Goal: Task Accomplishment & Management: Manage account settings

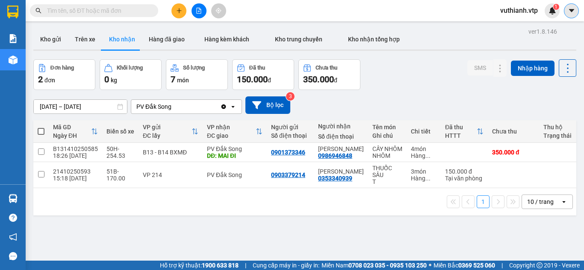
click at [573, 12] on icon "caret-down" at bounding box center [571, 11] width 8 height 8
click at [517, 10] on span "vuthianh.vtp" at bounding box center [518, 10] width 51 height 11
click at [516, 25] on span "Đăng xuất" at bounding box center [523, 26] width 36 height 9
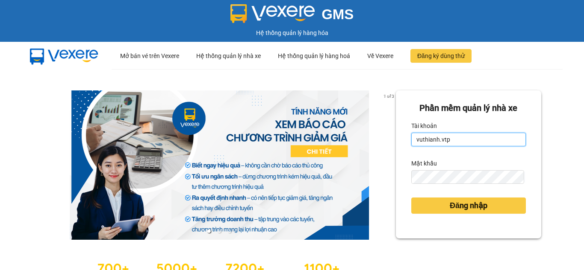
click at [457, 139] on input "vuthianh.vtp" at bounding box center [468, 140] width 115 height 14
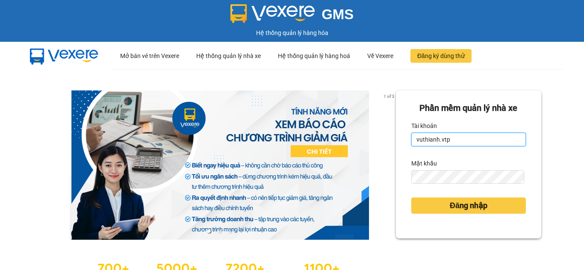
click at [457, 139] on input "vuthianh.vtp" at bounding box center [468, 140] width 115 height 14
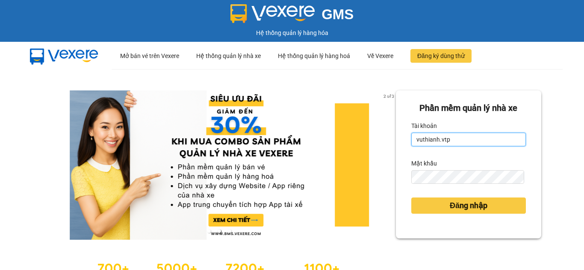
paste input "nguyenthihongthuy"
type input "nguyenthihongthuy.vtp"
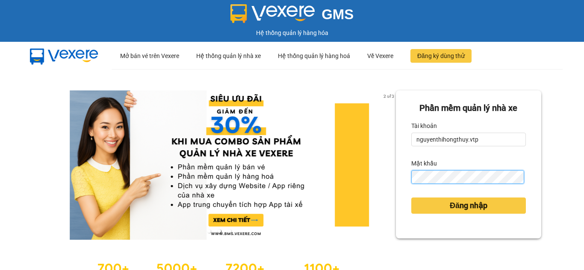
click at [411, 198] on button "Đăng nhập" at bounding box center [468, 206] width 115 height 16
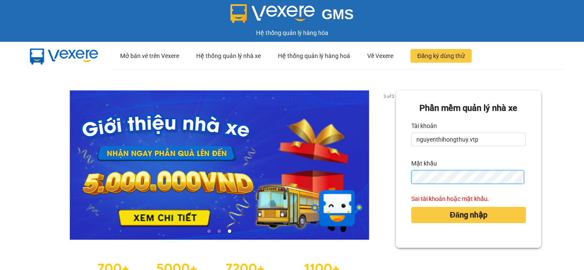
click at [411, 207] on button "Đăng nhập" at bounding box center [468, 215] width 115 height 16
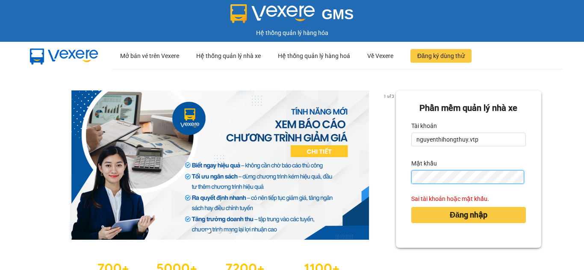
click at [411, 207] on button "Đăng nhập" at bounding box center [468, 215] width 115 height 16
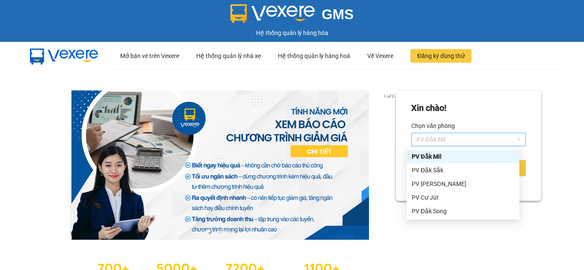
click at [468, 141] on span "PV Đắk Mil" at bounding box center [468, 139] width 104 height 13
click at [433, 215] on div "PV Đắk Song" at bounding box center [462, 211] width 103 height 9
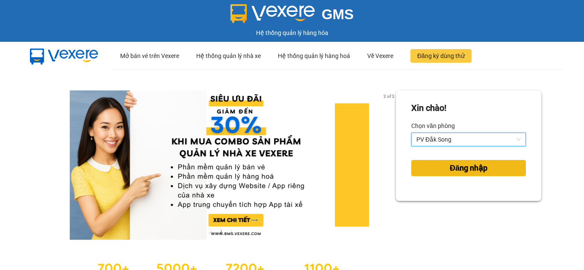
click at [455, 172] on span "Đăng nhập" at bounding box center [469, 168] width 38 height 12
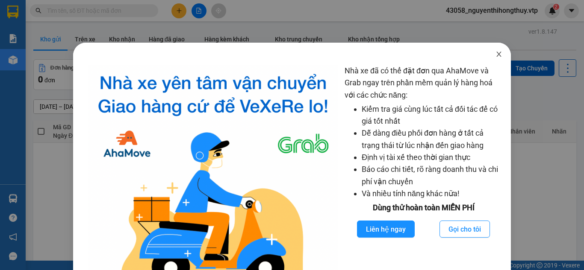
click at [497, 56] on icon "close" at bounding box center [499, 54] width 5 height 5
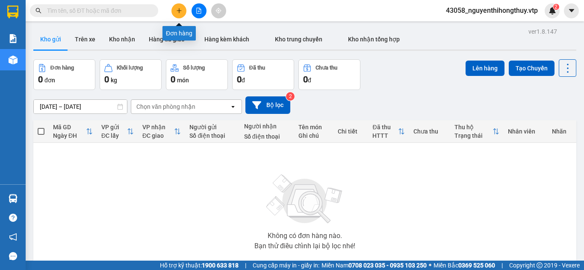
click at [178, 13] on icon "plus" at bounding box center [179, 11] width 6 height 6
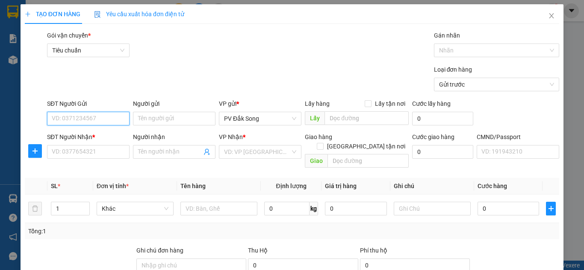
click at [73, 122] on input "SĐT Người Gửi" at bounding box center [88, 119] width 82 height 14
click at [76, 137] on div "0985998075 - hải" at bounding box center [87, 135] width 71 height 9
type input "0985998075"
type input "hải"
type input "0909963219"
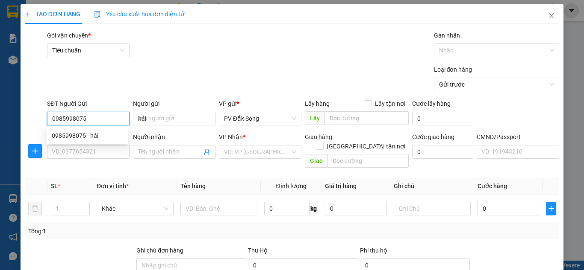
type input "loan"
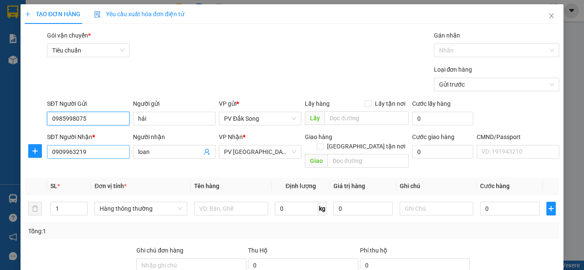
type input "0985998075"
click at [89, 152] on input "0909963219" at bounding box center [88, 152] width 82 height 14
type input "09859980750917772285"
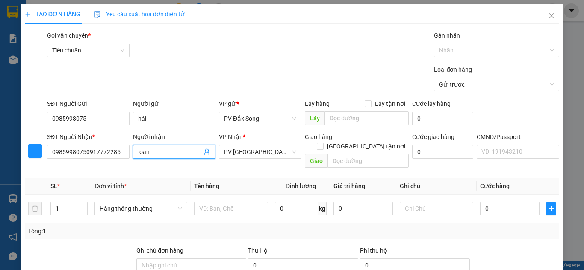
click at [159, 151] on input "loan" at bounding box center [170, 151] width 64 height 9
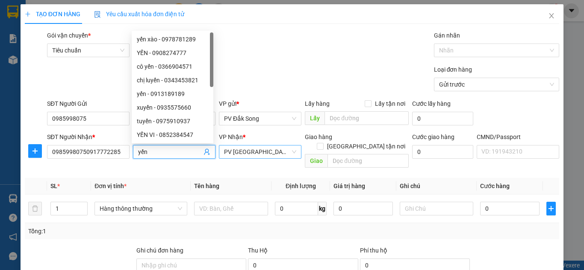
click at [271, 149] on span "PV [GEOGRAPHIC_DATA]" at bounding box center [260, 152] width 72 height 13
type input "yến"
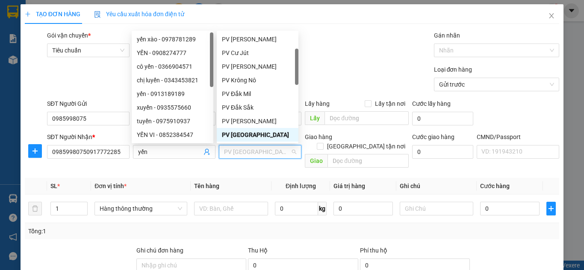
click at [271, 149] on span "PV [GEOGRAPHIC_DATA]" at bounding box center [260, 152] width 72 height 13
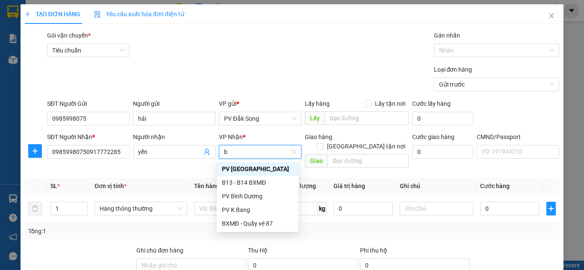
scroll to position [0, 0]
type input "bd"
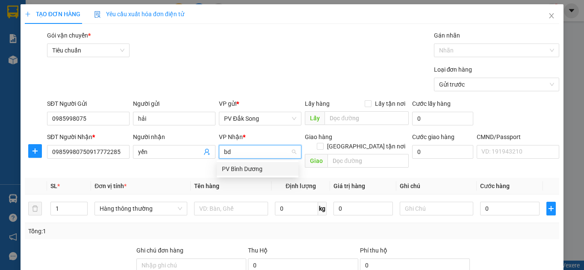
click at [252, 167] on div "PV Bình Dương" at bounding box center [257, 169] width 71 height 9
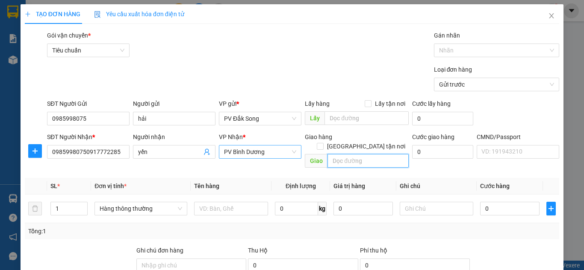
click at [338, 154] on input "text" at bounding box center [367, 161] width 81 height 14
type input "ccbd"
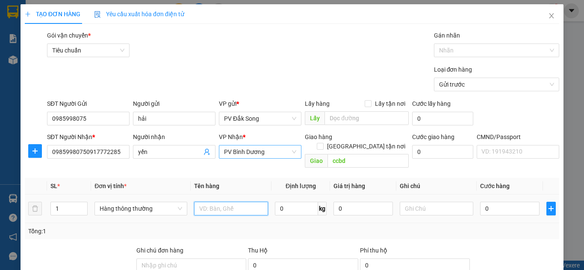
click at [226, 202] on input "text" at bounding box center [231, 209] width 74 height 14
type input "tc"
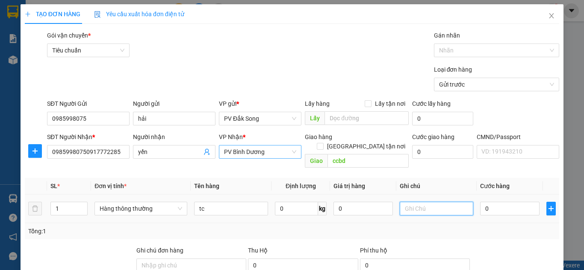
click at [410, 202] on input "text" at bounding box center [437, 209] width 74 height 14
type input "hư không thường"
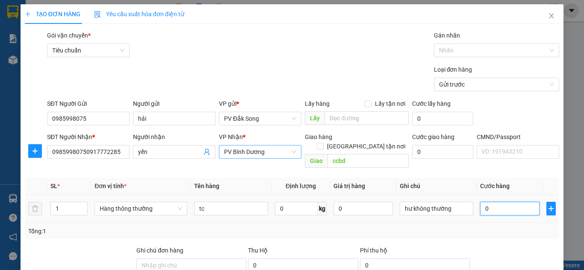
click at [499, 202] on input "0" at bounding box center [509, 209] width 59 height 14
type input "006"
type input "6"
type input "0.060"
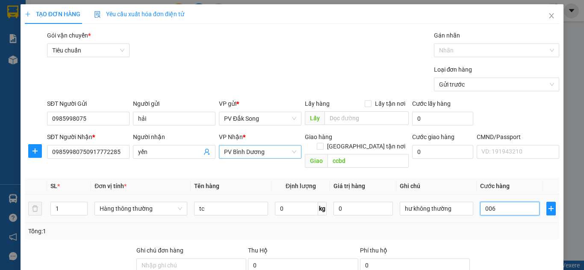
type input "60"
type input "00.600"
type input "600"
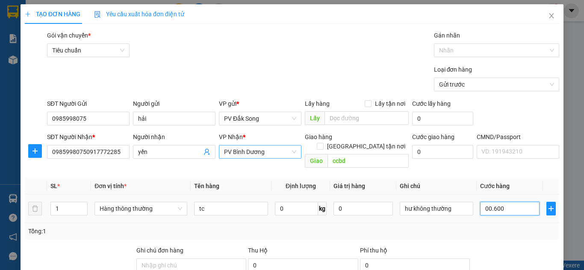
type input "0.006.000"
type input "6.000"
type input "000.060.000"
type input "60.000"
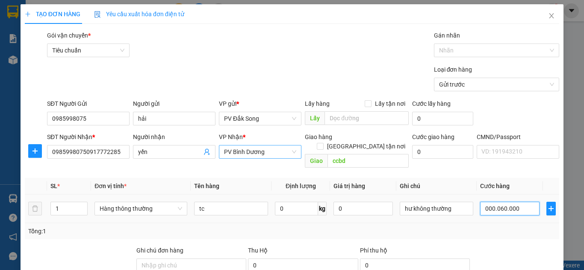
type input "60.000"
type input "000.006.000"
type input "6.000"
type input "00.000.600.060.060"
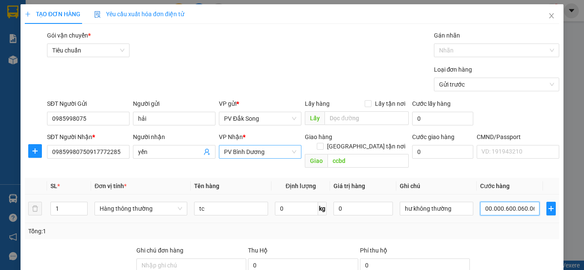
type input "600.060.060"
click at [515, 202] on input "00.000.600.060.060" at bounding box center [509, 209] width 59 height 14
type input "0"
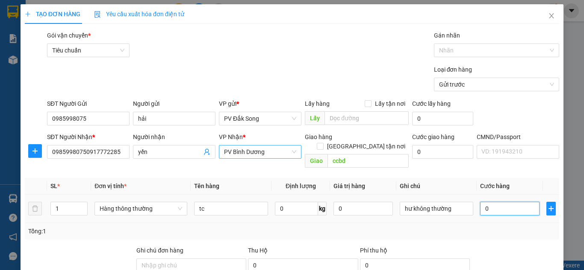
type input "0"
click at [507, 202] on input "0" at bounding box center [509, 209] width 59 height 14
type input "6"
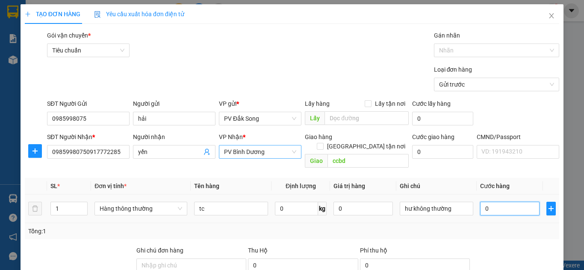
type input "6"
type input "60"
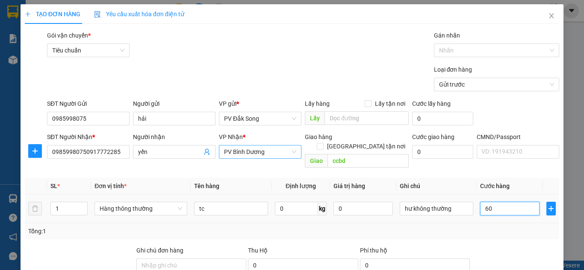
type input "600"
type input "6.000"
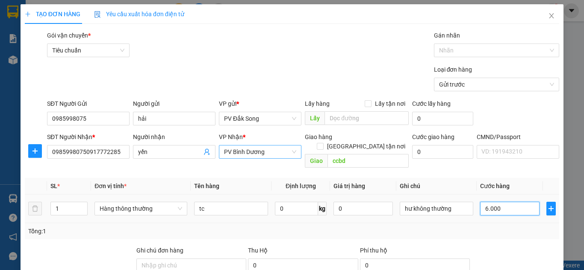
type input "6.000"
type input "660.000"
type input "666.000"
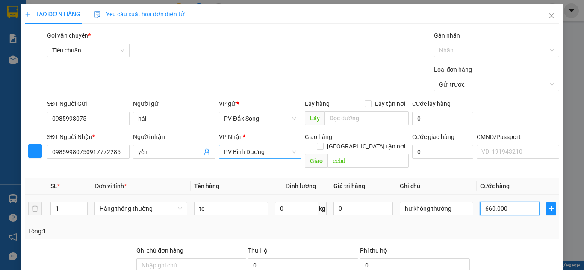
type input "666.000"
type input "0"
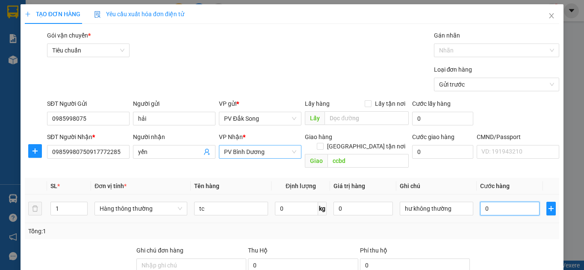
click at [507, 202] on input "0" at bounding box center [509, 209] width 59 height 14
type input "6"
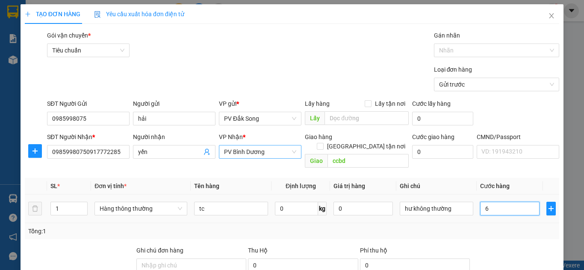
type input "60"
type input "600"
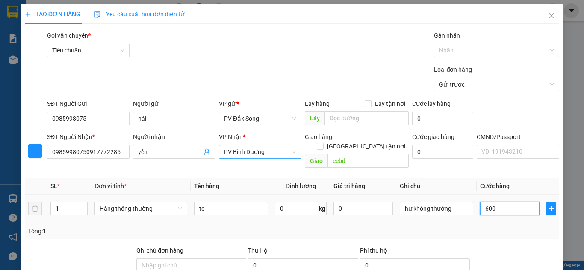
type input "600"
type input "6.000"
type input "660.000"
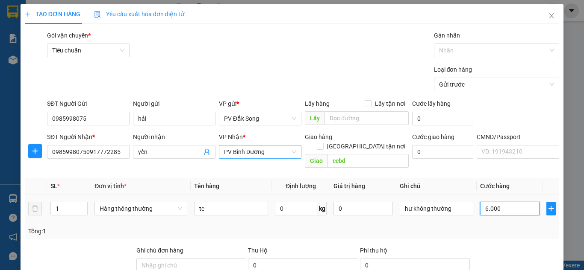
type input "660.000"
type input "060.000"
type input "60.000"
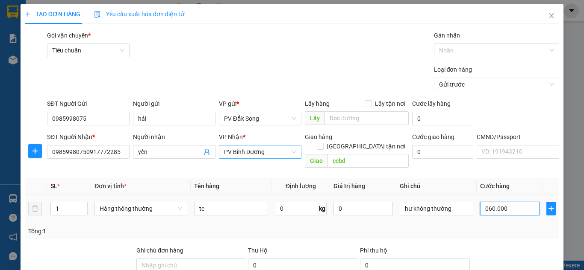
click at [508, 202] on input "060.000" at bounding box center [509, 209] width 59 height 14
type input "00.006"
type input "6"
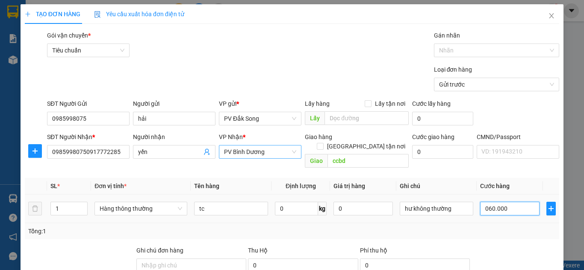
type input "6"
type input "0.000.060"
type input "60"
type input "000.000.600"
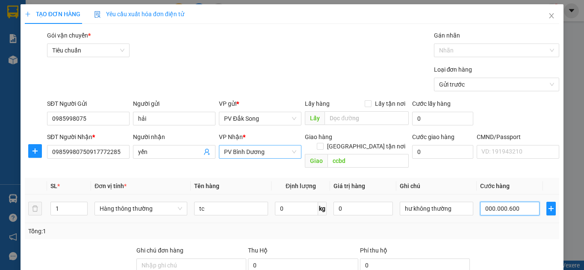
type input "600"
type input "000.000.006.000"
type input "6.000"
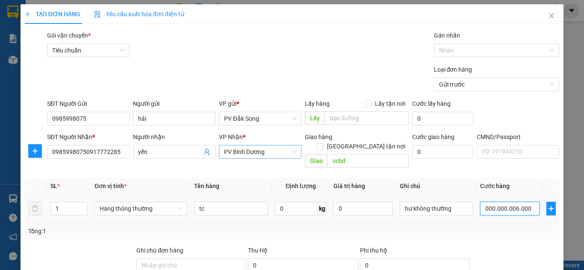
click at [511, 202] on input "000.000.006.000" at bounding box center [509, 209] width 59 height 14
click at [524, 202] on input "000.000.006.000" at bounding box center [509, 209] width 59 height 14
type input "0.000.000.060.000"
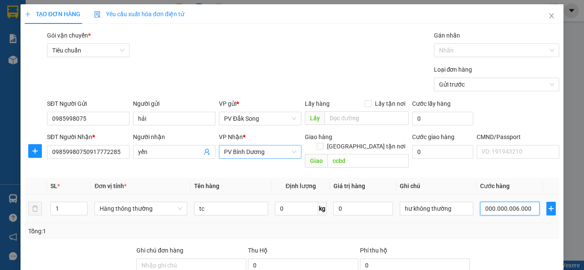
type input "60.000"
click at [505, 227] on div "Tổng: 1" at bounding box center [292, 231] width 534 height 16
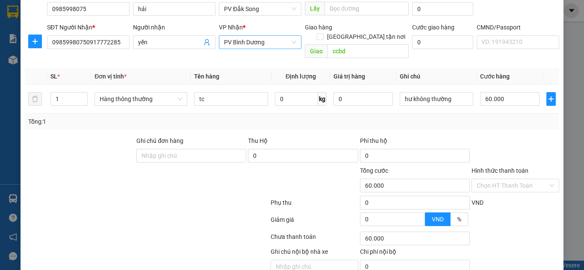
scroll to position [119, 0]
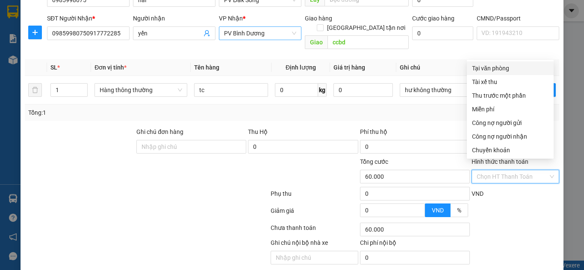
click at [495, 170] on input "Hình thức thanh toán" at bounding box center [511, 176] width 71 height 13
click at [485, 68] on div "Tại văn phòng" at bounding box center [510, 68] width 76 height 9
type input "0"
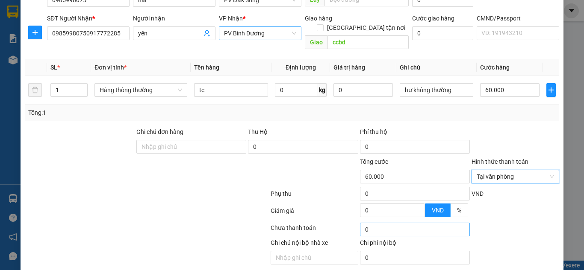
scroll to position [141, 0]
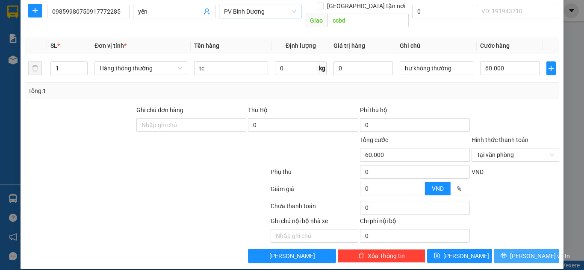
click at [513, 252] on span "[PERSON_NAME] và In" at bounding box center [540, 256] width 60 height 9
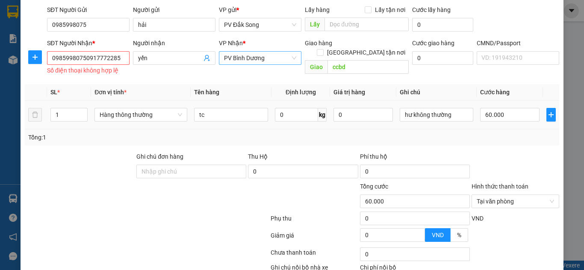
scroll to position [94, 0]
click at [110, 118] on span "Hàng thông thường" at bounding box center [141, 115] width 82 height 13
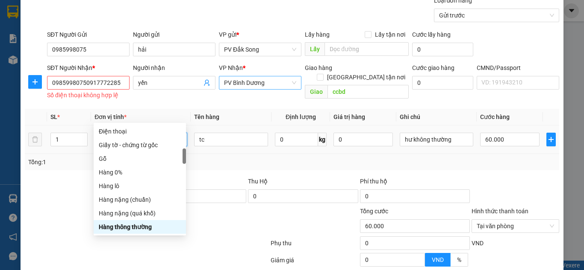
scroll to position [67, 0]
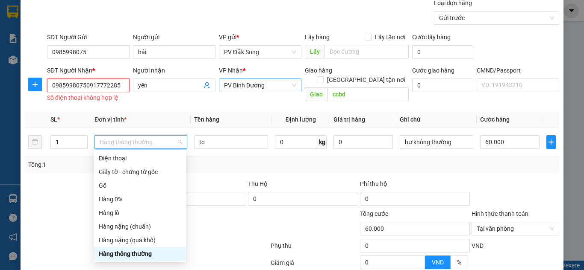
click at [84, 83] on input "09859980750917772285" at bounding box center [88, 86] width 82 height 14
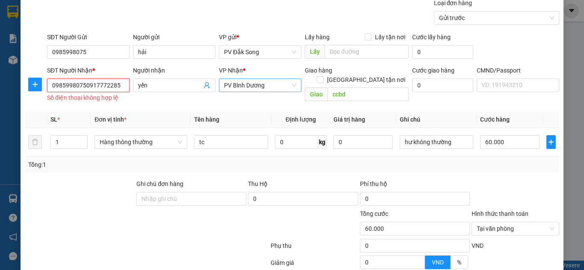
type input "0"
click at [118, 84] on input "09859980750917772285" at bounding box center [88, 86] width 82 height 14
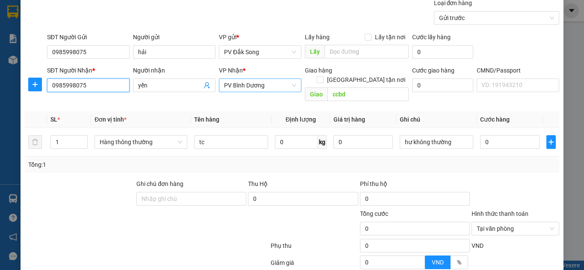
scroll to position [141, 0]
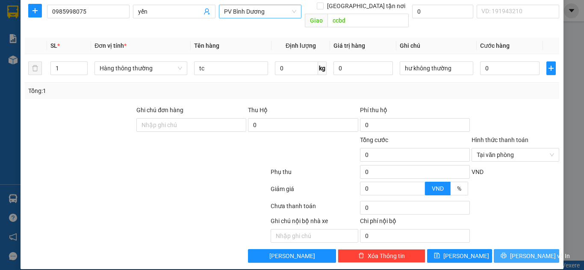
click at [518, 252] on span "[PERSON_NAME] và In" at bounding box center [540, 256] width 60 height 9
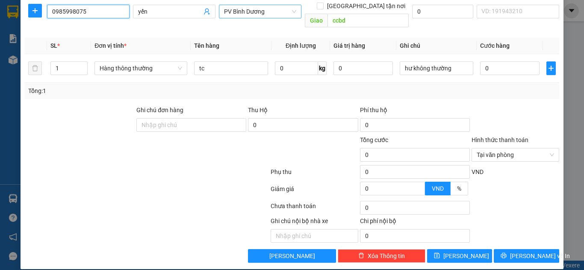
click at [89, 15] on input "0985998075" at bounding box center [88, 12] width 82 height 14
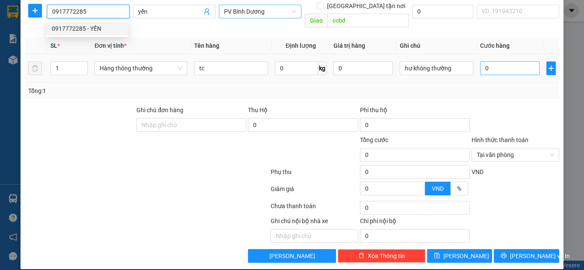
type input "0917772285"
click at [493, 62] on input "0" at bounding box center [509, 69] width 59 height 14
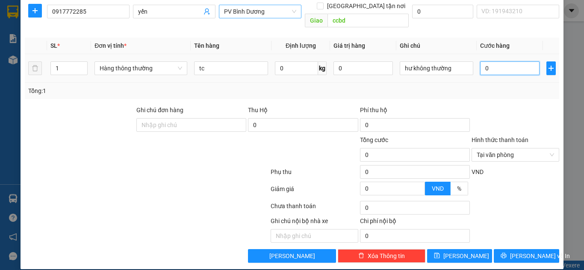
type input "006"
type input "6"
type input "00"
type input "0"
type input "60"
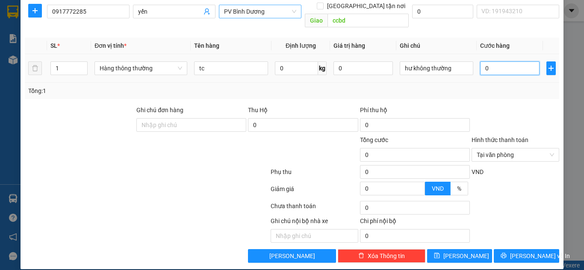
type input "60"
type input "600"
type input "6.000"
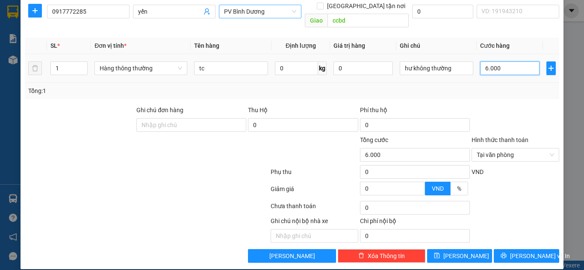
type input "66.000"
type input "66.600"
type input "6.660"
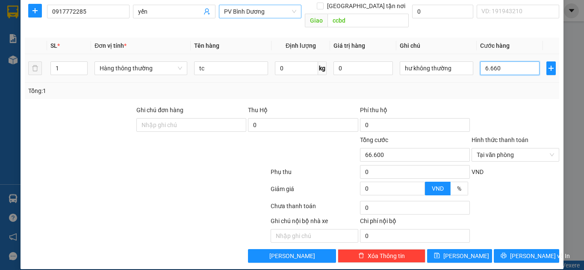
type input "6.660"
type input "666"
type input "66"
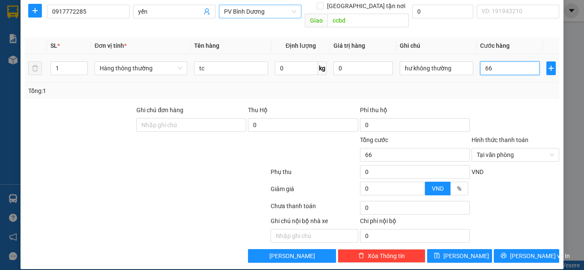
type input "6"
type input "0"
type input "006"
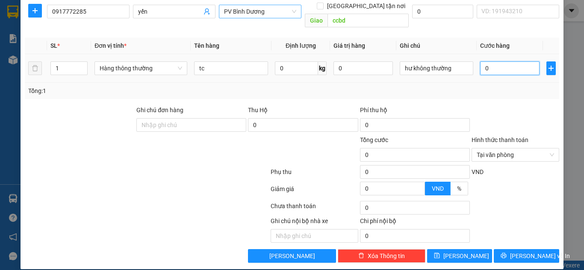
type input "6"
type input "0.060"
type input "60"
type input "00.600"
type input "600"
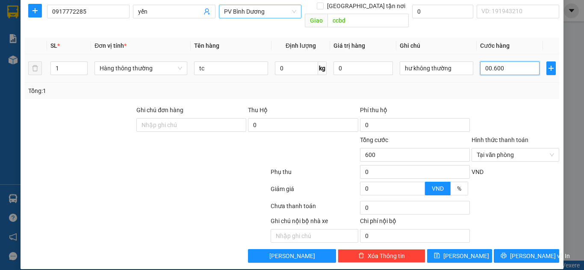
type input "0.006.000"
type input "6.000"
type input "000.060.000"
type input "60.000"
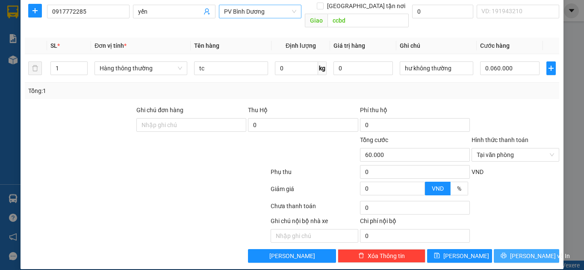
type input "60.000"
click at [525, 252] on span "[PERSON_NAME] và In" at bounding box center [540, 256] width 60 height 9
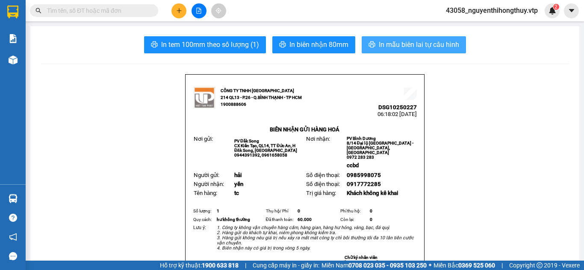
click at [413, 46] on span "In mẫu biên lai tự cấu hình" at bounding box center [419, 44] width 80 height 11
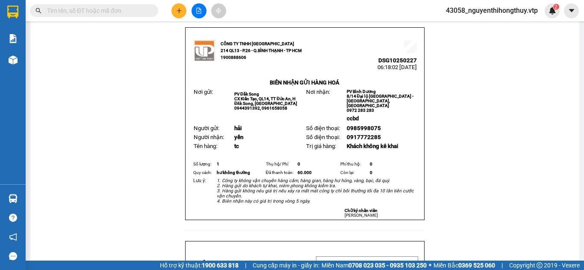
scroll to position [43, 0]
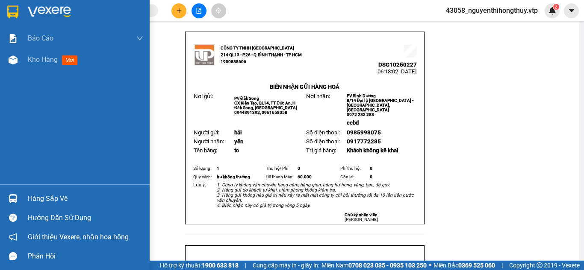
click at [16, 12] on img at bounding box center [12, 12] width 11 height 13
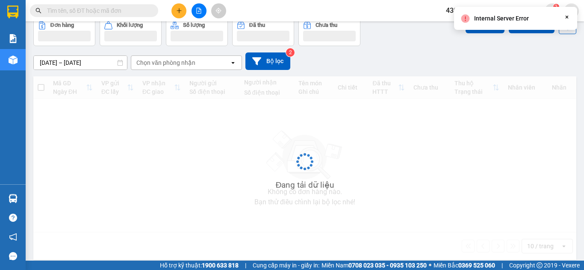
scroll to position [39, 0]
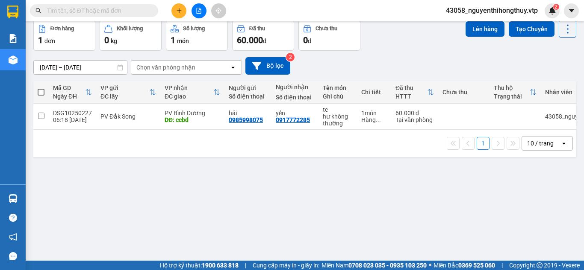
click at [542, 148] on div "10 / trang" at bounding box center [540, 143] width 26 height 9
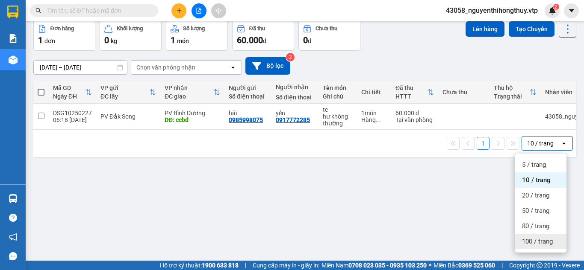
click at [541, 241] on span "100 / trang" at bounding box center [537, 242] width 31 height 9
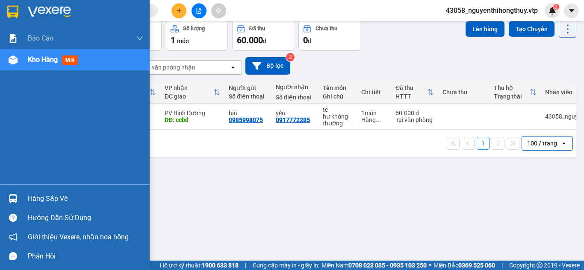
click at [37, 198] on div "Hàng sắp về" at bounding box center [85, 199] width 115 height 13
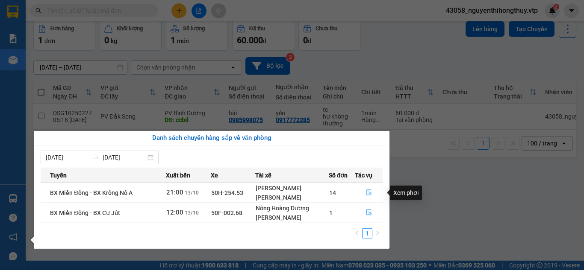
click at [369, 193] on icon "file-done" at bounding box center [369, 193] width 6 height 6
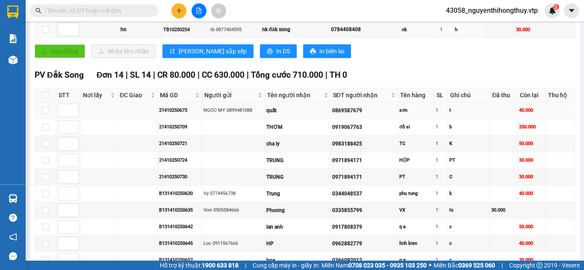
scroll to position [214, 0]
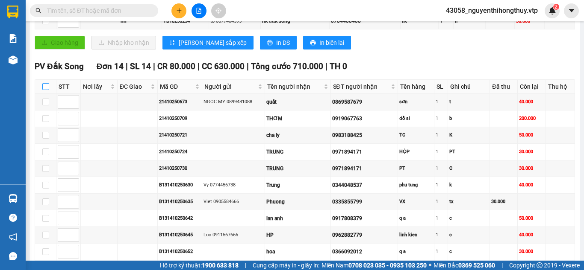
click at [45, 90] on input "checkbox" at bounding box center [45, 86] width 7 height 7
checkbox input "true"
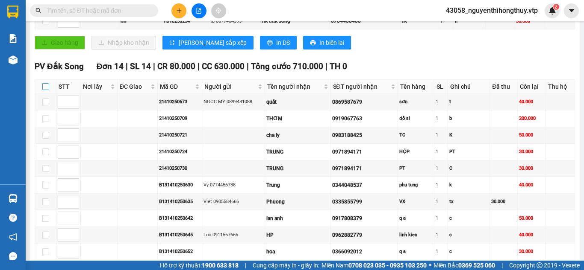
checkbox input "true"
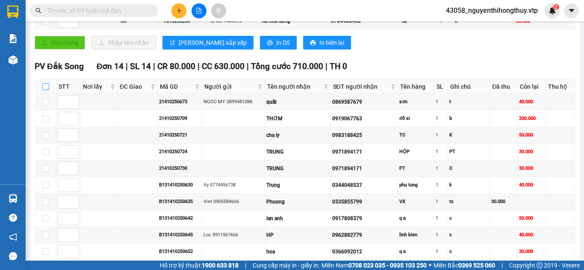
checkbox input "true"
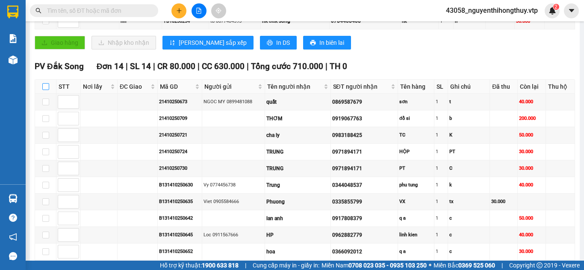
checkbox input "true"
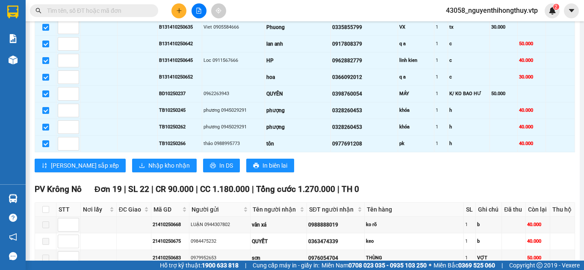
scroll to position [448, 0]
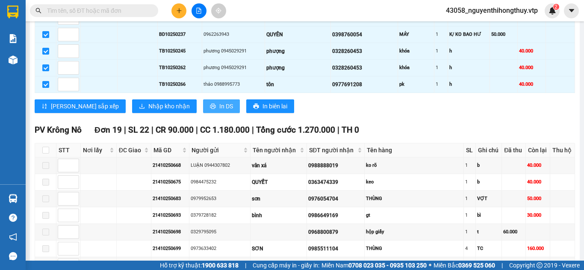
click at [219, 111] on span "In DS" at bounding box center [226, 106] width 14 height 9
click at [393, 203] on div "THÙNG" at bounding box center [414, 198] width 96 height 7
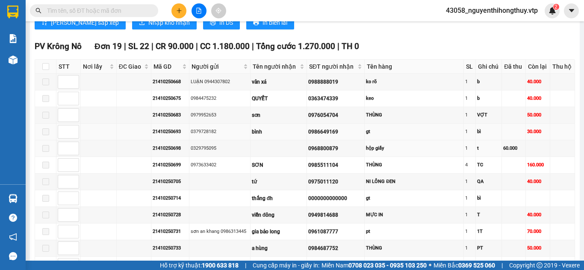
scroll to position [533, 0]
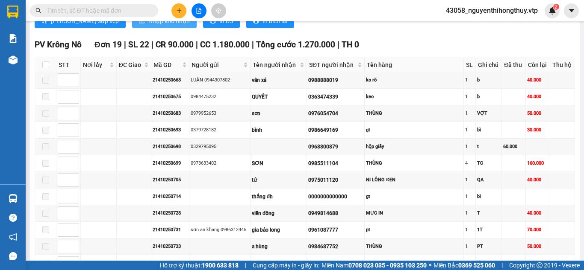
click at [148, 26] on span "Nhập kho nhận" at bounding box center [168, 20] width 41 height 9
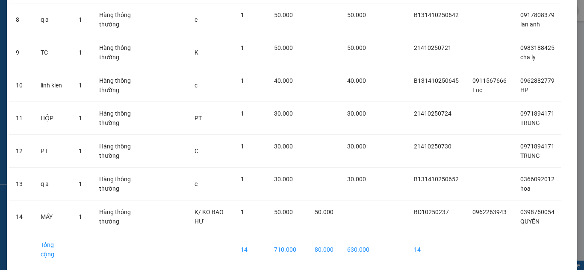
scroll to position [343, 0]
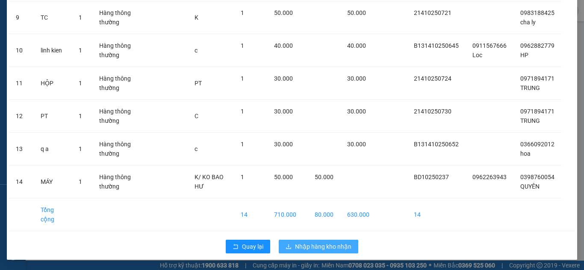
click at [344, 247] on span "Nhập hàng kho nhận" at bounding box center [323, 246] width 56 height 9
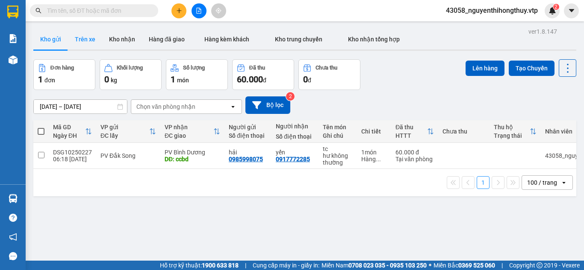
click at [88, 39] on button "Trên xe" at bounding box center [85, 39] width 34 height 21
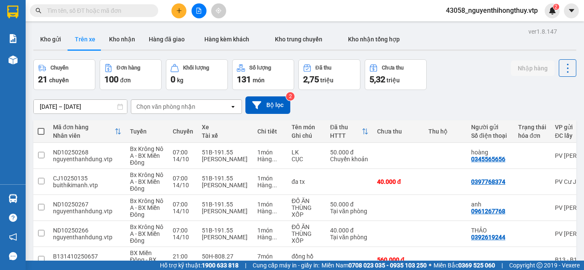
click at [171, 101] on div "Chọn văn phòng nhận" at bounding box center [180, 107] width 98 height 14
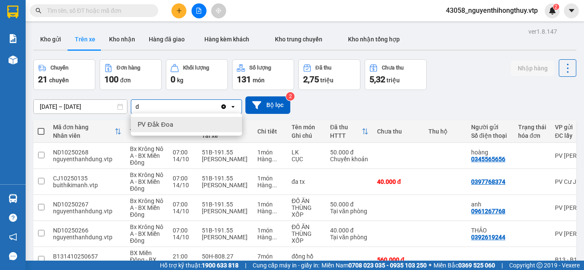
type input "da"
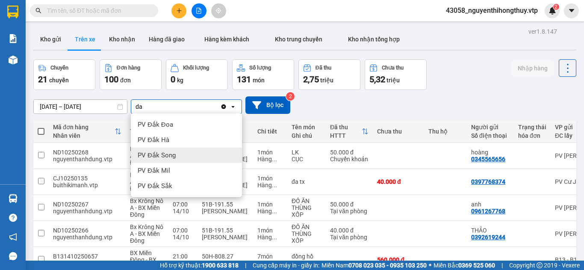
click at [172, 153] on span "PV Đắk Song" at bounding box center [157, 155] width 38 height 9
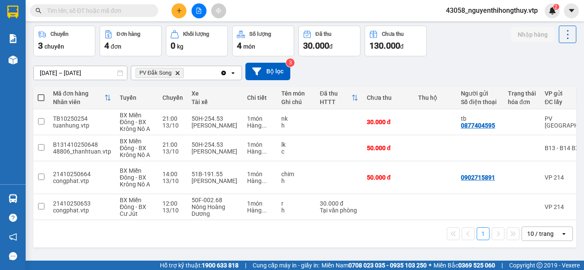
scroll to position [39, 0]
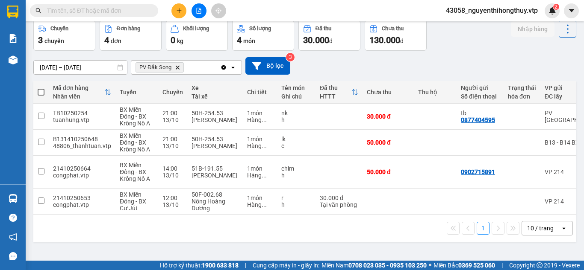
click at [545, 224] on div "10 / trang" at bounding box center [540, 228] width 26 height 9
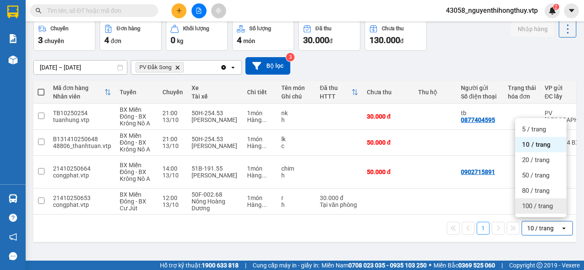
click at [545, 206] on span "100 / trang" at bounding box center [537, 206] width 31 height 9
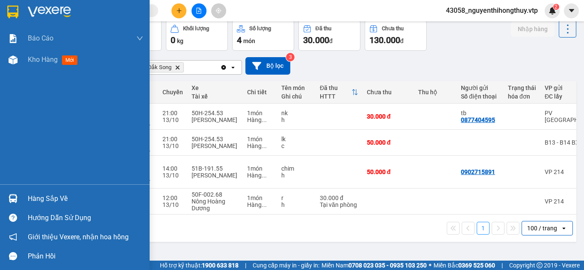
click at [21, 200] on div "Hàng sắp về" at bounding box center [75, 198] width 150 height 19
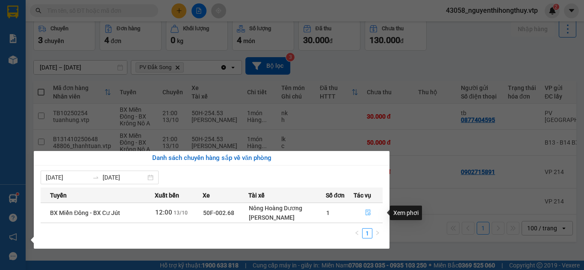
click at [367, 214] on icon "file-done" at bounding box center [368, 213] width 6 height 6
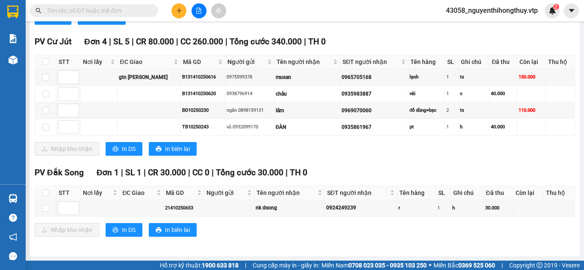
scroll to position [379, 0]
click at [45, 191] on input "checkbox" at bounding box center [45, 193] width 7 height 7
checkbox input "true"
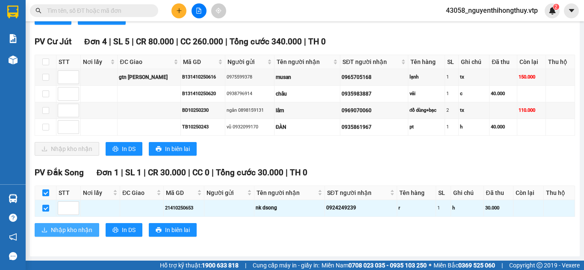
click at [71, 231] on span "Nhập kho nhận" at bounding box center [71, 230] width 41 height 9
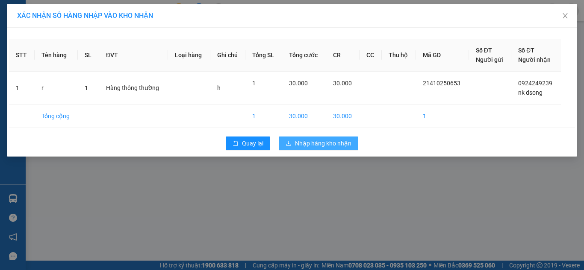
click at [324, 139] on span "Nhập hàng kho nhận" at bounding box center [323, 143] width 56 height 9
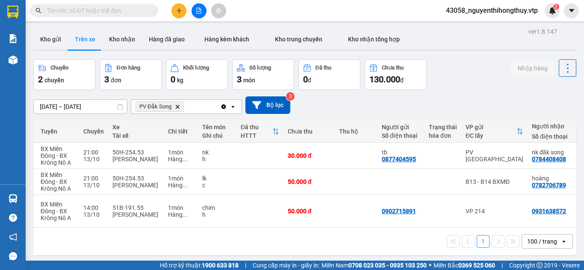
scroll to position [0, 76]
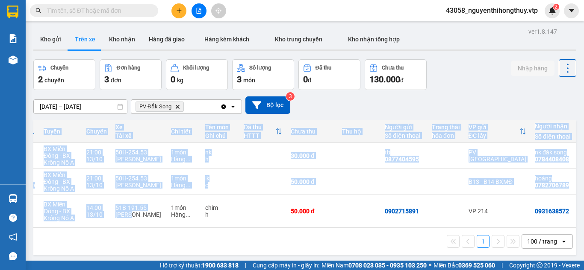
drag, startPoint x: 128, startPoint y: 221, endPoint x: 79, endPoint y: 223, distance: 48.8
click at [79, 223] on div "Mã đơn hàng Nhân viên Tuyến Chuyến Xe Tài xế Chi tiết Tên món Ghi chú Đã thu HT…" at bounding box center [304, 174] width 543 height 108
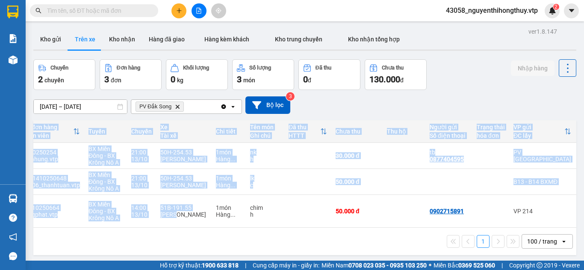
scroll to position [0, 24]
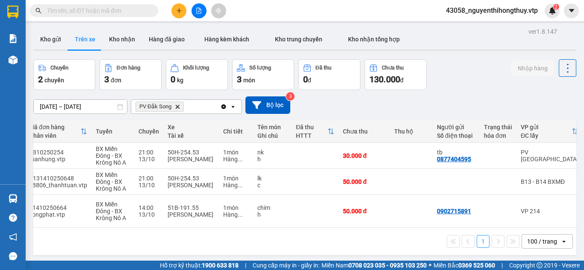
click at [71, 240] on div "1 100 / trang open" at bounding box center [305, 242] width 536 height 15
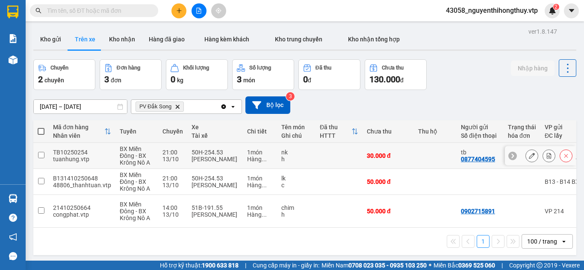
click at [43, 151] on td at bounding box center [40, 156] width 15 height 26
checkbox input "true"
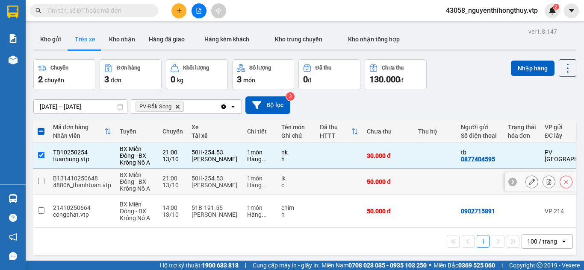
click at [40, 182] on input "checkbox" at bounding box center [41, 181] width 6 height 6
checkbox input "true"
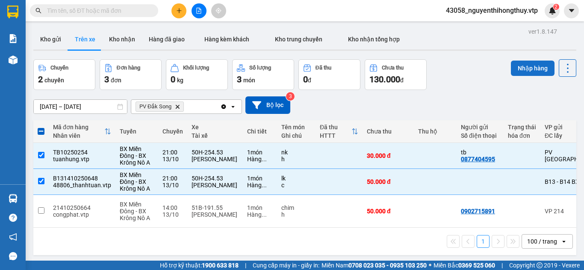
click at [526, 67] on button "Nhập hàng" at bounding box center [533, 68] width 44 height 15
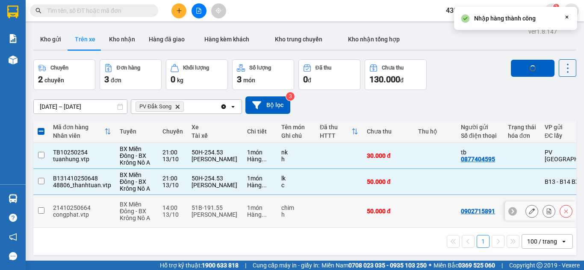
checkbox input "false"
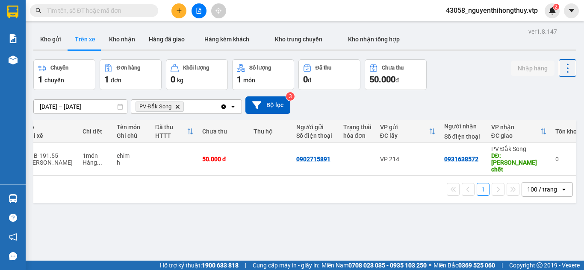
scroll to position [0, 162]
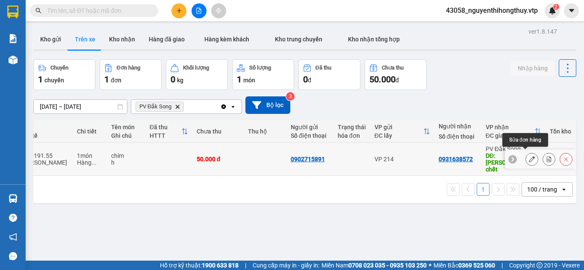
click at [529, 156] on icon at bounding box center [532, 159] width 6 height 6
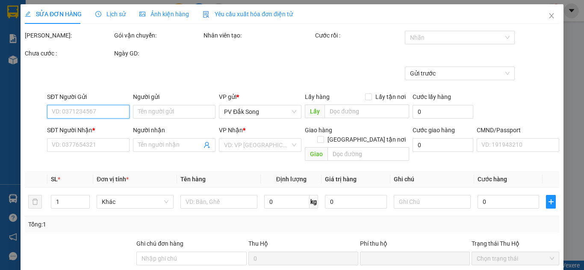
type input "2.500"
type input "0902715891"
type input "0931638572"
type input "[PERSON_NAME] chết"
type input "0"
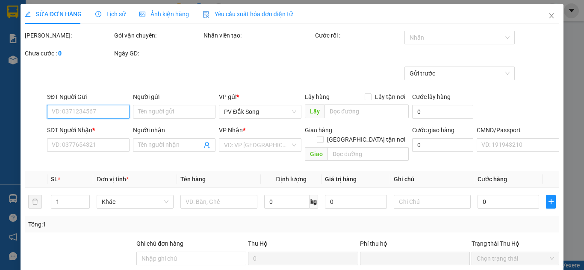
type input "50.000"
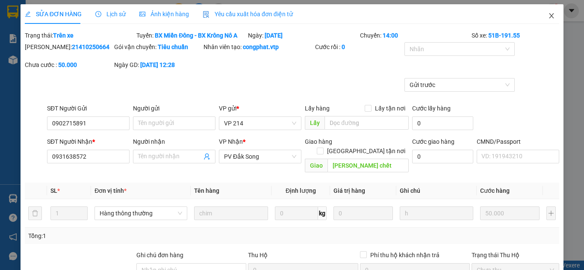
click at [548, 14] on icon "close" at bounding box center [551, 15] width 7 height 7
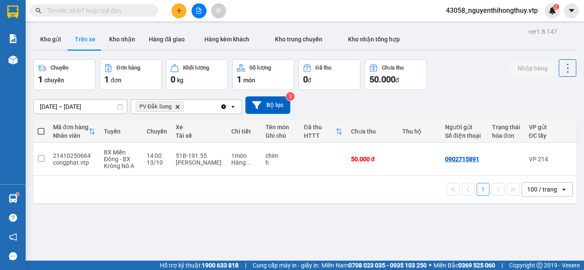
click at [41, 133] on span at bounding box center [41, 131] width 7 height 7
click at [41, 127] on input "checkbox" at bounding box center [41, 127] width 0 height 0
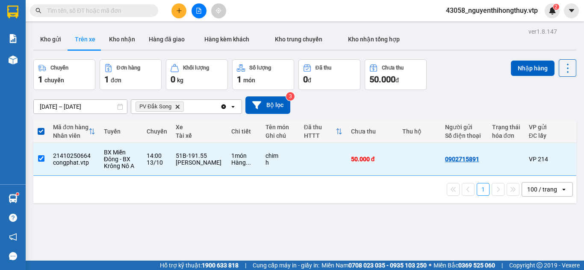
click at [41, 131] on span at bounding box center [41, 131] width 7 height 7
click at [41, 127] on input "checkbox" at bounding box center [41, 127] width 0 height 0
checkbox input "false"
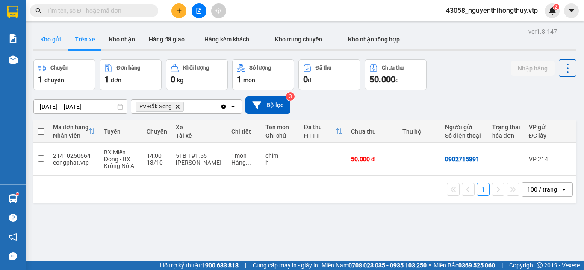
click at [52, 42] on button "Kho gửi" at bounding box center [50, 39] width 35 height 21
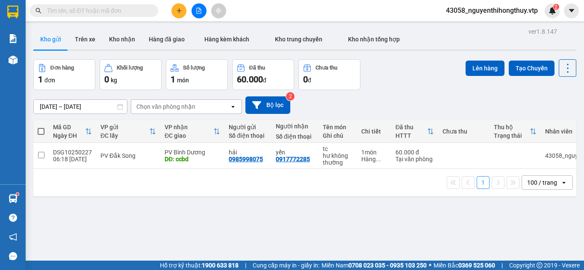
click at [43, 132] on span at bounding box center [41, 131] width 7 height 7
click at [41, 127] on input "checkbox" at bounding box center [41, 127] width 0 height 0
checkbox input "true"
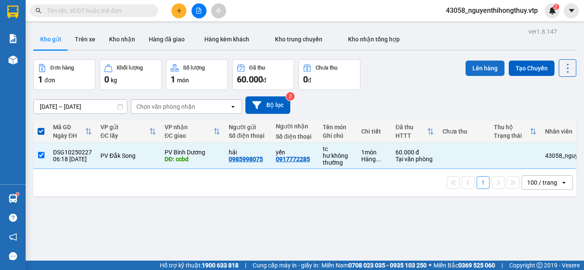
click at [478, 67] on button "Lên hàng" at bounding box center [484, 68] width 39 height 15
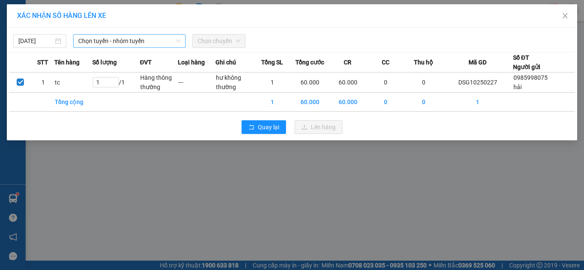
click at [147, 42] on span "Chọn tuyến - nhóm tuyến" at bounding box center [129, 41] width 102 height 13
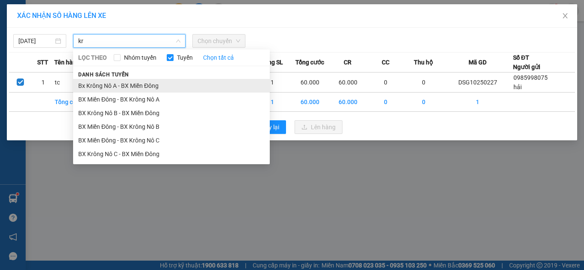
type input "kr"
click at [146, 87] on li "Bx Krông Nô A - BX Miền Đông" at bounding box center [171, 86] width 197 height 14
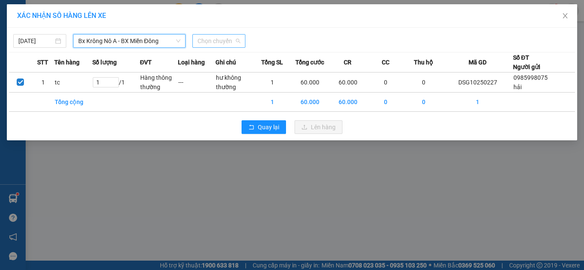
click at [207, 40] on span "Chọn chuyến" at bounding box center [218, 41] width 43 height 13
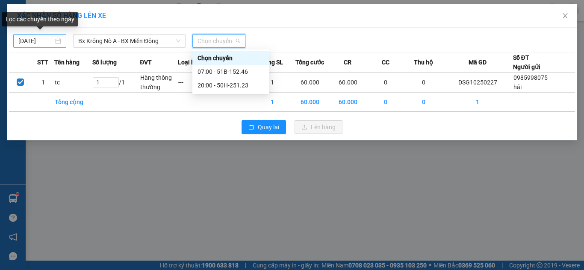
click at [43, 39] on body "Kết quả tìm kiếm ( 0 ) Bộ lọc No Data 43058_nguyenthihongthuy.vtp 2 Báo cáo BC …" at bounding box center [292, 135] width 584 height 270
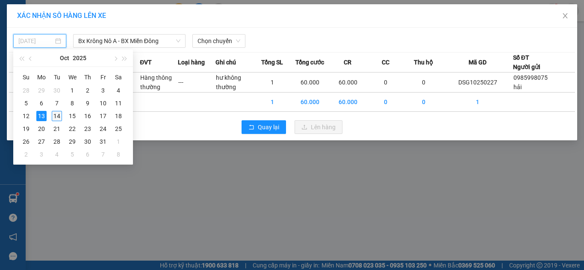
click at [58, 116] on div "14" at bounding box center [57, 116] width 10 height 10
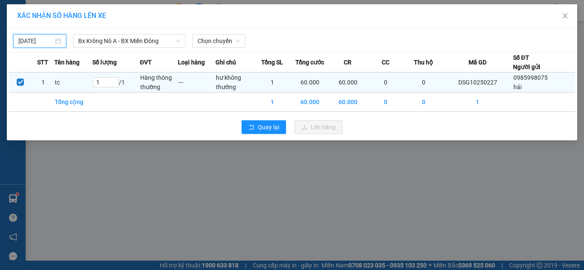
type input "[DATE]"
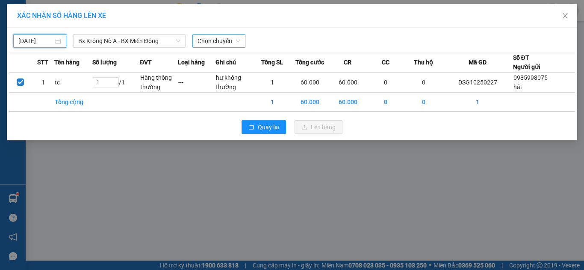
click at [208, 41] on span "Chọn chuyến" at bounding box center [218, 41] width 43 height 13
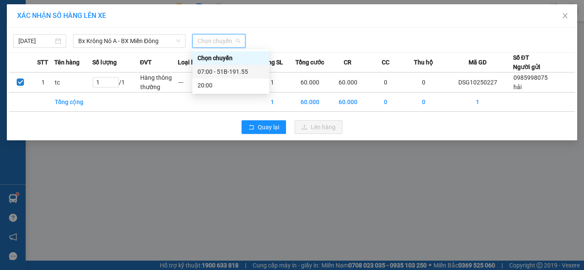
click at [229, 71] on div "07:00 - 51B-191.55" at bounding box center [230, 71] width 67 height 9
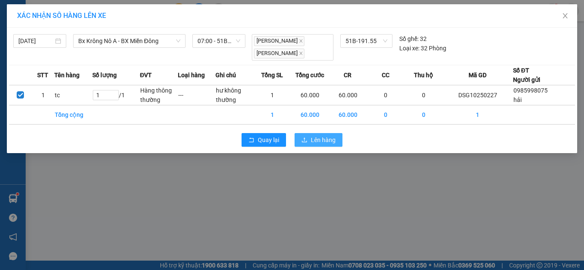
click at [324, 142] on span "Lên hàng" at bounding box center [323, 139] width 25 height 9
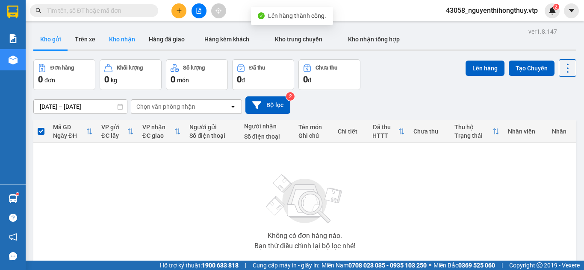
click at [126, 42] on button "Kho nhận" at bounding box center [122, 39] width 40 height 21
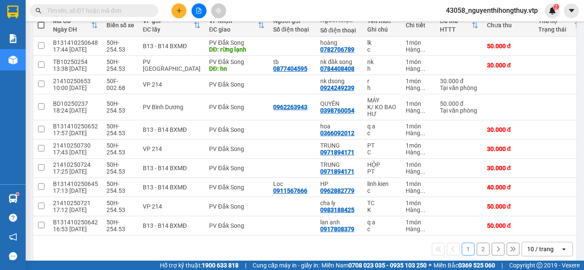
scroll to position [120, 0]
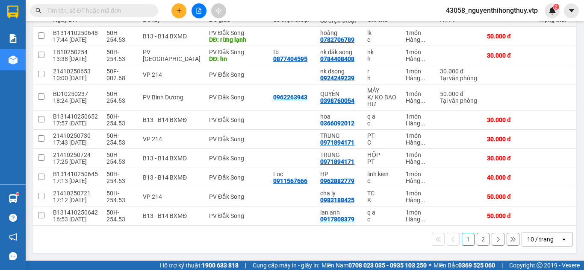
click at [543, 241] on div "10 / trang" at bounding box center [540, 239] width 26 height 9
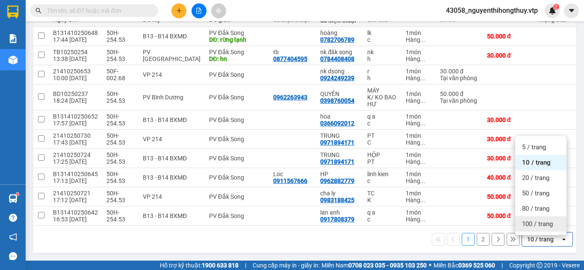
click at [533, 220] on span "100 / trang" at bounding box center [537, 224] width 31 height 9
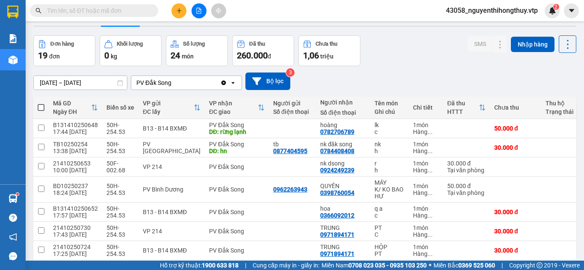
scroll to position [0, 0]
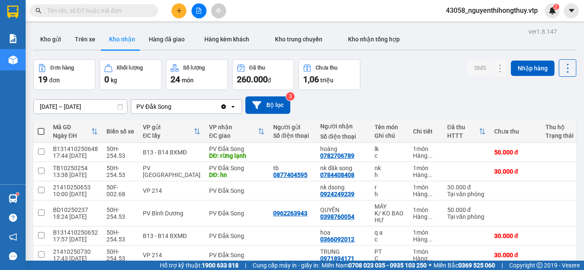
click at [90, 14] on input "text" at bounding box center [97, 10] width 101 height 9
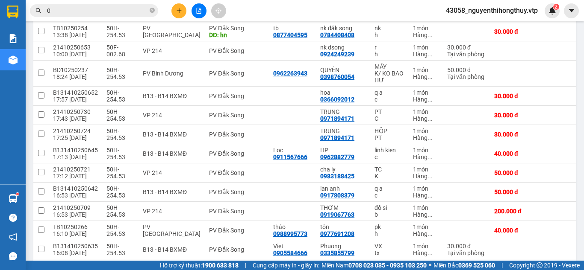
scroll to position [141, 0]
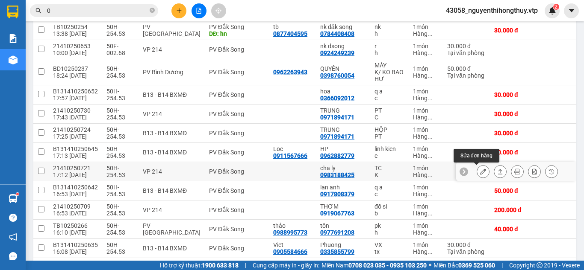
type input "0"
click at [480, 170] on icon at bounding box center [483, 172] width 6 height 6
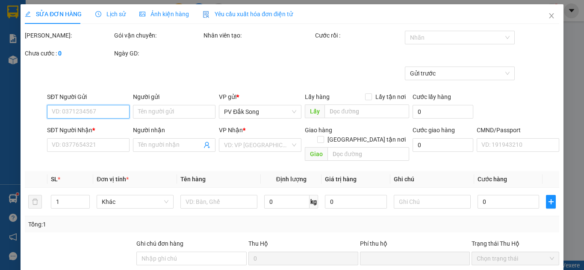
type input "2.500"
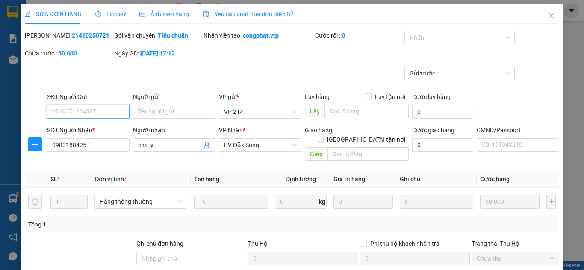
type input "0983188425"
type input "cha ly"
type input "0"
type input "50.000"
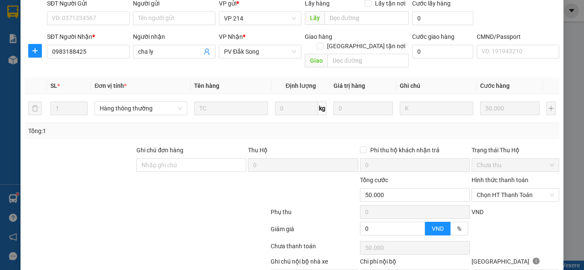
scroll to position [96, 0]
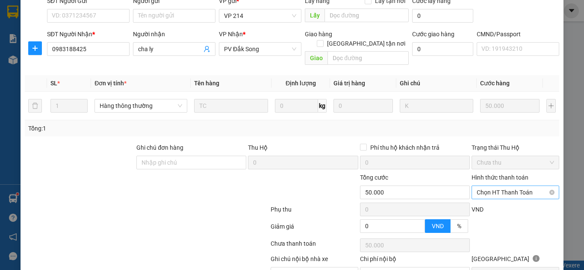
click at [507, 186] on span "Chọn HT Thanh Toán" at bounding box center [514, 192] width 77 height 13
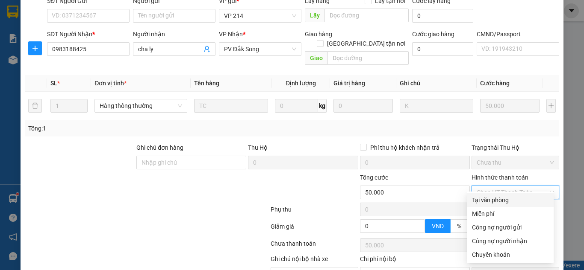
click at [495, 200] on div "Tại văn phòng" at bounding box center [510, 200] width 76 height 9
type input "0"
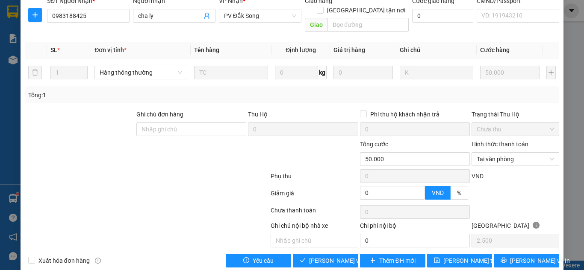
scroll to position [134, 0]
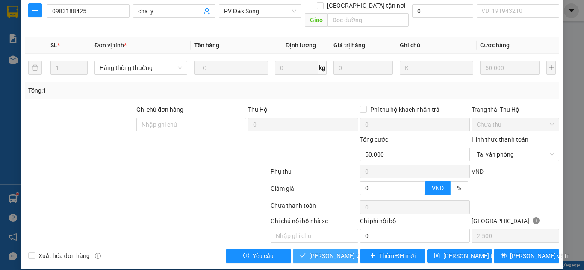
click at [330, 252] on span "[PERSON_NAME] và Giao hàng" at bounding box center [350, 256] width 82 height 9
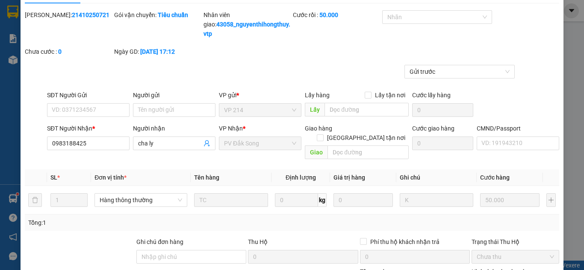
scroll to position [0, 0]
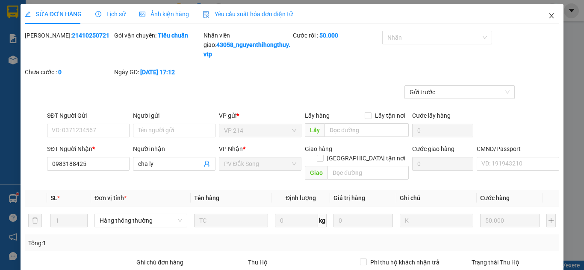
click at [548, 14] on icon "close" at bounding box center [551, 15] width 7 height 7
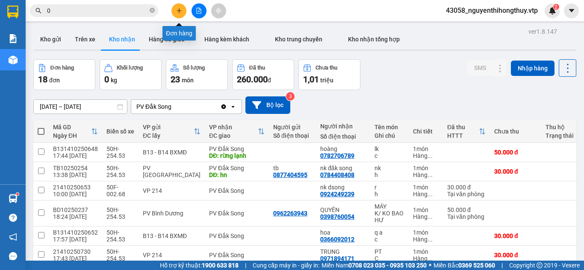
click at [179, 10] on icon "plus" at bounding box center [179, 11] width 6 height 6
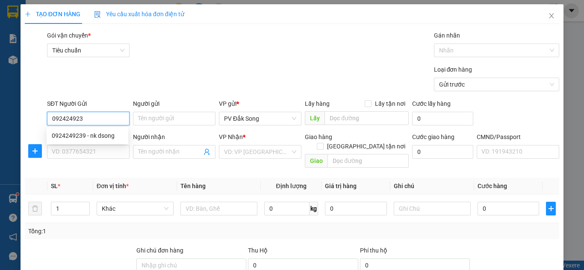
type input "0924249239"
click at [97, 138] on div "0924249239 - nk dsong" at bounding box center [87, 135] width 71 height 9
type input "nk dsong"
type input "0969210968"
type input "bt"
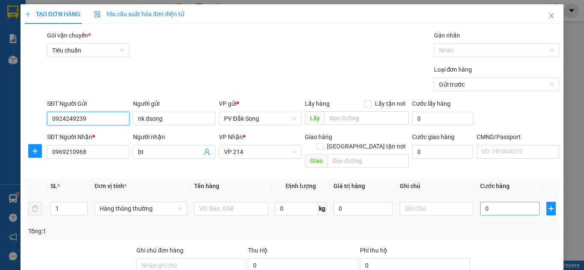
type input "0924249239"
click at [495, 203] on input "0" at bounding box center [509, 209] width 59 height 14
type input "003"
type input "3"
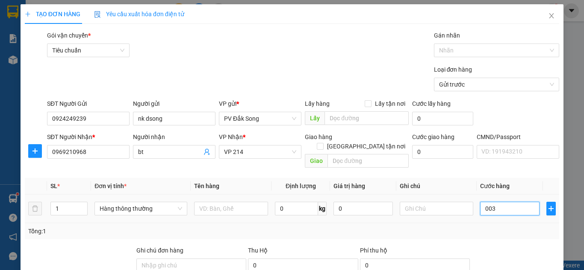
type input "0.030"
type input "30"
type input "00.300"
type input "300"
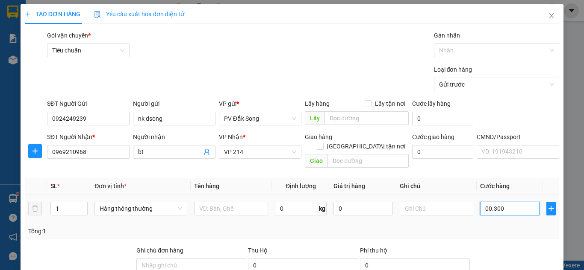
type input "300"
type input "0.000.030.000"
type input "30.000"
type input "0.000.030.000"
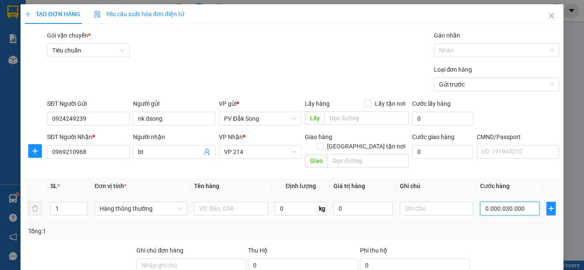
type input "30.000"
drag, startPoint x: 498, startPoint y: 201, endPoint x: 408, endPoint y: 212, distance: 90.4
click at [410, 218] on div "SL * Đơn vị tính * Tên hàng Định lượng Giá trị hàng Ghi chú Cước hàng 1 Hàng th…" at bounding box center [292, 209] width 534 height 62
type input "30.000"
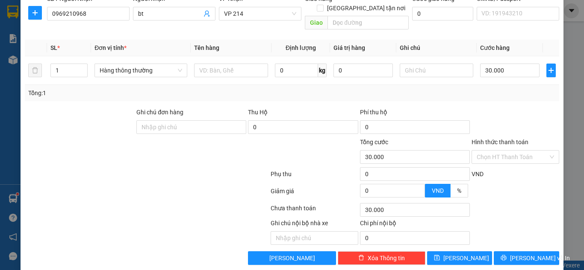
scroll to position [141, 0]
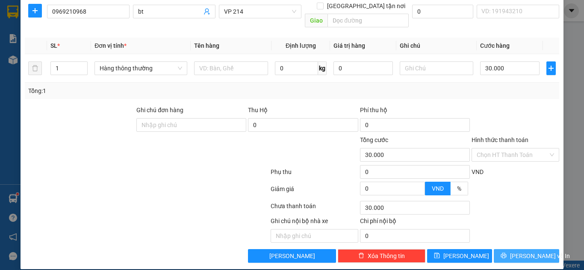
click at [524, 252] on span "[PERSON_NAME] và In" at bounding box center [540, 256] width 60 height 9
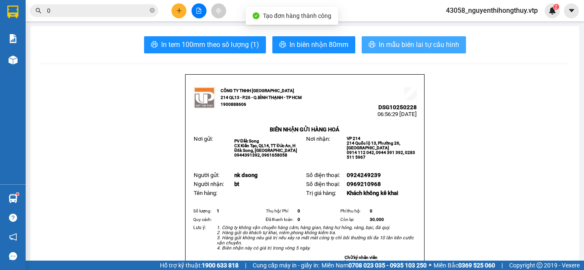
click at [420, 43] on span "In mẫu biên lai tự cấu hình" at bounding box center [419, 44] width 80 height 11
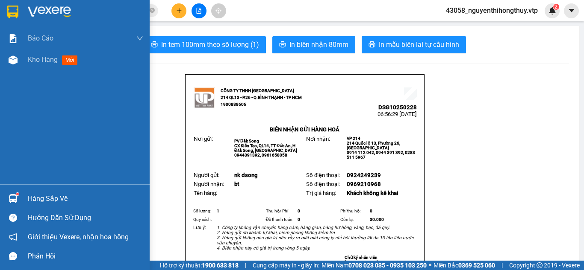
click at [11, 15] on img at bounding box center [12, 12] width 11 height 13
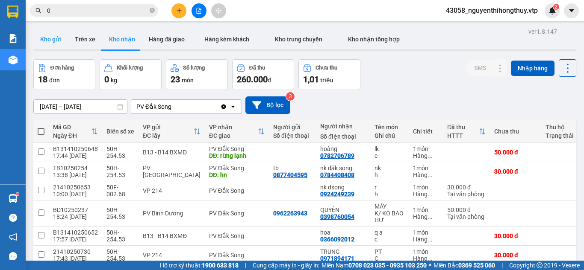
click at [54, 41] on button "Kho gửi" at bounding box center [50, 39] width 35 height 21
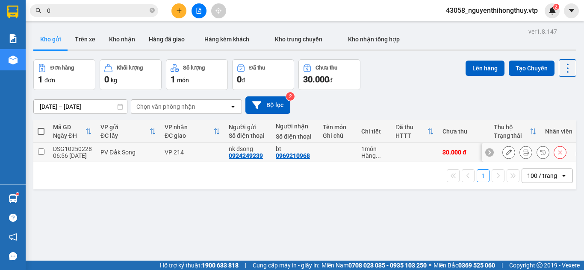
click at [523, 150] on icon at bounding box center [526, 153] width 6 height 6
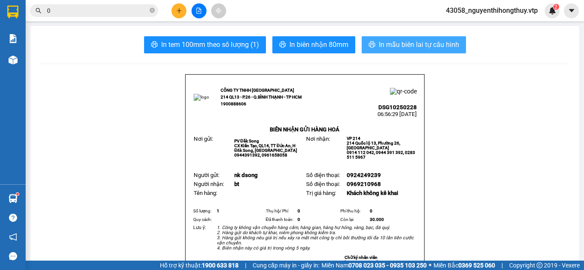
click at [417, 45] on span "In mẫu biên lai tự cấu hình" at bounding box center [419, 44] width 80 height 11
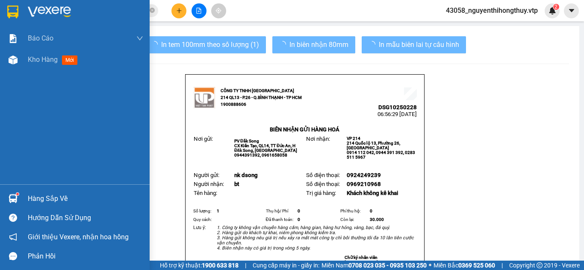
click at [13, 12] on img at bounding box center [12, 12] width 11 height 13
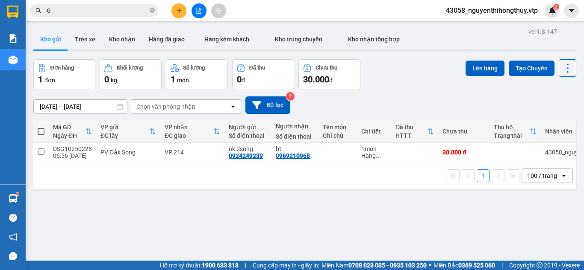
click at [111, 9] on input "0" at bounding box center [97, 10] width 101 height 9
click at [180, 14] on button at bounding box center [178, 10] width 15 height 15
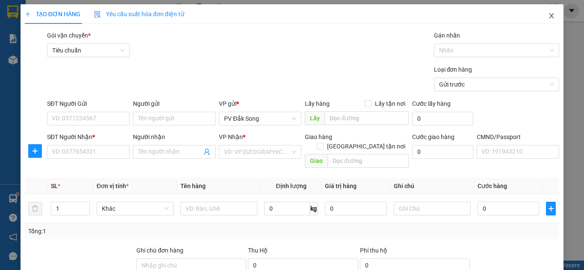
click at [548, 17] on icon "close" at bounding box center [551, 15] width 7 height 7
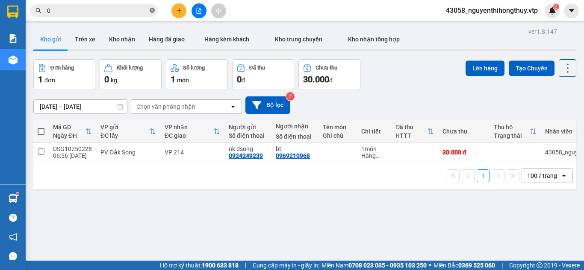
click at [153, 11] on icon "close-circle" at bounding box center [152, 10] width 5 height 5
click at [121, 9] on input "text" at bounding box center [97, 10] width 101 height 9
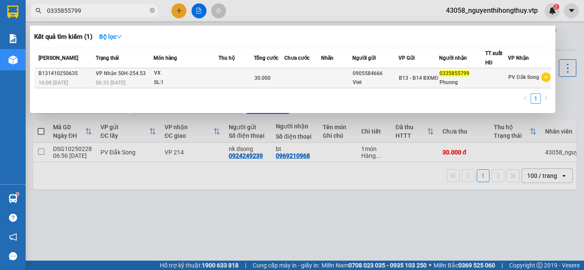
type input "0335855799"
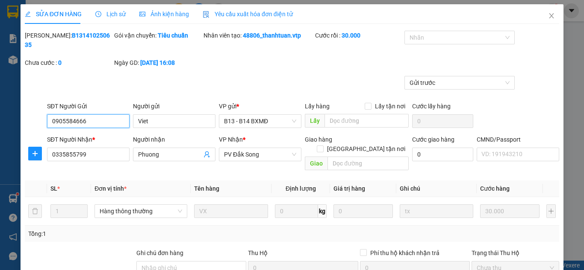
type input "0905584666"
type input "Viet"
type input "0335855799"
type input "Phuong"
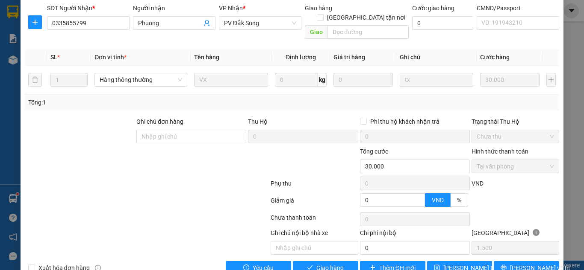
scroll to position [134, 0]
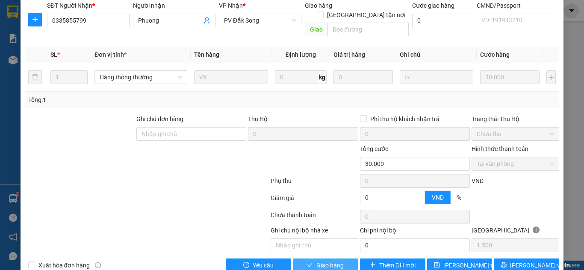
click at [317, 261] on span "Giao hàng" at bounding box center [329, 265] width 27 height 9
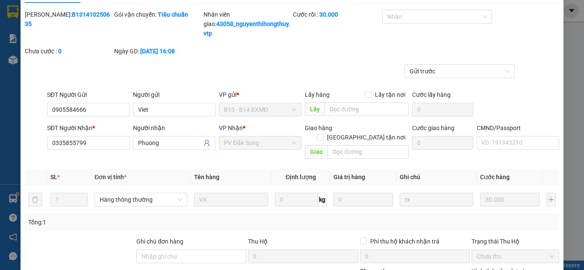
scroll to position [0, 0]
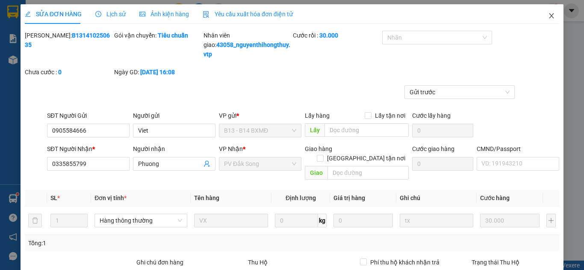
click at [548, 18] on icon "close" at bounding box center [551, 15] width 7 height 7
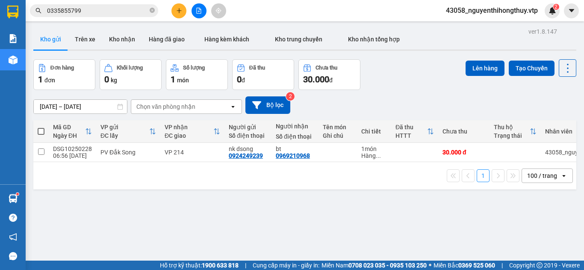
click at [177, 9] on icon "plus" at bounding box center [179, 11] width 6 height 6
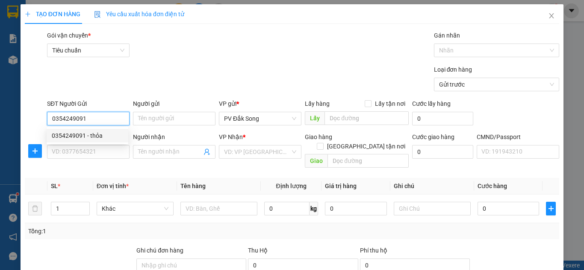
click at [98, 132] on div "0354249091 - thỏa" at bounding box center [87, 135] width 71 height 9
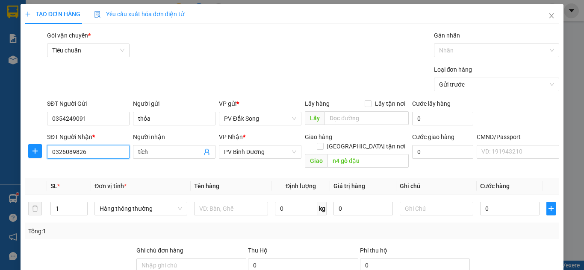
click at [109, 152] on input "0326089826" at bounding box center [88, 152] width 82 height 14
click at [108, 152] on input "0326089826" at bounding box center [88, 152] width 82 height 14
click at [161, 153] on input "tích" at bounding box center [170, 151] width 64 height 9
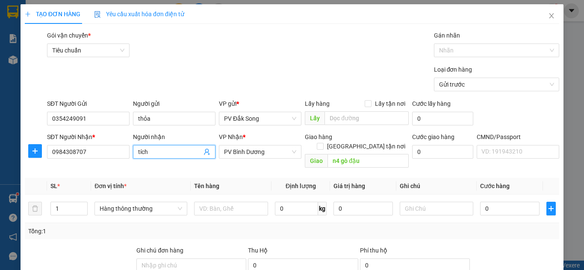
click at [162, 153] on input "tích" at bounding box center [170, 151] width 64 height 9
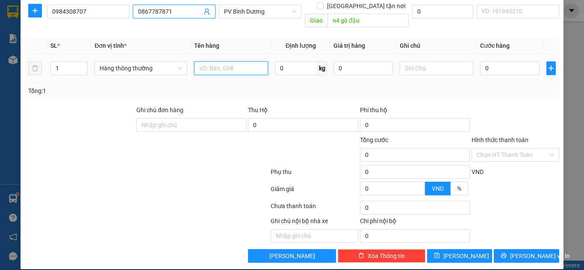
click at [233, 62] on input "text" at bounding box center [231, 69] width 74 height 14
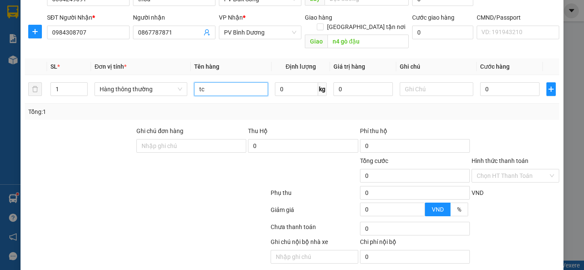
scroll to position [98, 0]
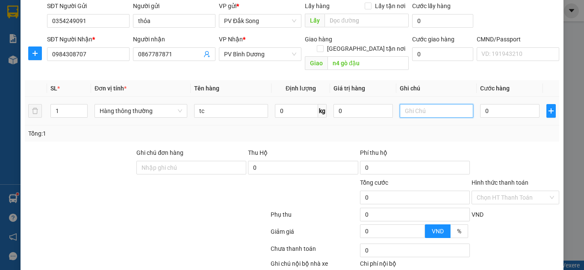
click at [429, 105] on input "text" at bounding box center [437, 111] width 74 height 14
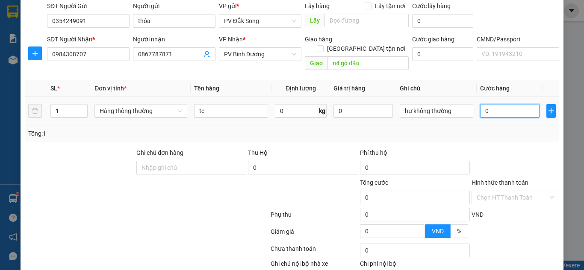
click at [505, 104] on input "0" at bounding box center [509, 111] width 59 height 14
drag, startPoint x: 494, startPoint y: 103, endPoint x: 448, endPoint y: 112, distance: 47.6
click at [448, 112] on tr "1 Hàng thông thường tc 0 kg 0 hư không thường 0.080.000" at bounding box center [292, 111] width 534 height 29
drag, startPoint x: 490, startPoint y: 100, endPoint x: 436, endPoint y: 113, distance: 55.4
click at [436, 113] on tr "1 Hàng thông thường tc 0 kg 0 hư không thường 00" at bounding box center [292, 111] width 534 height 29
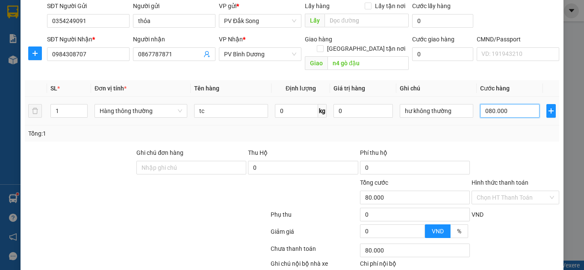
drag, startPoint x: 482, startPoint y: 102, endPoint x: 475, endPoint y: 109, distance: 10.6
click at [480, 109] on div "080.000" at bounding box center [509, 111] width 59 height 17
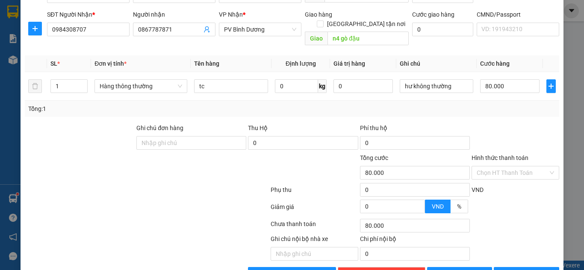
scroll to position [141, 0]
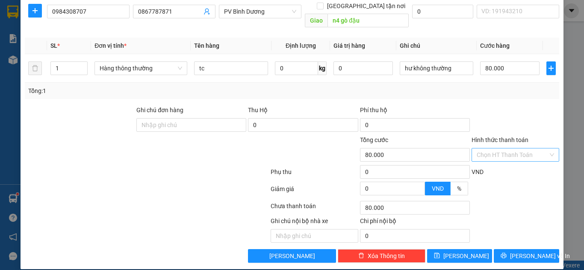
click at [496, 149] on input "Hình thức thanh toán" at bounding box center [511, 155] width 71 height 13
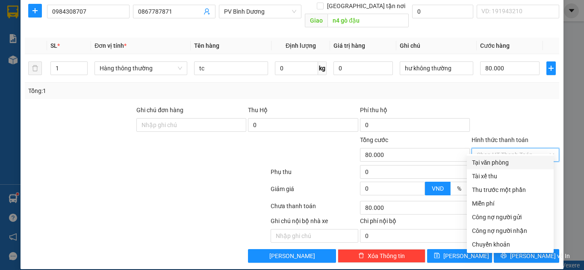
click at [491, 163] on div "Tại văn phòng" at bounding box center [510, 162] width 76 height 9
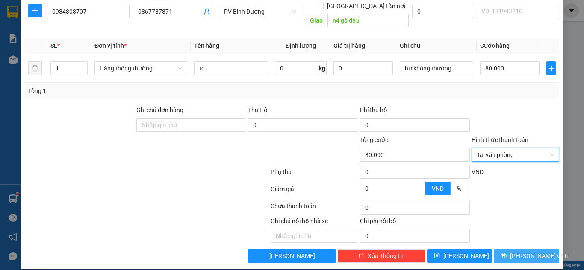
click at [511, 250] on button "[PERSON_NAME] và In" at bounding box center [526, 257] width 65 height 14
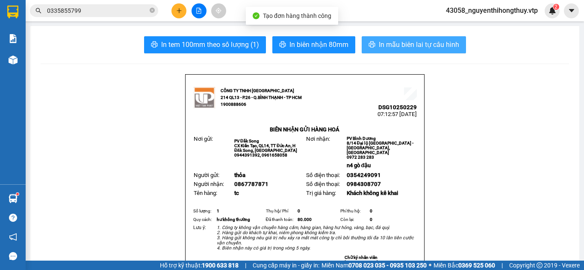
click at [403, 45] on span "In mẫu biên lai tự cấu hình" at bounding box center [419, 44] width 80 height 11
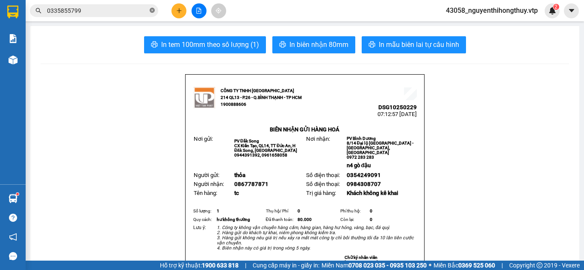
click at [152, 12] on icon "close-circle" at bounding box center [152, 10] width 5 height 5
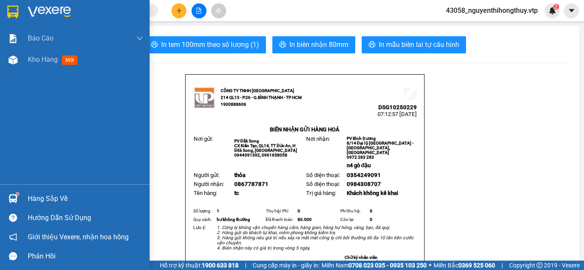
click at [20, 12] on div at bounding box center [13, 11] width 15 height 15
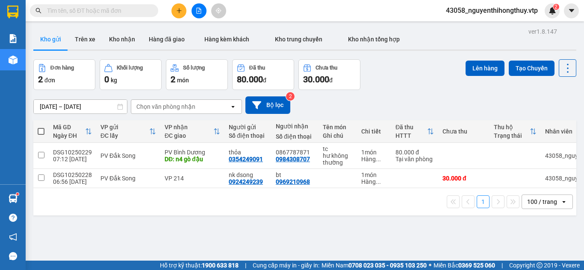
click at [42, 132] on span at bounding box center [41, 131] width 7 height 7
click at [41, 127] on input "checkbox" at bounding box center [41, 127] width 0 height 0
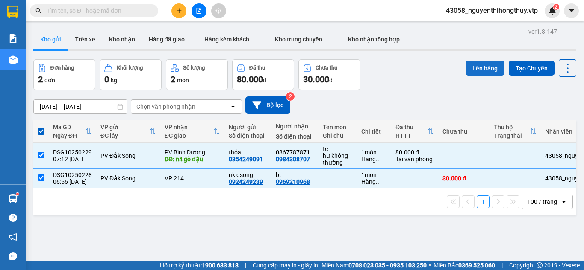
click at [479, 68] on button "Lên hàng" at bounding box center [484, 68] width 39 height 15
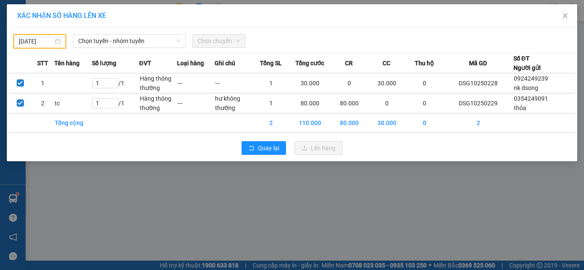
click at [37, 38] on input "[DATE]" at bounding box center [36, 41] width 34 height 9
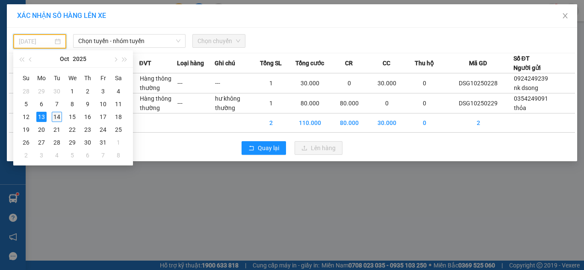
click at [57, 118] on div "14" at bounding box center [57, 117] width 10 height 10
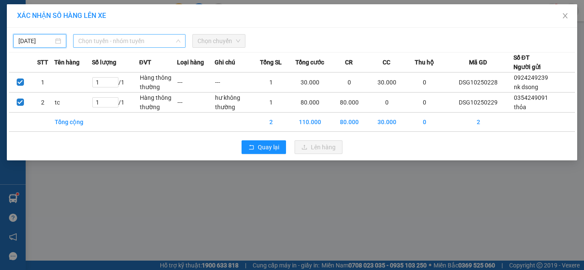
click at [150, 41] on span "Chọn tuyến - nhóm tuyến" at bounding box center [129, 41] width 102 height 13
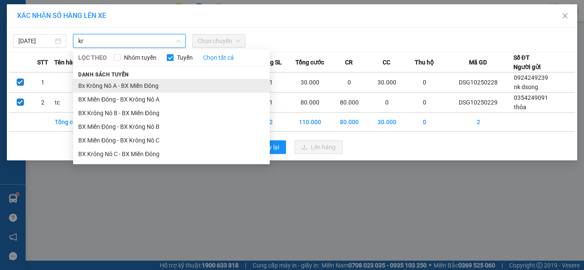
click at [138, 87] on li "Bx Krông Nô A - BX Miền Đông" at bounding box center [171, 86] width 197 height 14
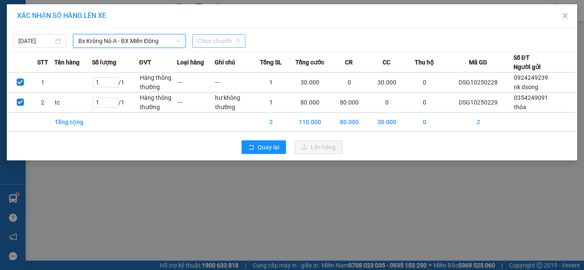
click at [215, 42] on span "Chọn chuyến" at bounding box center [218, 41] width 43 height 13
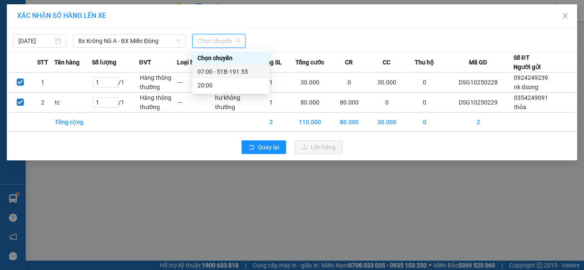
click at [233, 72] on div "07:00 - 51B-191.55" at bounding box center [230, 71] width 67 height 9
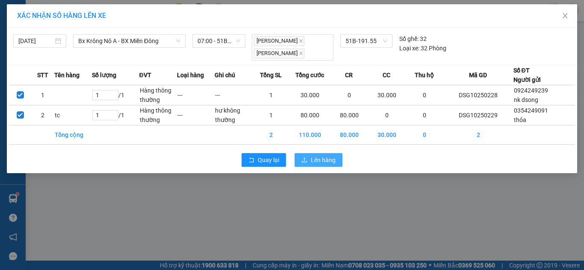
click at [324, 158] on span "Lên hàng" at bounding box center [323, 160] width 25 height 9
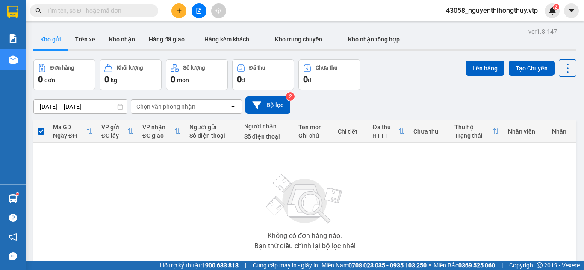
click at [106, 8] on input "text" at bounding box center [97, 10] width 101 height 9
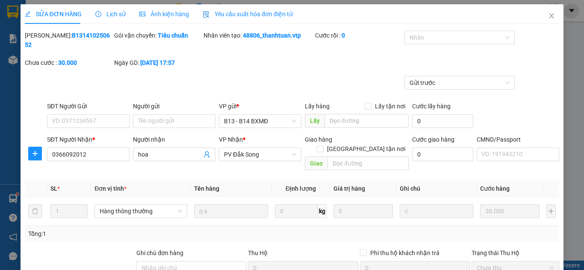
click at [112, 15] on span "Lịch sử" at bounding box center [110, 14] width 30 height 7
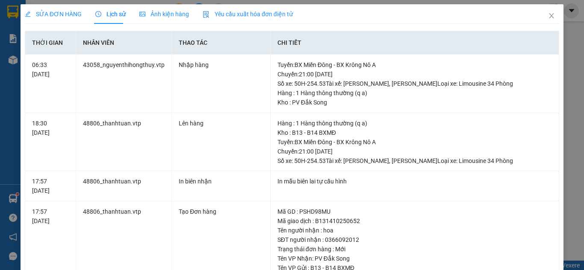
click at [49, 16] on span "SỬA ĐƠN HÀNG" at bounding box center [53, 14] width 57 height 7
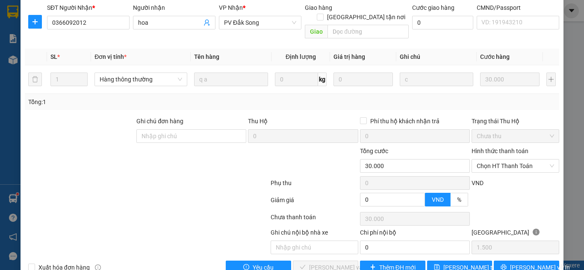
scroll to position [134, 0]
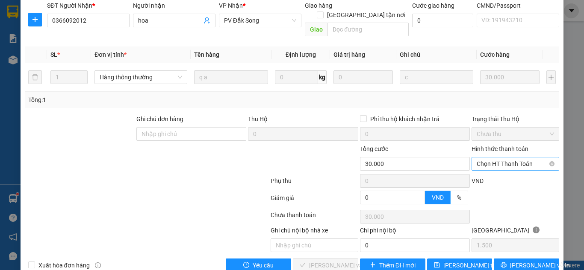
click at [520, 158] on span "Chọn HT Thanh Toán" at bounding box center [514, 164] width 77 height 13
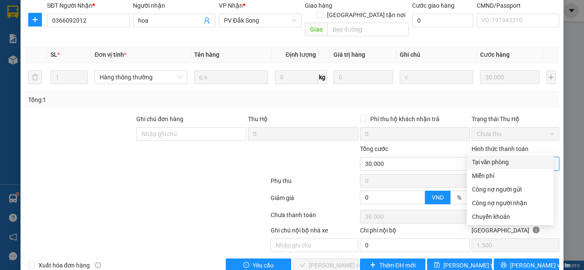
click at [503, 163] on div "Tại văn phòng" at bounding box center [510, 162] width 76 height 9
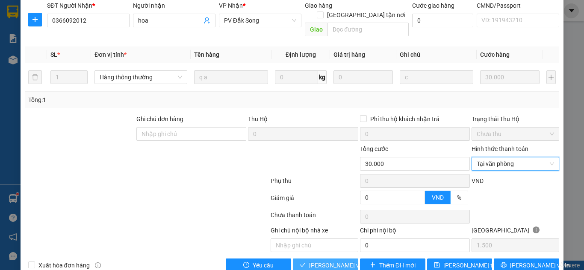
click at [329, 261] on span "[PERSON_NAME] và Giao hàng" at bounding box center [350, 265] width 82 height 9
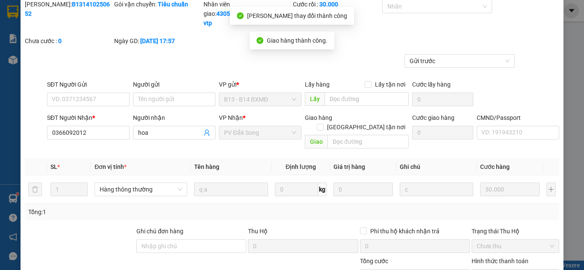
scroll to position [0, 0]
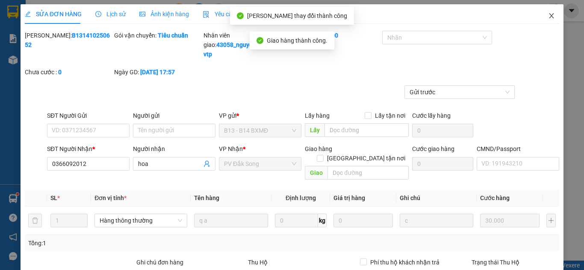
click at [548, 14] on icon "close" at bounding box center [551, 15] width 7 height 7
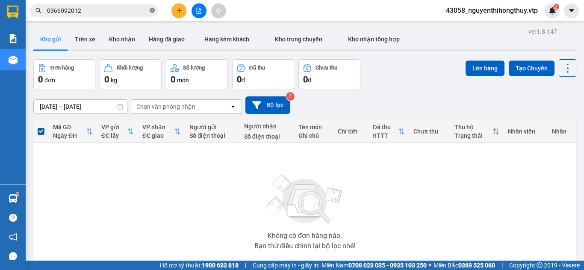
click at [153, 13] on icon "close-circle" at bounding box center [152, 10] width 5 height 5
click at [178, 11] on icon "plus" at bounding box center [179, 11] width 6 height 6
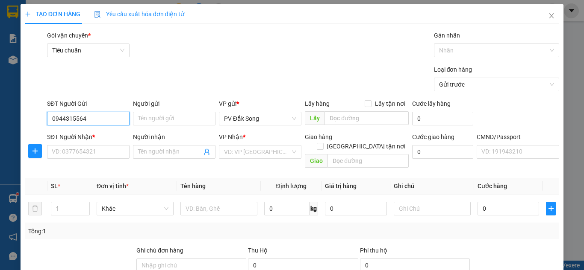
click at [100, 123] on input "0944315564" at bounding box center [88, 119] width 82 height 14
click at [83, 138] on div "0334028178 - kiên" at bounding box center [87, 135] width 71 height 9
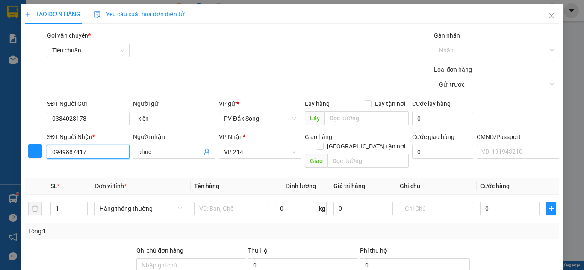
click at [104, 155] on input "0949887417" at bounding box center [88, 152] width 82 height 14
paste input "4315564"
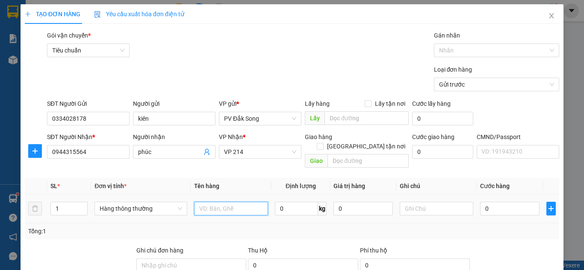
click at [216, 202] on input "text" at bounding box center [231, 209] width 74 height 14
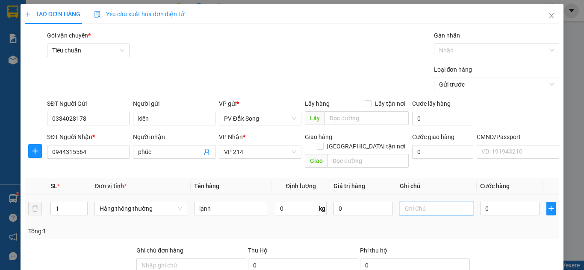
click at [417, 203] on input "text" at bounding box center [437, 209] width 74 height 14
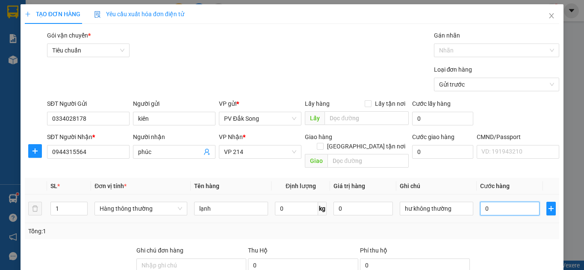
click at [488, 202] on input "0" at bounding box center [509, 209] width 59 height 14
drag, startPoint x: 493, startPoint y: 199, endPoint x: 465, endPoint y: 205, distance: 28.3
click at [476, 214] on td "0.040.000" at bounding box center [509, 209] width 66 height 29
click at [510, 202] on input "0.040.000" at bounding box center [509, 209] width 59 height 14
drag, startPoint x: 487, startPoint y: 200, endPoint x: 464, endPoint y: 202, distance: 23.2
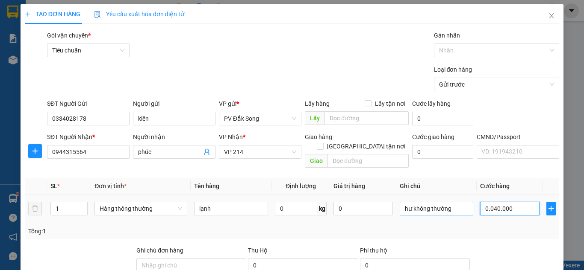
click at [467, 206] on tr "1 Hàng thông thường lạnh 0 kg 0 hư không thường 0.040.000" at bounding box center [292, 209] width 534 height 29
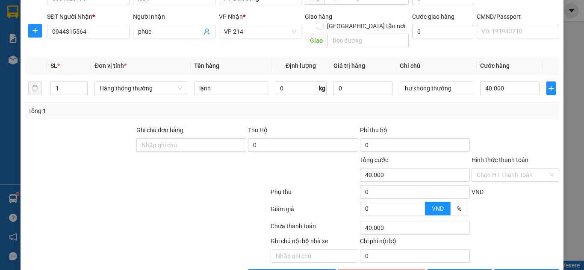
scroll to position [126, 0]
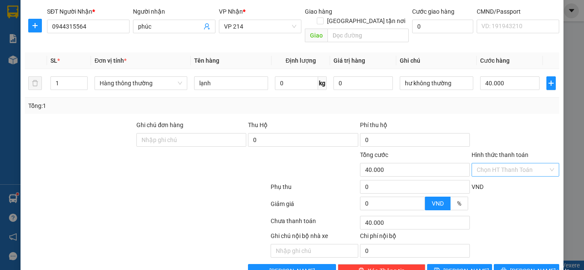
click at [516, 164] on input "Hình thức thanh toán" at bounding box center [511, 170] width 71 height 13
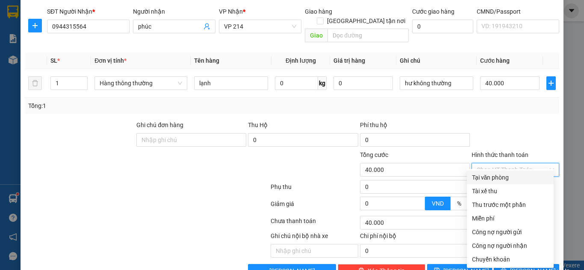
click at [498, 177] on div "Tại văn phòng" at bounding box center [510, 177] width 76 height 9
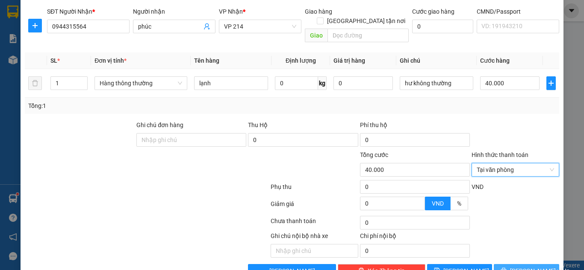
click at [506, 268] on icon "printer" at bounding box center [504, 271] width 6 height 6
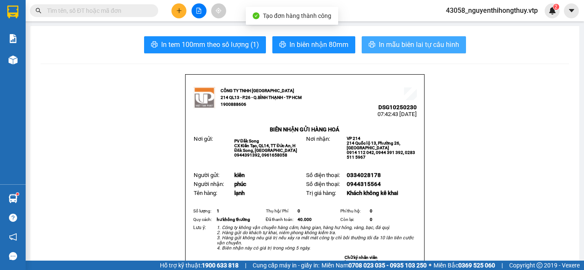
click at [421, 45] on span "In mẫu biên lai tự cấu hình" at bounding box center [419, 44] width 80 height 11
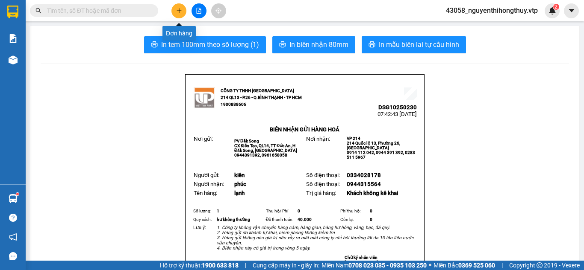
click at [179, 12] on icon "plus" at bounding box center [179, 10] width 0 height 5
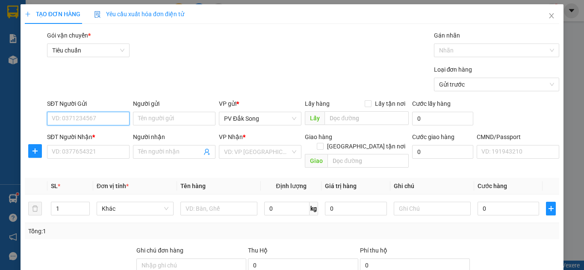
click at [104, 119] on input "SĐT Người Gửi" at bounding box center [88, 119] width 82 height 14
click at [95, 133] on div "0384663589 - chính" at bounding box center [87, 135] width 71 height 9
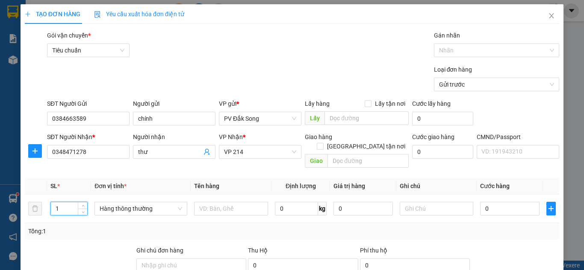
drag, startPoint x: 60, startPoint y: 198, endPoint x: 19, endPoint y: 218, distance: 45.9
click at [19, 218] on div "TẠO ĐƠN HÀNG Yêu cầu xuất hóa đơn điện tử Transit Pickup Surcharge Ids Transit …" at bounding box center [292, 135] width 584 height 270
click at [227, 202] on input "text" at bounding box center [231, 209] width 74 height 14
click at [415, 202] on input "text" at bounding box center [437, 209] width 74 height 14
click at [499, 202] on input "0" at bounding box center [509, 209] width 59 height 14
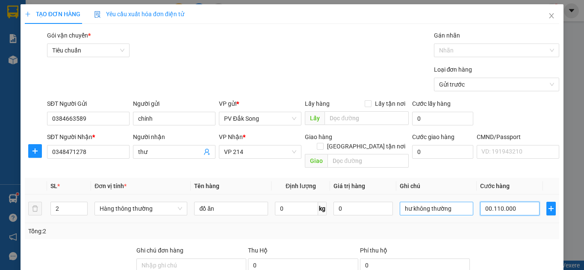
drag, startPoint x: 498, startPoint y: 199, endPoint x: 414, endPoint y: 202, distance: 83.4
click at [420, 209] on tr "2 Hàng thông thường đồ ăn 0 kg 0 hư không thường 00.110.000" at bounding box center [292, 209] width 534 height 29
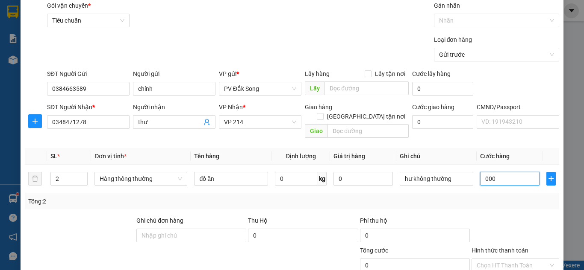
drag, startPoint x: 514, startPoint y: 203, endPoint x: 250, endPoint y: 250, distance: 268.2
click at [256, 265] on div "Transit Pickup Surcharge Ids Transit Deliver Surcharge Ids Transit Deliver Surc…" at bounding box center [292, 187] width 534 height 373
click at [497, 172] on input "00.110.000" at bounding box center [509, 179] width 59 height 14
drag, startPoint x: 487, startPoint y: 169, endPoint x: 450, endPoint y: 174, distance: 37.6
click at [450, 174] on tr "2 Hàng thông thường đồ ăn 0 kg 0 hư không thường 00.110.000" at bounding box center [292, 179] width 534 height 29
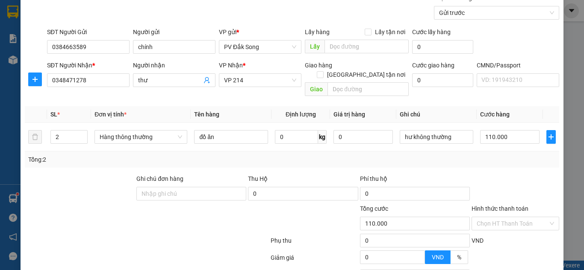
scroll to position [81, 0]
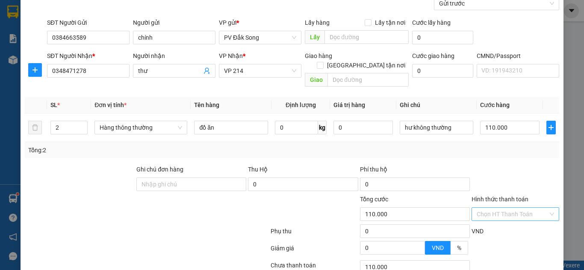
click at [509, 208] on input "Hình thức thanh toán" at bounding box center [511, 214] width 71 height 13
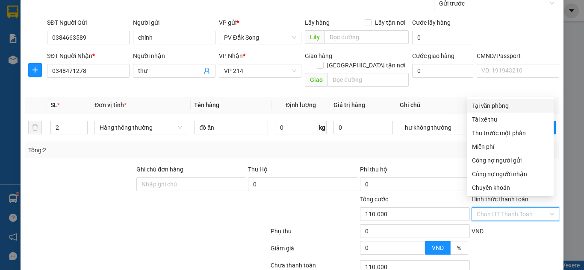
click at [498, 105] on div "Tại văn phòng" at bounding box center [510, 105] width 76 height 9
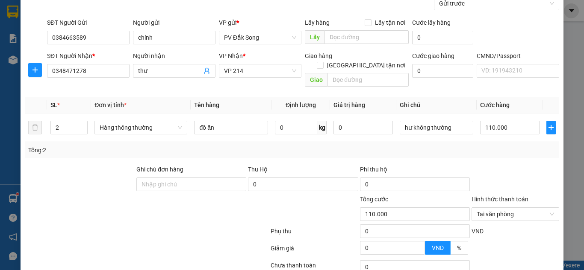
scroll to position [141, 0]
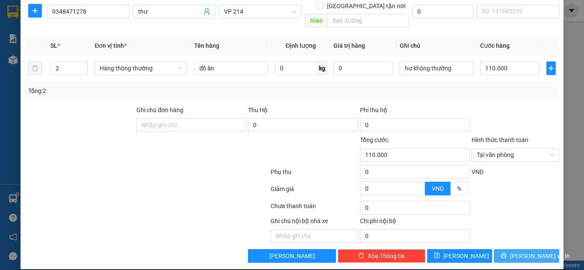
click at [522, 252] on span "[PERSON_NAME] và In" at bounding box center [540, 256] width 60 height 9
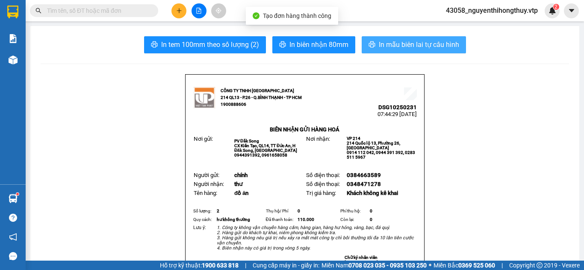
click at [413, 41] on span "In mẫu biên lai tự cấu hình" at bounding box center [419, 44] width 80 height 11
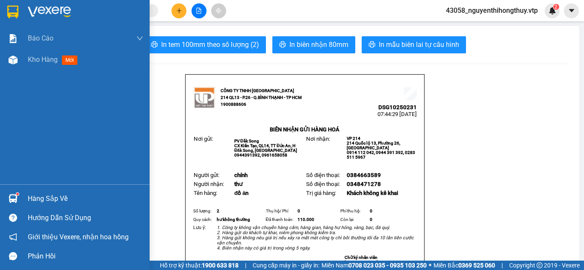
click at [10, 12] on img at bounding box center [12, 12] width 11 height 13
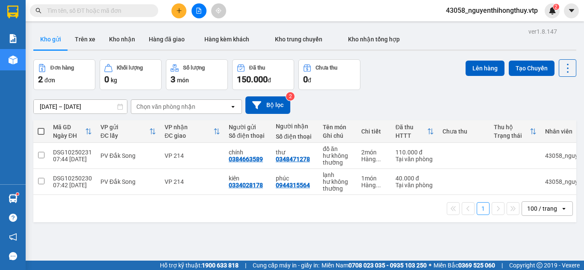
click at [111, 11] on input "text" at bounding box center [97, 10] width 101 height 9
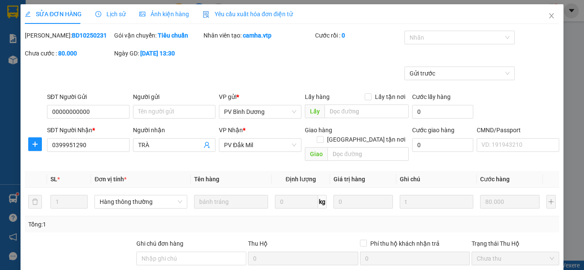
click at [113, 14] on span "Lịch sử" at bounding box center [110, 14] width 30 height 7
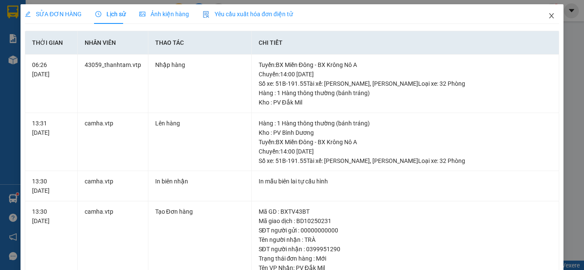
click at [548, 16] on icon "close" at bounding box center [551, 15] width 7 height 7
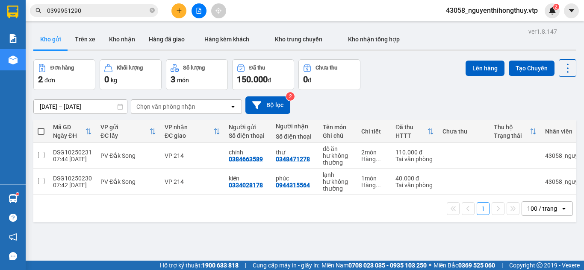
click at [150, 11] on icon "close-circle" at bounding box center [152, 10] width 5 height 5
click at [43, 131] on span at bounding box center [41, 131] width 7 height 7
click at [41, 127] on input "checkbox" at bounding box center [41, 127] width 0 height 0
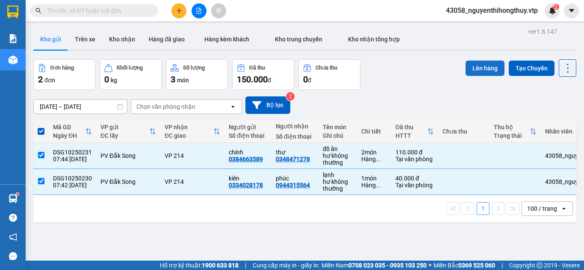
click at [478, 69] on button "Lên hàng" at bounding box center [484, 68] width 39 height 15
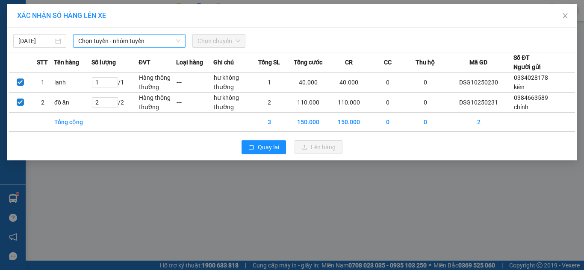
click at [120, 41] on span "Chọn tuyến - nhóm tuyến" at bounding box center [129, 41] width 102 height 13
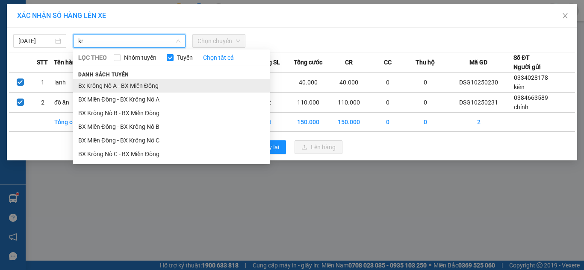
click at [124, 85] on li "Bx Krông Nô A - BX Miền Đông" at bounding box center [171, 86] width 197 height 14
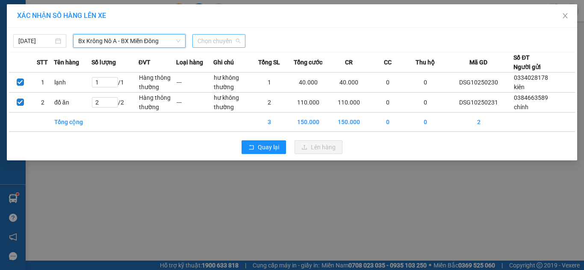
click at [231, 43] on span "Chọn chuyến" at bounding box center [218, 41] width 43 height 13
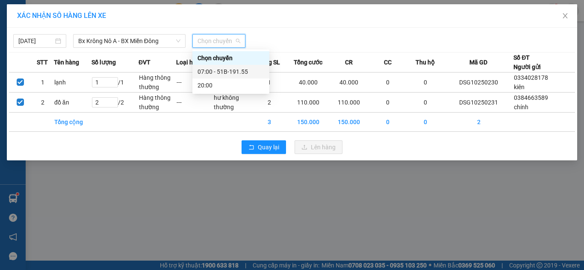
click at [229, 69] on div "07:00 - 51B-191.55" at bounding box center [230, 71] width 67 height 9
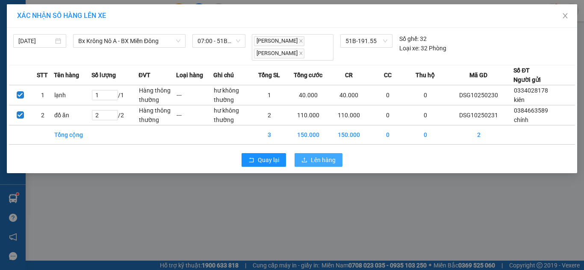
click at [317, 163] on span "Lên hàng" at bounding box center [323, 160] width 25 height 9
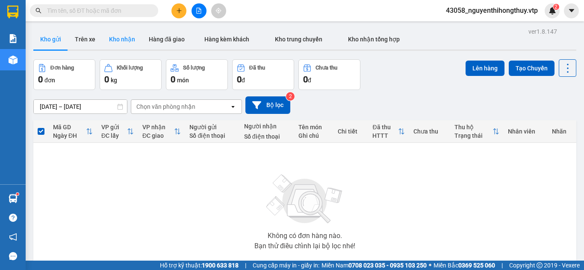
click at [122, 43] on button "Kho nhận" at bounding box center [122, 39] width 40 height 21
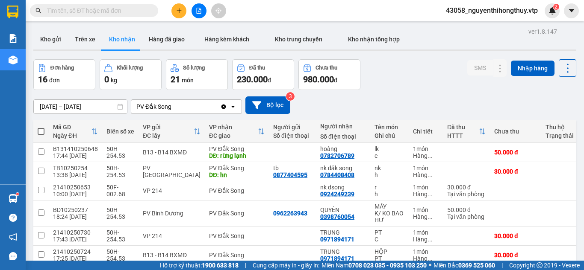
click at [106, 9] on input "text" at bounding box center [97, 10] width 101 height 9
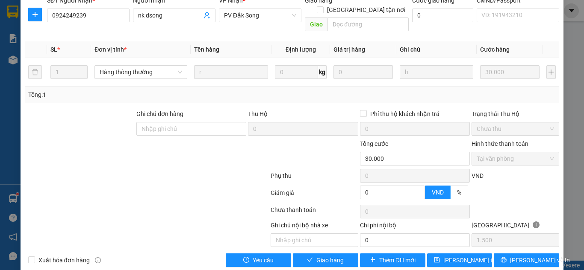
scroll to position [134, 0]
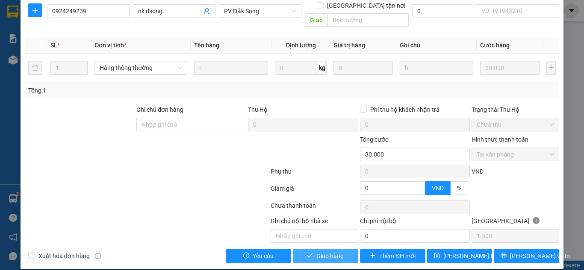
click at [327, 252] on span "Giao hàng" at bounding box center [329, 256] width 27 height 9
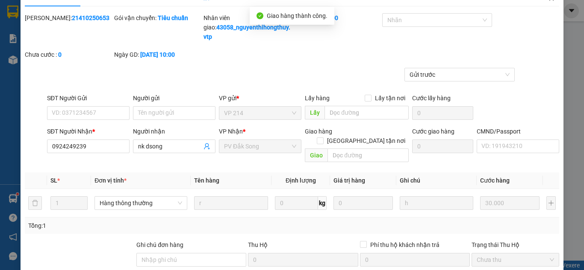
scroll to position [0, 0]
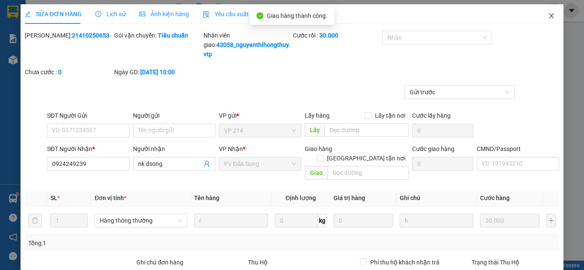
click at [548, 15] on icon "close" at bounding box center [551, 15] width 7 height 7
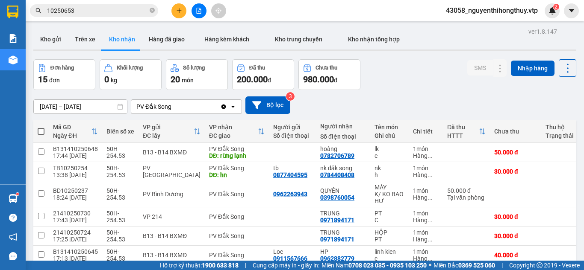
click at [106, 12] on input "10250653" at bounding box center [97, 10] width 101 height 9
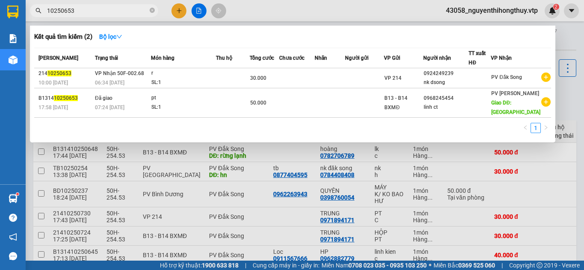
click at [106, 12] on input "10250653" at bounding box center [97, 10] width 101 height 9
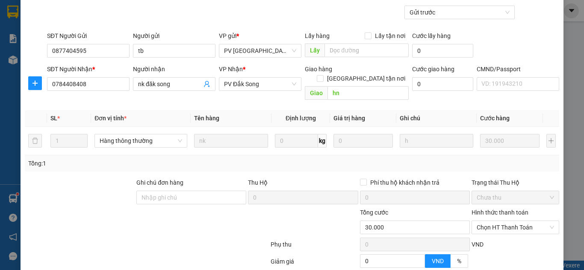
scroll to position [134, 0]
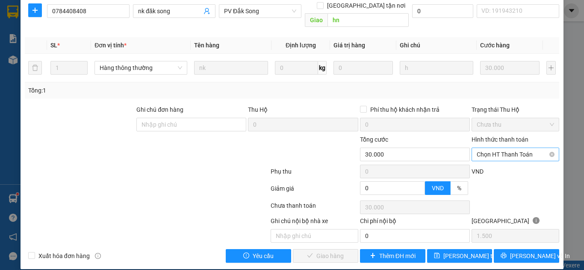
click at [496, 148] on span "Chọn HT Thanh Toán" at bounding box center [514, 154] width 77 height 13
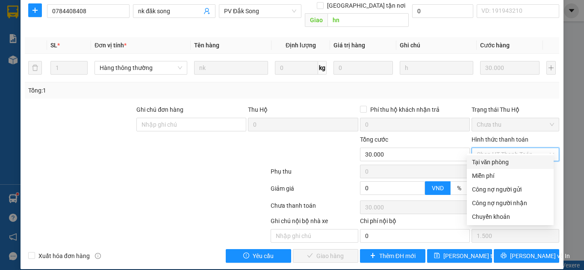
click at [494, 162] on div "Tại văn phòng" at bounding box center [510, 162] width 76 height 9
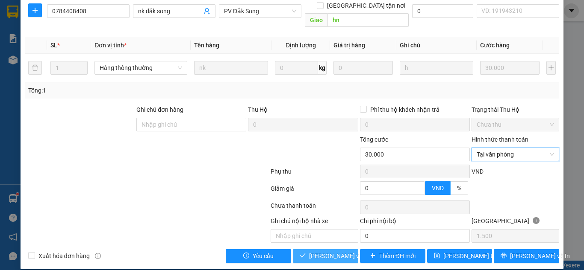
click at [328, 252] on span "[PERSON_NAME] và Giao hàng" at bounding box center [350, 256] width 82 height 9
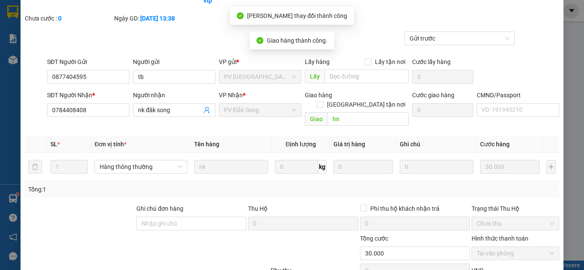
scroll to position [0, 0]
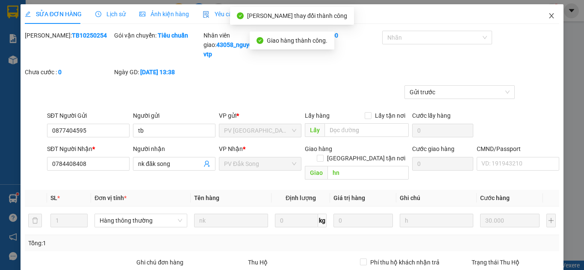
click at [548, 14] on icon "close" at bounding box center [551, 15] width 7 height 7
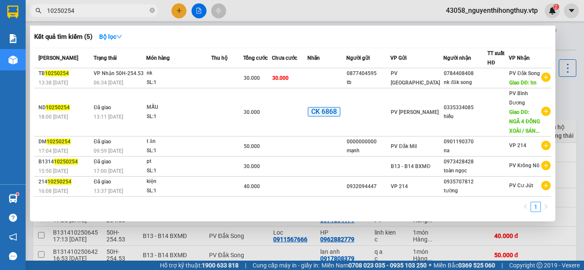
click at [88, 7] on input "10250254" at bounding box center [97, 10] width 101 height 9
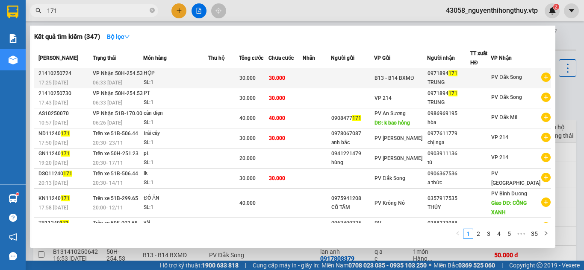
type input "171"
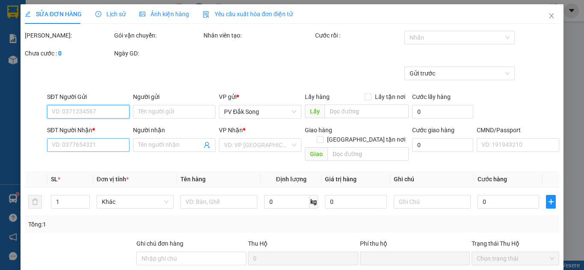
type input "0971894171"
type input "TRUNG"
type input "0"
type input "30.000"
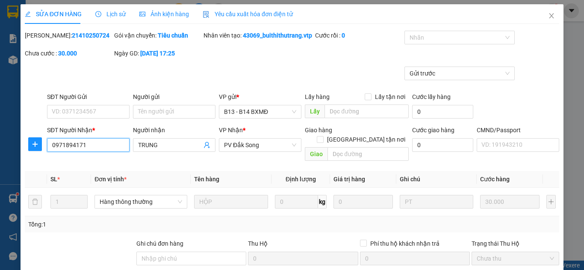
click at [105, 150] on input "0971894171" at bounding box center [88, 145] width 82 height 14
click at [104, 150] on input "0971894171" at bounding box center [88, 145] width 82 height 14
type input "1.500"
click at [548, 13] on icon "close" at bounding box center [551, 15] width 7 height 7
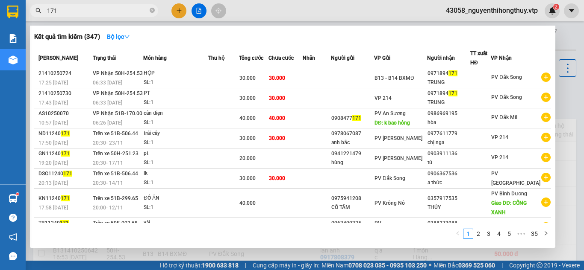
click at [88, 10] on input "171" at bounding box center [97, 10] width 101 height 9
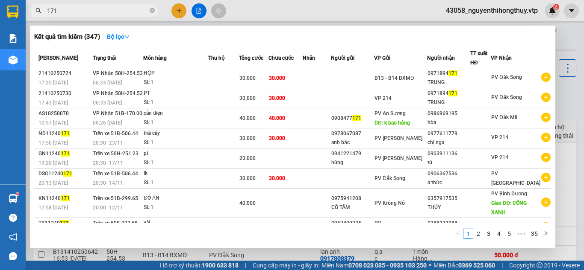
paste input "0971894"
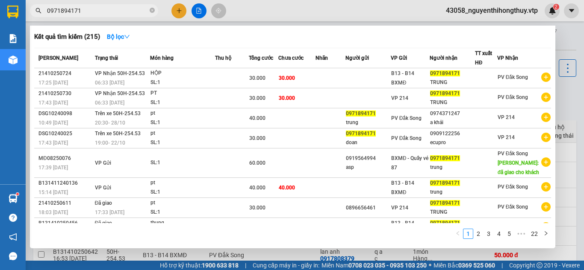
click at [272, 13] on div at bounding box center [292, 135] width 584 height 270
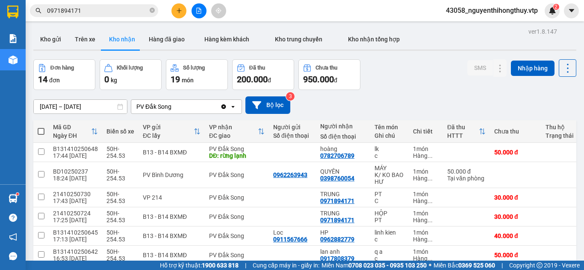
click at [125, 9] on input "0971894171" at bounding box center [97, 10] width 101 height 9
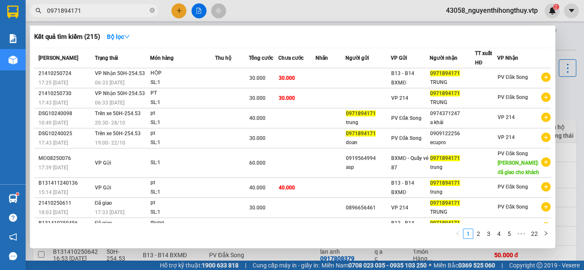
click at [125, 9] on input "0971894171" at bounding box center [97, 10] width 101 height 9
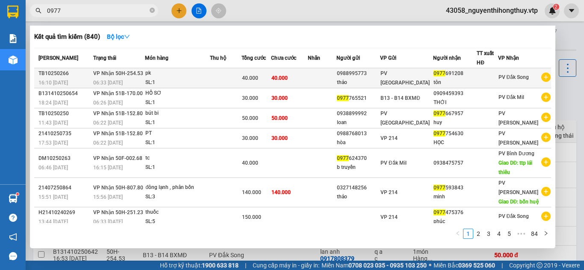
type input "0977"
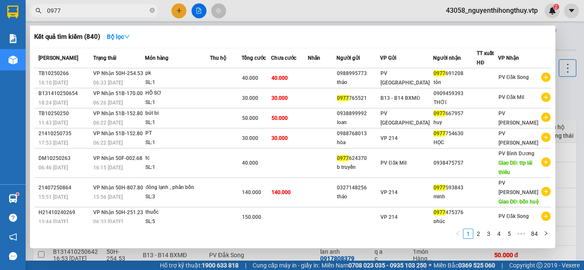
click at [202, 79] on div "SL: 1" at bounding box center [177, 82] width 64 height 9
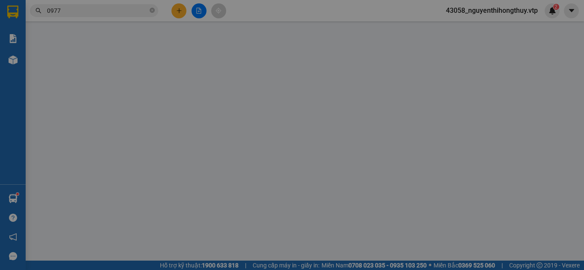
type input "2.000"
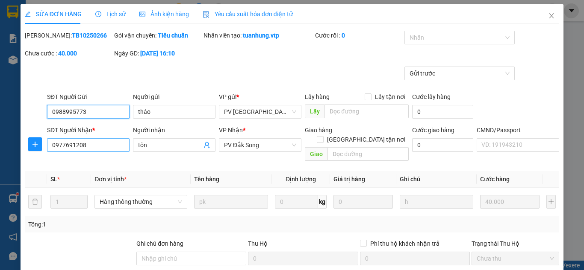
type input "0988995773"
type input "thảo"
type input "0977691208"
type input "tôn"
type input "0"
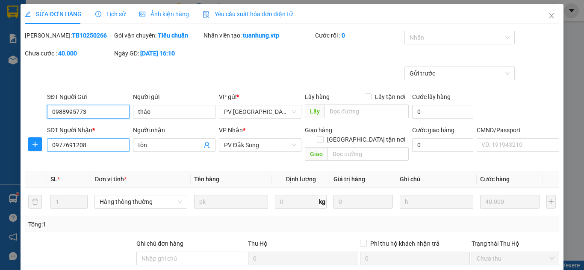
type input "40.000"
click at [95, 146] on input "0977691208" at bounding box center [88, 145] width 82 height 14
click at [548, 13] on icon "close" at bounding box center [551, 15] width 7 height 7
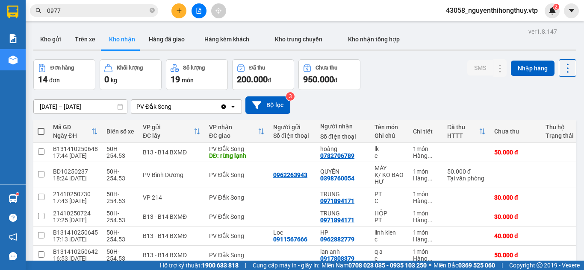
click at [113, 14] on input "0977" at bounding box center [97, 10] width 101 height 9
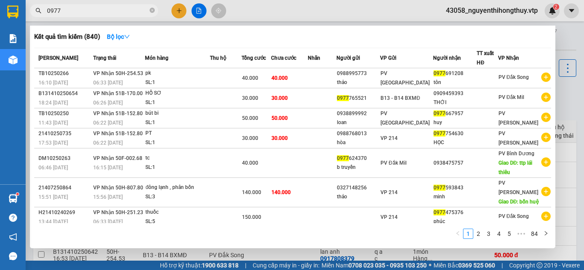
click at [113, 14] on input "0977" at bounding box center [97, 10] width 101 height 9
paste input "691208"
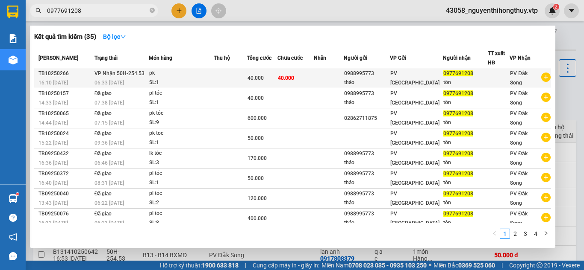
type input "0977691208"
click at [329, 79] on td at bounding box center [329, 78] width 30 height 20
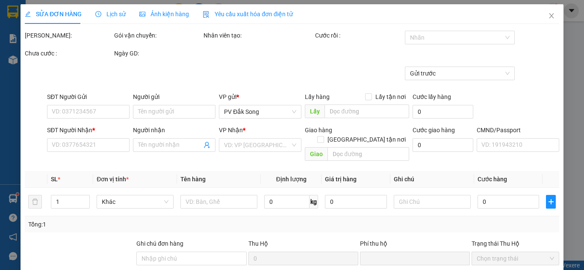
type input "0988995773"
type input "thảo"
type input "0977691208"
type input "tôn"
type input "0"
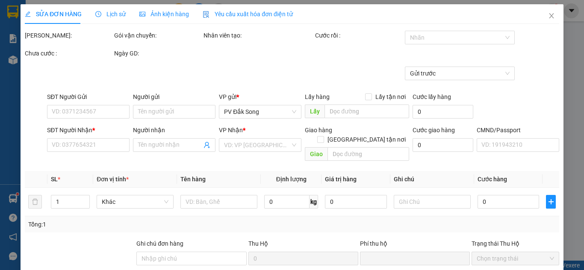
type input "40.000"
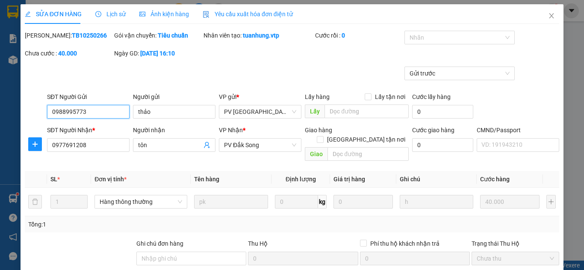
type input "2.000"
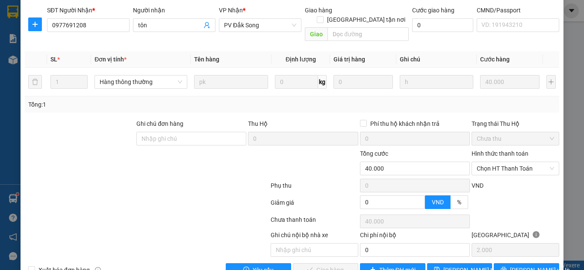
scroll to position [134, 0]
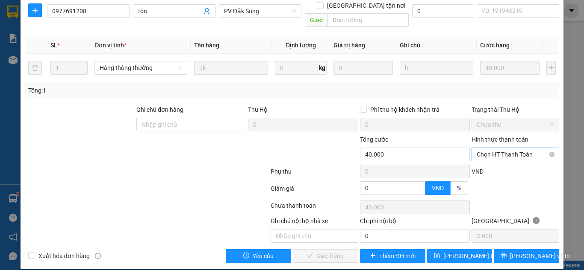
click at [520, 148] on span "Chọn HT Thanh Toán" at bounding box center [514, 154] width 77 height 13
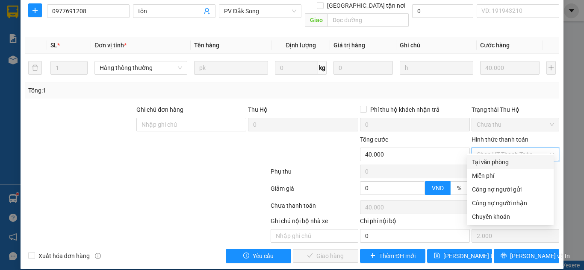
click at [495, 161] on div "Tại văn phòng" at bounding box center [510, 162] width 76 height 9
type input "0"
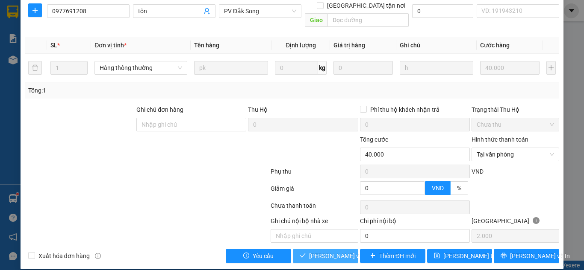
click at [325, 252] on span "[PERSON_NAME] và Giao hàng" at bounding box center [350, 256] width 82 height 9
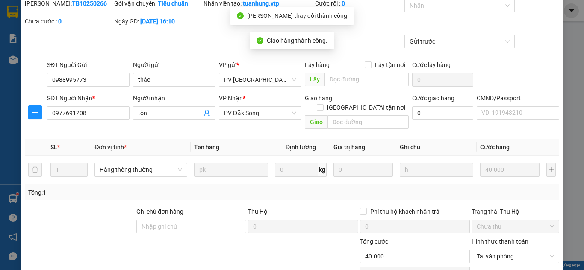
scroll to position [0, 0]
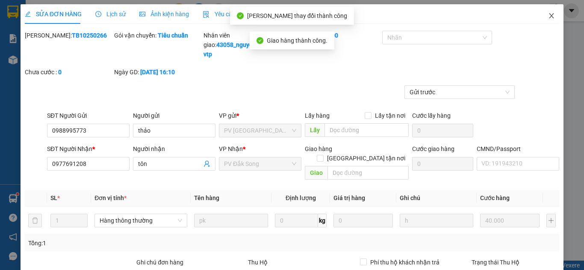
click at [548, 16] on icon "close" at bounding box center [551, 15] width 7 height 7
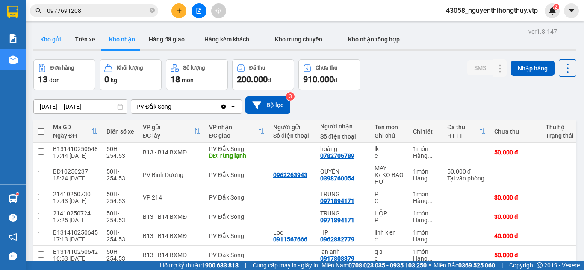
click at [57, 38] on button "Kho gửi" at bounding box center [50, 39] width 35 height 21
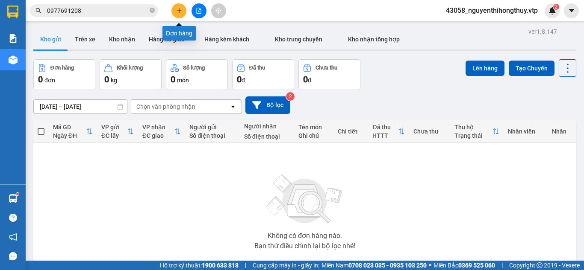
click at [177, 11] on icon "plus" at bounding box center [179, 11] width 6 height 6
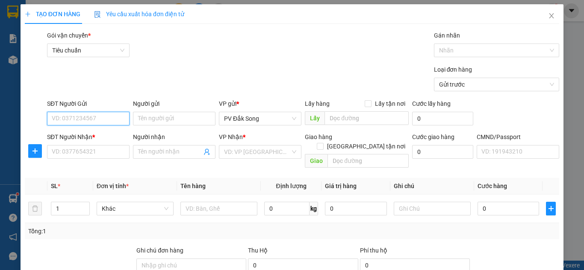
click at [75, 116] on input "SĐT Người Gửi" at bounding box center [88, 119] width 82 height 14
type input "0328216879"
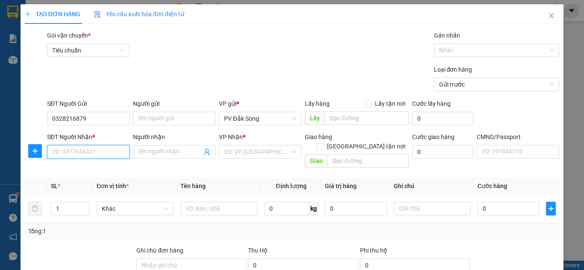
click at [86, 154] on input "SĐT Người Nhận *" at bounding box center [88, 152] width 82 height 14
type input "0704728863"
click at [263, 153] on input "search" at bounding box center [257, 152] width 66 height 13
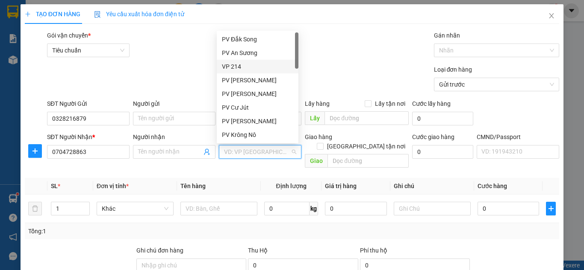
click at [251, 65] on div "VP 214" at bounding box center [257, 66] width 71 height 9
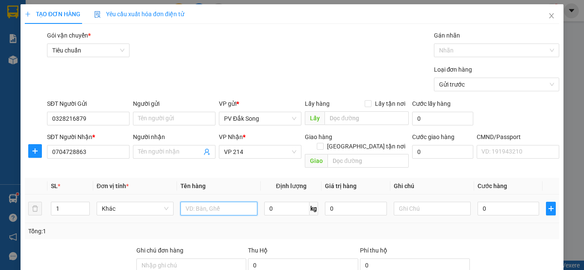
drag, startPoint x: 236, startPoint y: 197, endPoint x: 235, endPoint y: 191, distance: 5.1
click at [235, 202] on input "text" at bounding box center [218, 209] width 77 height 14
type input "s"
type input "tc"
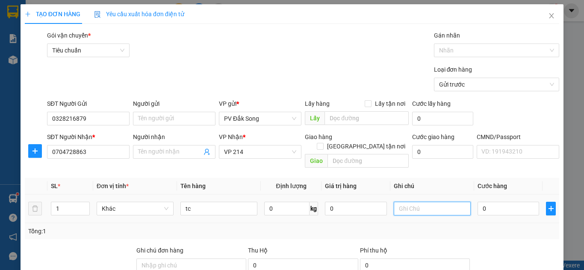
click at [416, 204] on input "text" at bounding box center [432, 209] width 77 height 14
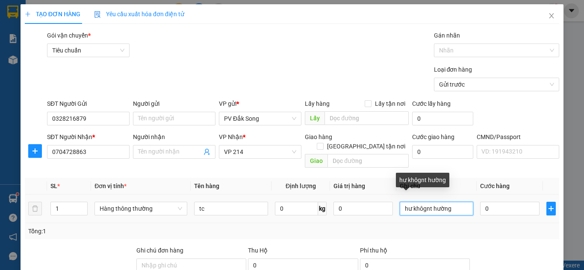
click at [425, 202] on input "hư khôgnt hường" at bounding box center [437, 209] width 74 height 14
click at [432, 202] on input "hư khôgn t hường" at bounding box center [437, 209] width 74 height 14
click at [425, 202] on input "hư khôgn thường" at bounding box center [437, 209] width 74 height 14
type input "hư không thường"
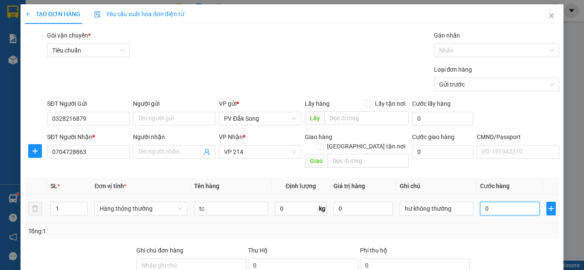
click at [489, 202] on input "0" at bounding box center [509, 209] width 59 height 14
type input "005"
type input "5"
type input "0.050"
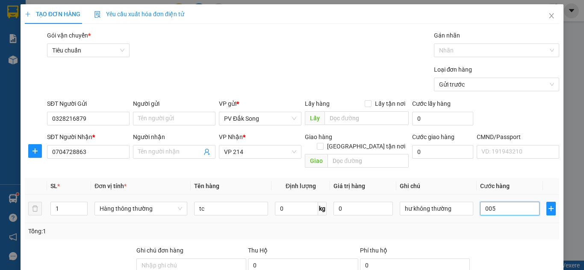
type input "50"
type input "000.500"
type input "500"
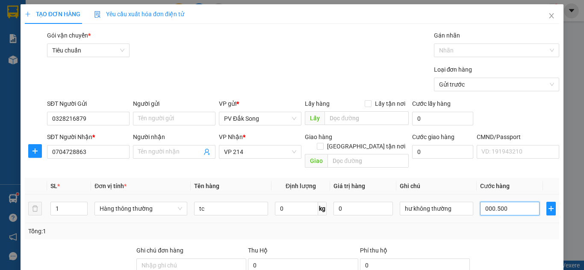
type input "0.005.000"
type input "5.000"
type input "000.550.000"
type input "550.000"
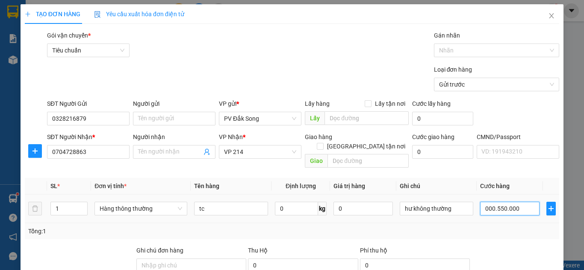
type input "550.000"
type input "00.050.000"
type input "50.000"
drag, startPoint x: 490, startPoint y: 201, endPoint x: 472, endPoint y: 198, distance: 18.2
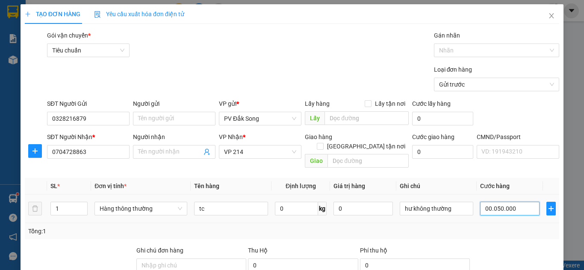
click at [476, 203] on td "00.050.000" at bounding box center [509, 209] width 66 height 29
type input "50.000"
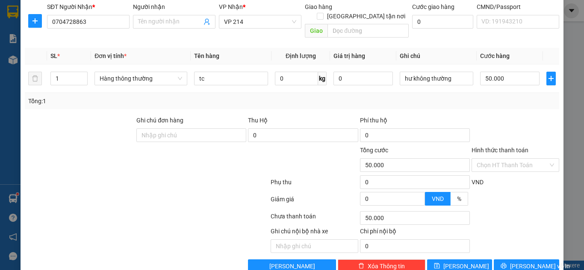
scroll to position [135, 0]
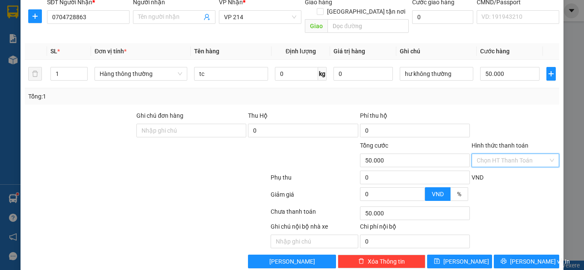
click at [510, 154] on input "Hình thức thanh toán" at bounding box center [511, 160] width 71 height 13
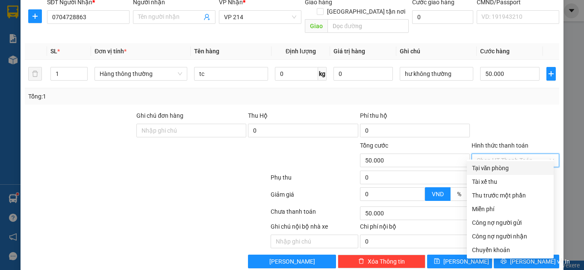
click at [503, 166] on div "Tại văn phòng" at bounding box center [510, 168] width 76 height 9
type input "0"
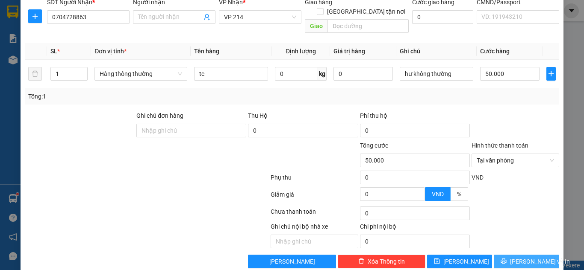
click at [521, 257] on span "[PERSON_NAME] và In" at bounding box center [540, 261] width 60 height 9
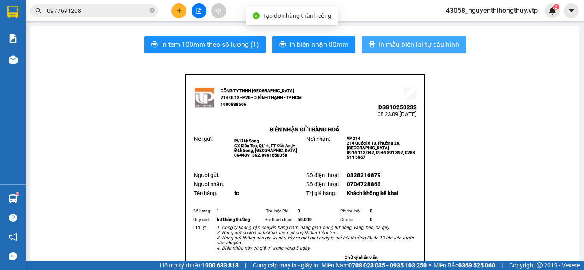
click at [385, 46] on span "In mẫu biên lai tự cấu hình" at bounding box center [419, 44] width 80 height 11
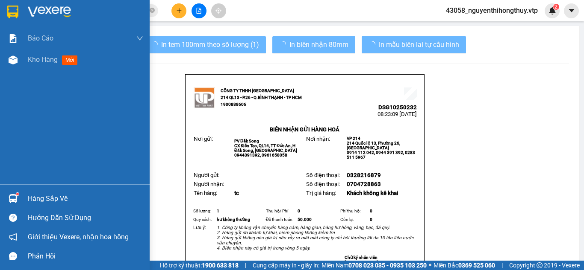
click at [10, 9] on img at bounding box center [12, 12] width 11 height 13
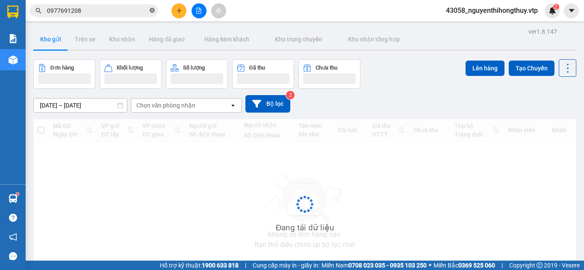
click at [152, 9] on icon "close-circle" at bounding box center [152, 10] width 5 height 5
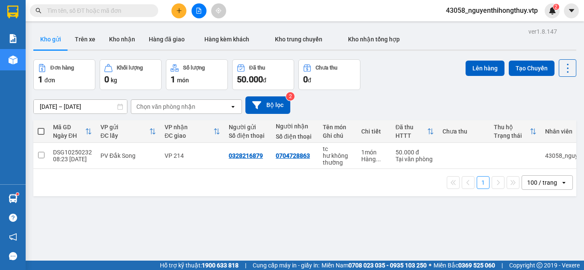
click at [179, 12] on icon "plus" at bounding box center [179, 11] width 6 height 6
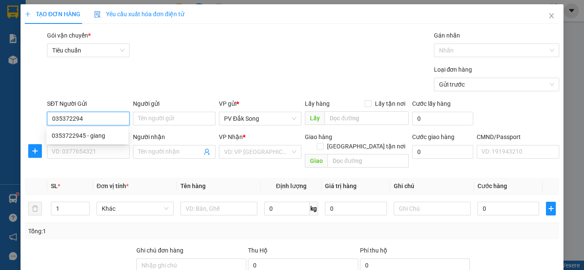
type input "0353722945"
click at [86, 133] on div "0353722945 - giang" at bounding box center [87, 135] width 71 height 9
type input "giang"
type input "0335334085"
type input "hiếu"
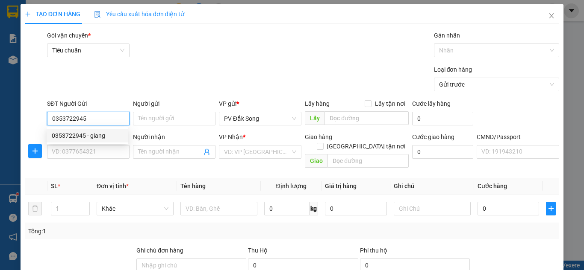
type input "n4 đồng xoài bp"
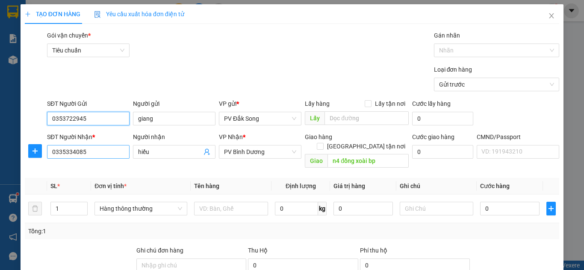
type input "0353722945"
click at [107, 152] on input "0335334085" at bounding box center [88, 152] width 82 height 14
type input "0333749924"
click at [167, 153] on input "hiếu" at bounding box center [170, 151] width 64 height 9
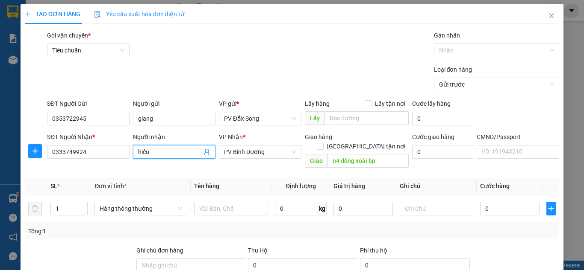
click at [167, 153] on input "hiếu" at bounding box center [170, 151] width 64 height 9
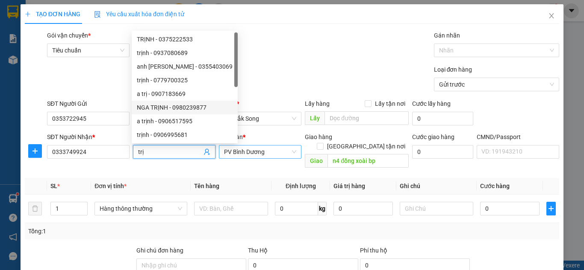
click at [271, 153] on span "PV Bình Dương" at bounding box center [260, 152] width 72 height 13
type input "trị"
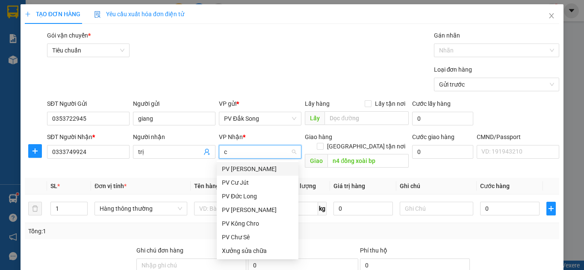
type input "cj"
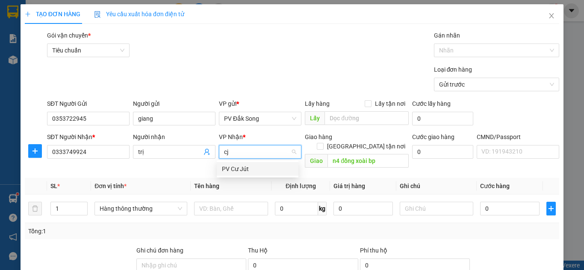
click at [246, 169] on div "PV Cư Jút" at bounding box center [257, 169] width 71 height 9
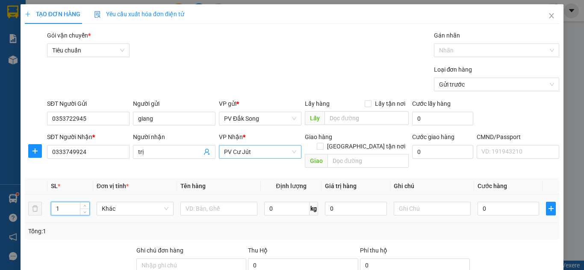
drag, startPoint x: 62, startPoint y: 200, endPoint x: 0, endPoint y: 211, distance: 62.9
click at [0, 213] on div "TẠO ĐƠN HÀNG Yêu cầu xuất hóa đơn điện tử Transit Pickup Surcharge Ids Transit …" at bounding box center [292, 135] width 584 height 270
type input "3"
drag, startPoint x: 212, startPoint y: 200, endPoint x: 210, endPoint y: 196, distance: 4.4
click at [212, 202] on input "text" at bounding box center [218, 209] width 77 height 14
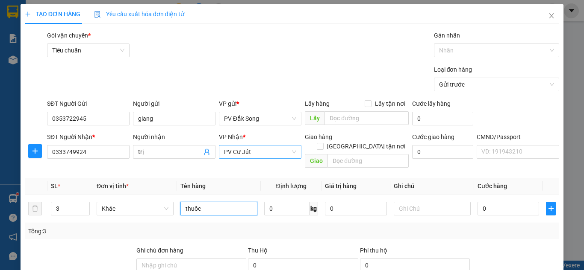
type input "thuốc"
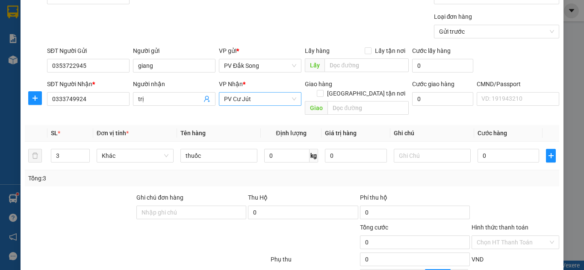
scroll to position [61, 0]
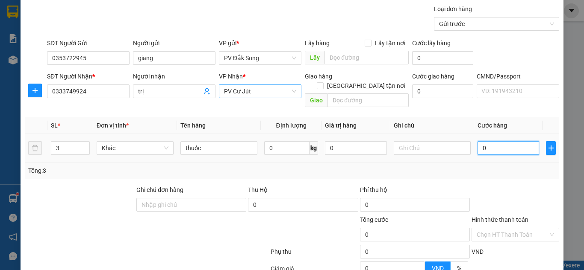
click at [517, 142] on input "0" at bounding box center [508, 148] width 62 height 14
type input "001"
type input "1"
type input "0.012"
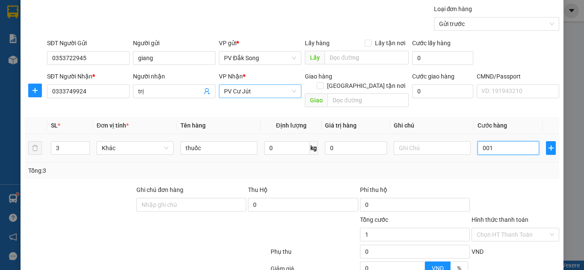
type input "12"
type input "00.120"
type input "120"
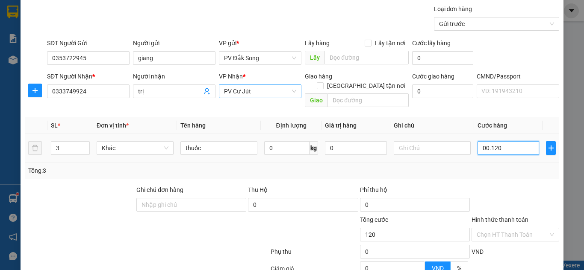
type input "0.001.200"
type input "1.200"
type input "000.012.000"
type input "12.000"
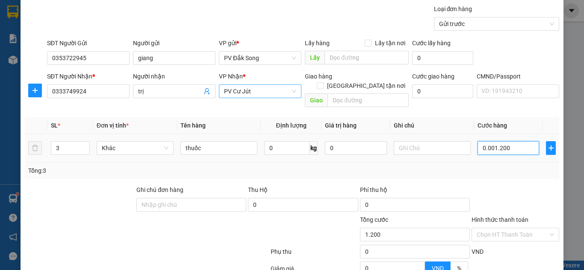
type input "12.000"
type input "00.000.120.000"
type input "120.000"
type input "00.120.000"
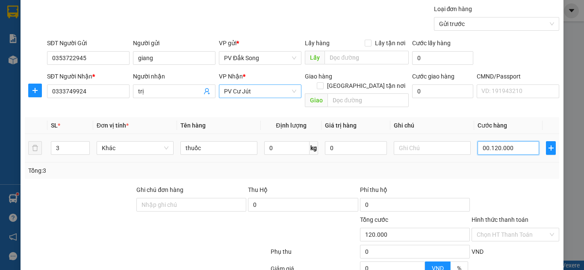
type input "120.000"
drag, startPoint x: 496, startPoint y: 140, endPoint x: 491, endPoint y: 140, distance: 5.1
click at [491, 141] on input "00.120.000" at bounding box center [508, 148] width 62 height 14
drag, startPoint x: 484, startPoint y: 139, endPoint x: 438, endPoint y: 147, distance: 47.2
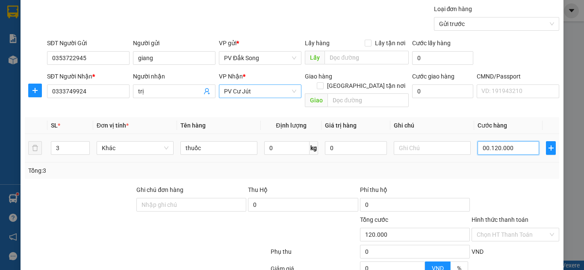
click at [438, 148] on tr "3 Khác thuốc 0 kg 0 00.120.000" at bounding box center [292, 148] width 534 height 29
type input "120.000"
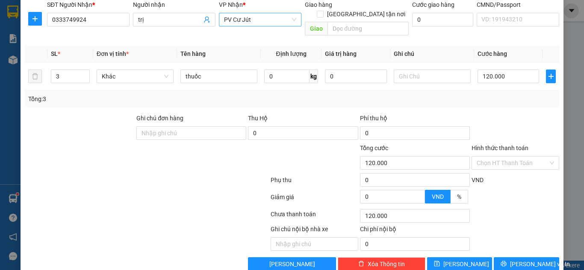
scroll to position [141, 0]
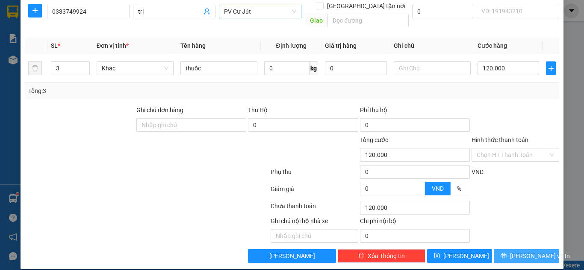
click at [516, 252] on span "[PERSON_NAME] và In" at bounding box center [540, 256] width 60 height 9
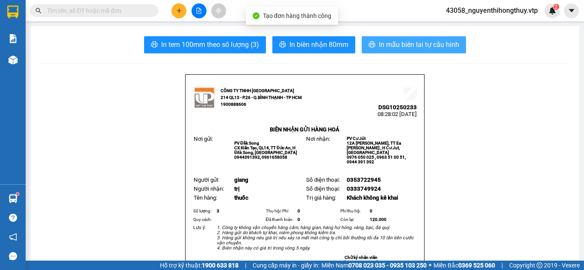
click at [415, 45] on span "In mẫu biên lai tự cấu hình" at bounding box center [419, 44] width 80 height 11
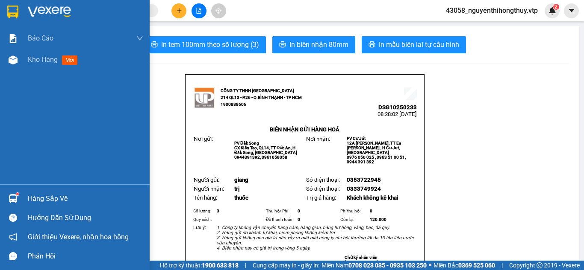
click at [18, 10] on img at bounding box center [12, 12] width 11 height 13
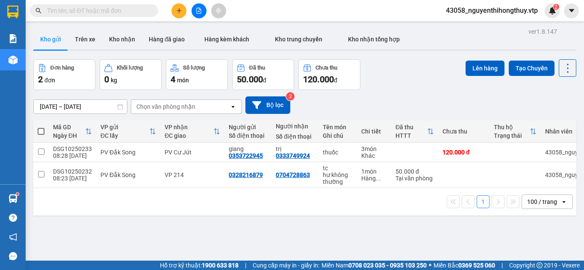
click at [84, 11] on input "text" at bounding box center [97, 10] width 101 height 9
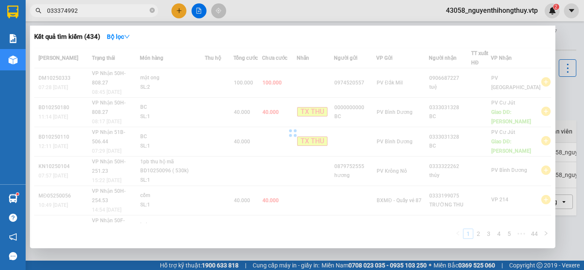
type input "0333749924"
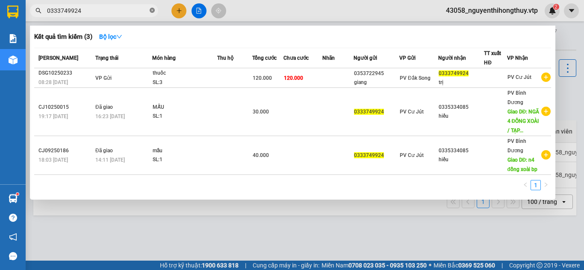
click at [153, 11] on icon "close-circle" at bounding box center [152, 10] width 5 height 5
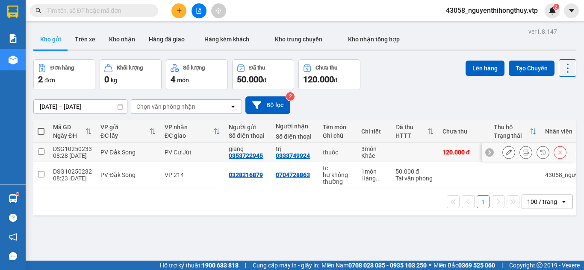
click at [40, 153] on input "checkbox" at bounding box center [41, 152] width 6 height 6
checkbox input "true"
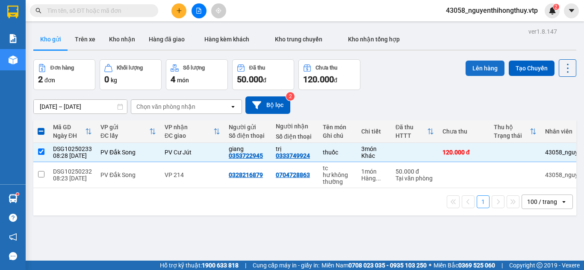
click at [482, 63] on button "Lên hàng" at bounding box center [484, 68] width 39 height 15
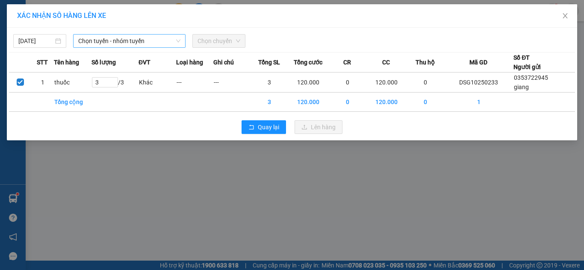
click at [151, 44] on span "Chọn tuyến - nhóm tuyến" at bounding box center [129, 41] width 102 height 13
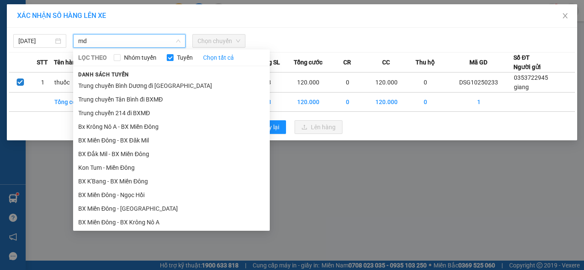
type input "m"
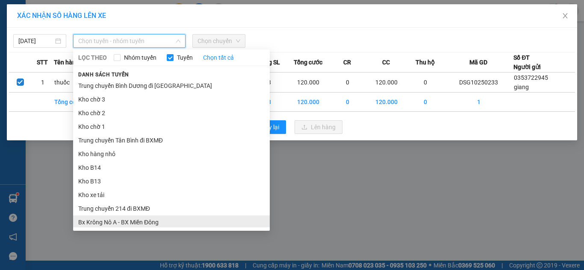
type input "n"
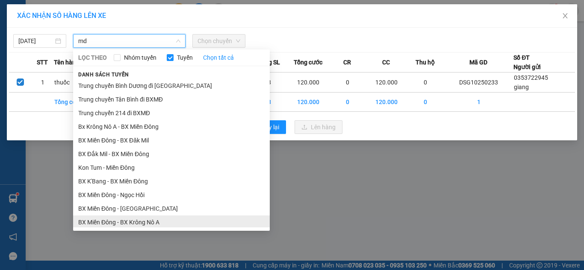
type input "md"
click at [144, 222] on ul "Trung chuyển Bình Dương đi BXMĐ Trung chuyển [GEOGRAPHIC_DATA] đi [GEOGRAPHIC_D…" at bounding box center [171, 153] width 197 height 149
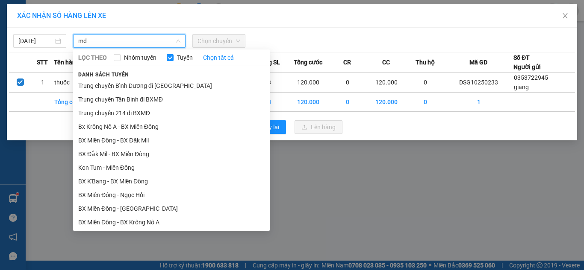
scroll to position [15, 0]
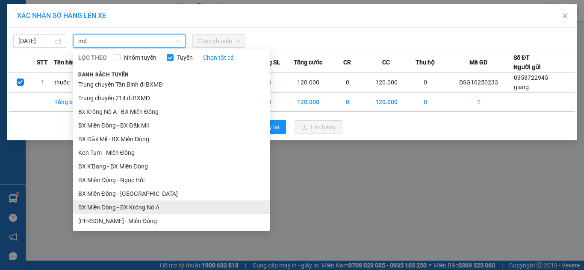
click at [148, 206] on li "BX Miền Đông - BX Krông Nô A" at bounding box center [171, 208] width 197 height 14
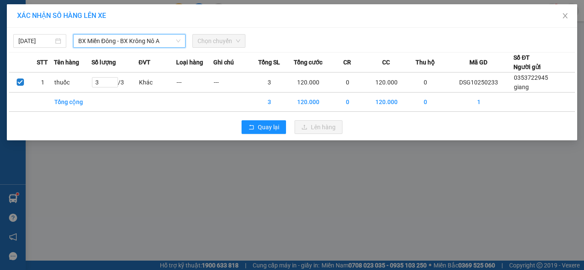
scroll to position [56, 0]
click at [211, 40] on span "Chọn chuyến" at bounding box center [218, 41] width 43 height 13
click at [209, 39] on span "Chọn chuyến" at bounding box center [218, 41] width 43 height 13
click at [564, 15] on icon "close" at bounding box center [564, 15] width 5 height 5
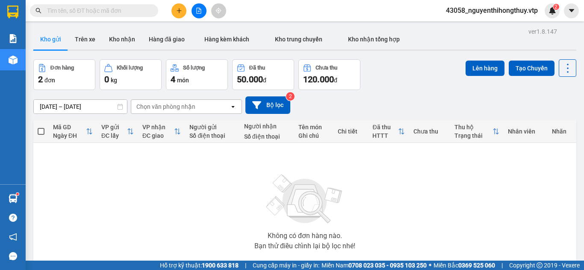
click at [50, 38] on button "Kho gửi" at bounding box center [50, 39] width 35 height 21
click at [117, 35] on button "Kho nhận" at bounding box center [122, 39] width 40 height 21
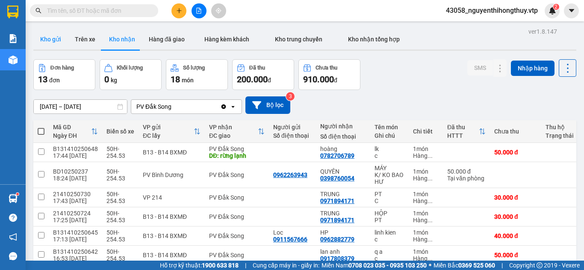
click at [50, 40] on button "Kho gửi" at bounding box center [50, 39] width 35 height 21
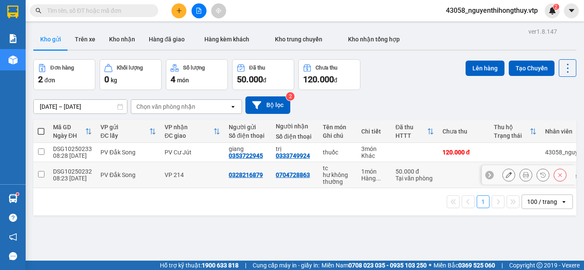
click at [39, 174] on input "checkbox" at bounding box center [41, 174] width 6 height 6
checkbox input "true"
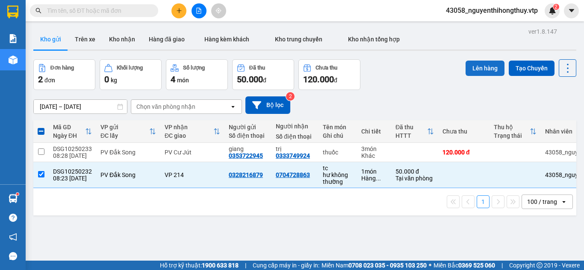
click at [476, 68] on button "Lên hàng" at bounding box center [484, 68] width 39 height 15
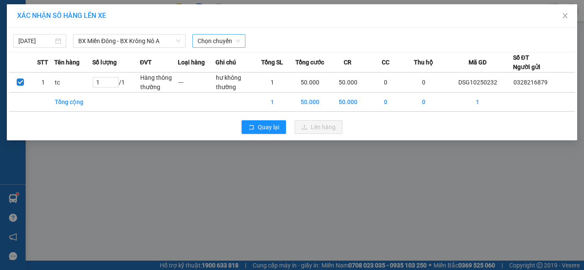
click at [214, 40] on span "Chọn chuyến" at bounding box center [218, 41] width 43 height 13
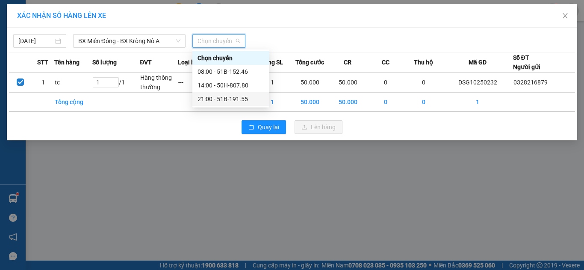
click at [238, 97] on div "21:00 - 51B-191.55" at bounding box center [230, 98] width 67 height 9
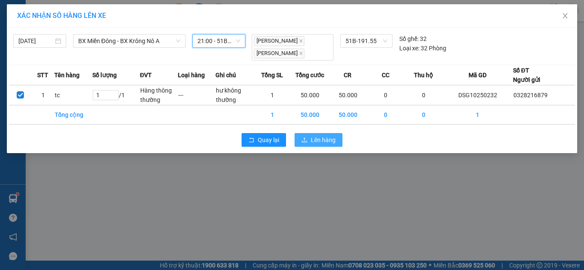
click at [320, 141] on span "Lên hàng" at bounding box center [323, 139] width 25 height 9
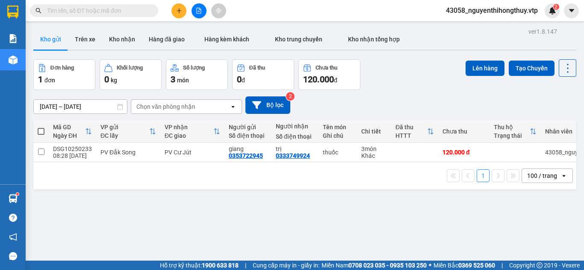
click at [39, 132] on span at bounding box center [41, 131] width 7 height 7
click at [41, 127] on input "checkbox" at bounding box center [41, 127] width 0 height 0
checkbox input "true"
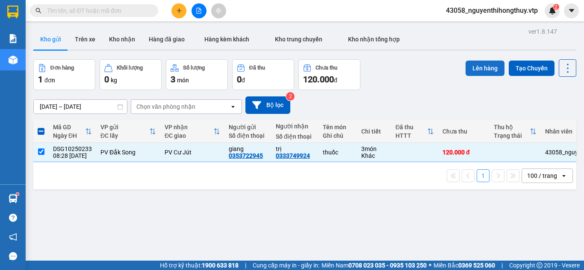
click at [467, 70] on button "Lên hàng" at bounding box center [484, 68] width 39 height 15
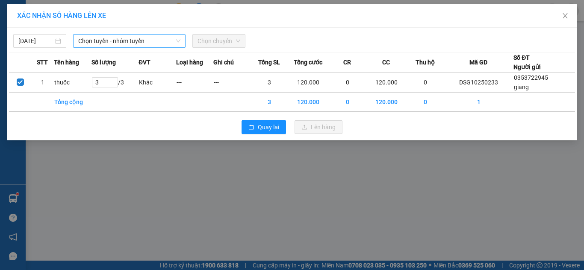
click at [176, 40] on icon "down" at bounding box center [178, 40] width 5 height 5
click at [162, 38] on span "Chọn tuyến - nhóm tuyến" at bounding box center [129, 41] width 102 height 13
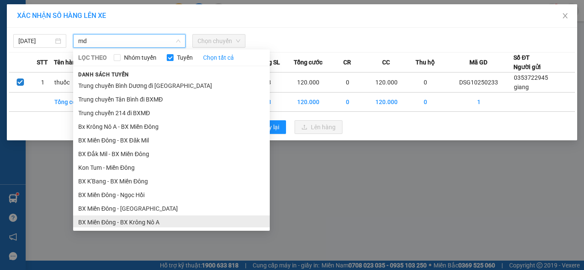
type input "md"
click at [146, 219] on li "BX Miền Đông - BX Krông Nô A" at bounding box center [171, 223] width 197 height 14
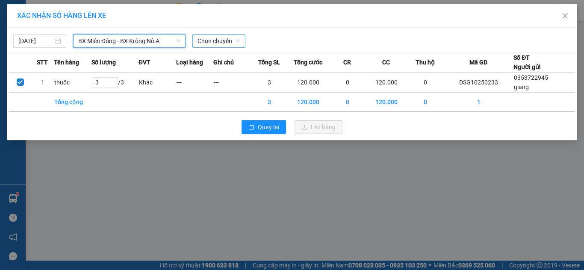
click at [226, 41] on span "Chọn chuyến" at bounding box center [218, 41] width 43 height 13
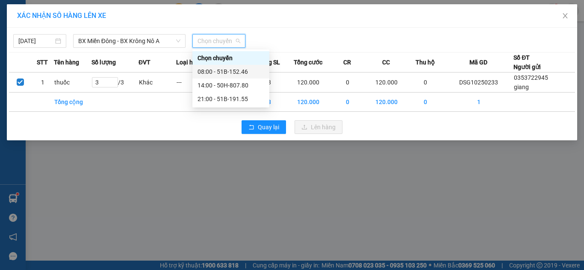
click at [233, 69] on div "08:00 - 51B-152.46" at bounding box center [230, 71] width 67 height 9
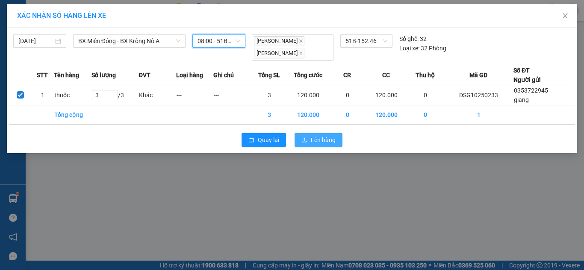
click at [325, 141] on span "Lên hàng" at bounding box center [323, 139] width 25 height 9
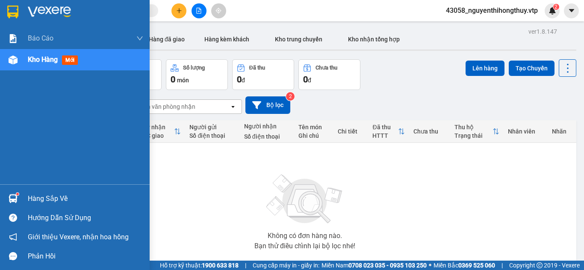
click at [11, 12] on img at bounding box center [12, 12] width 11 height 13
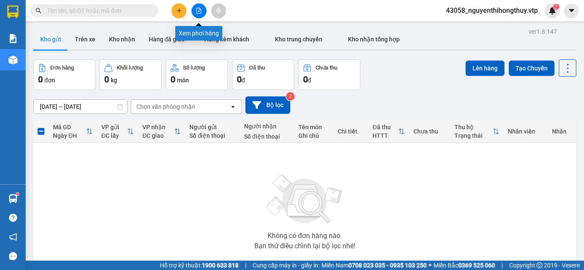
click at [196, 12] on icon "file-add" at bounding box center [199, 11] width 6 height 6
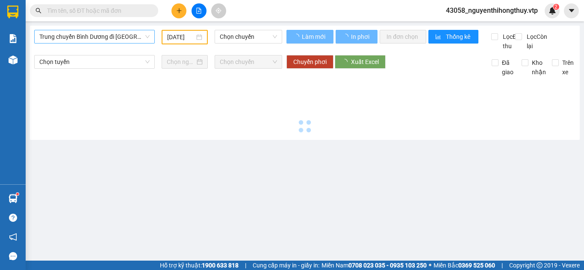
type input "[DATE]"
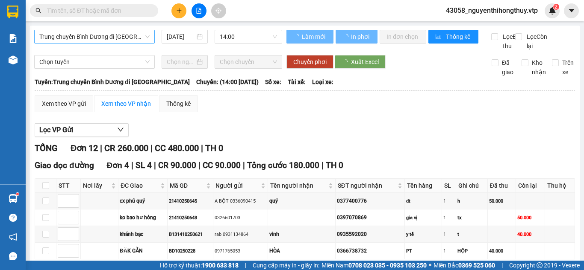
click at [127, 35] on span "Trung chuyển Bình Dương đi [GEOGRAPHIC_DATA]" at bounding box center [94, 36] width 110 height 13
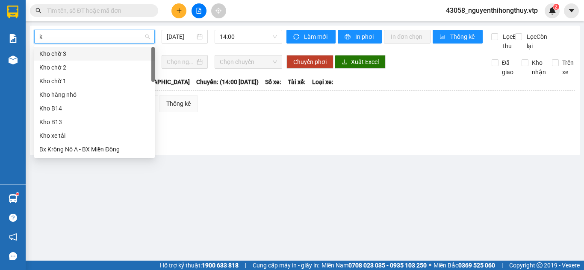
type input "kn"
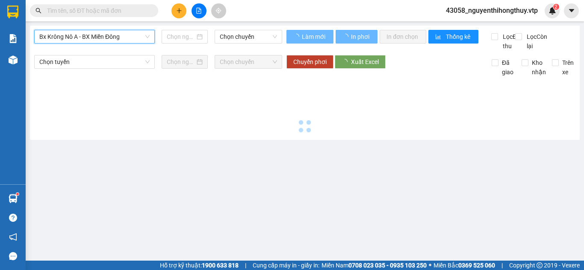
type input "[DATE]"
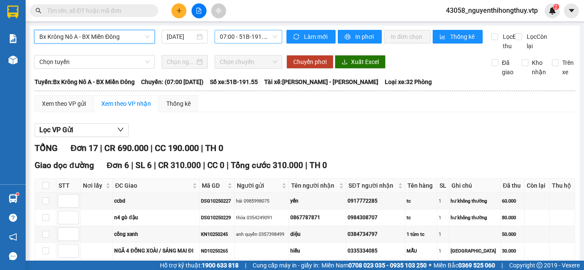
click at [251, 34] on span "07:00 - 51B-191.55" at bounding box center [248, 36] width 57 height 13
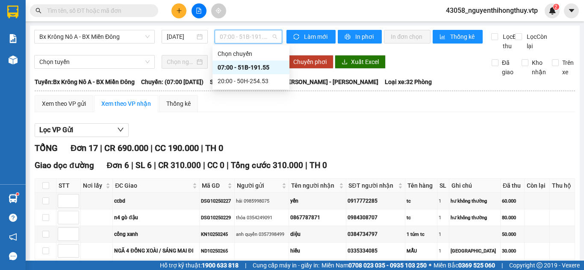
click at [253, 69] on div "07:00 - 51B-191.55" at bounding box center [250, 67] width 67 height 9
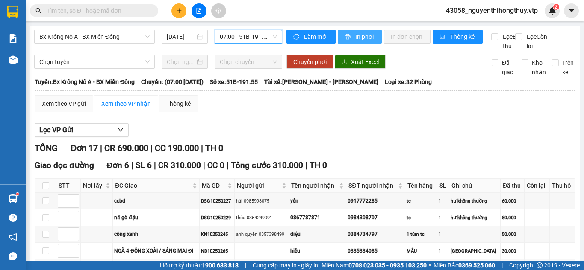
click at [361, 36] on span "In phơi" at bounding box center [365, 36] width 20 height 9
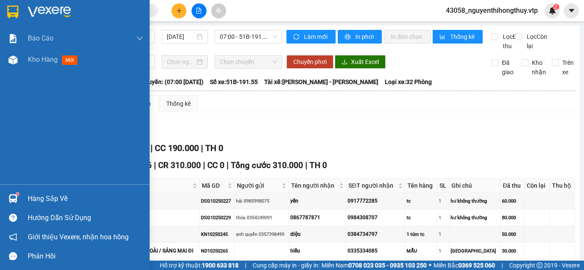
click at [11, 9] on img at bounding box center [12, 12] width 11 height 13
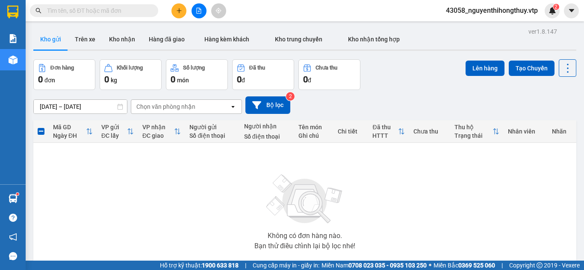
click at [101, 6] on input "text" at bounding box center [97, 10] width 101 height 9
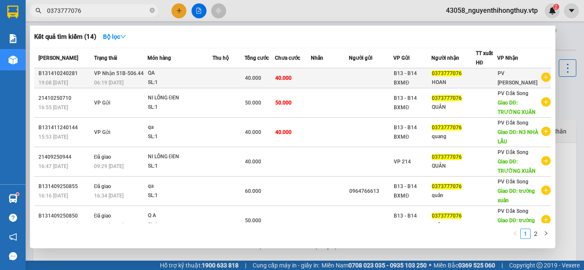
type input "0373777076"
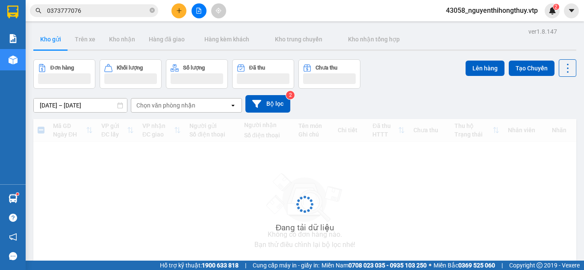
click at [544, 15] on div "43058_nguyenthihongthuy.vtp 2" at bounding box center [499, 10] width 120 height 15
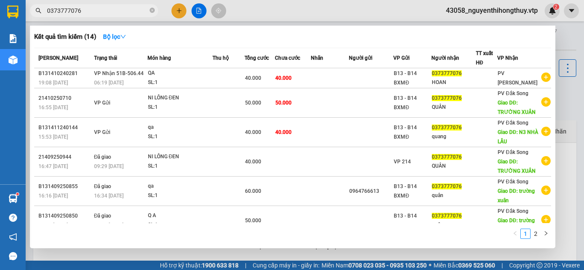
click at [134, 9] on input "0373777076" at bounding box center [97, 10] width 101 height 9
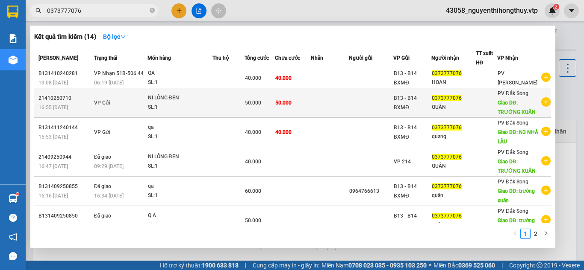
click at [338, 107] on td at bounding box center [330, 102] width 38 height 29
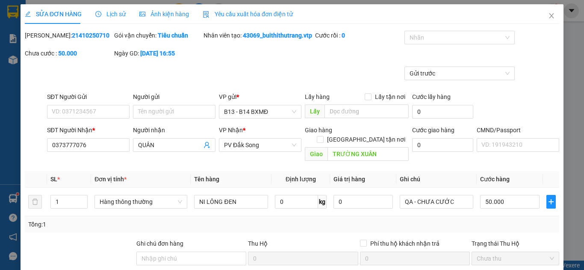
type input "0373777076"
type input "QUÂN"
type input "TRƯỜNG XUÂN"
type input "0"
type input "50.000"
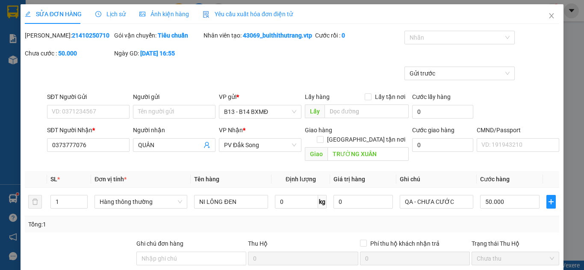
type input "50.000"
click at [117, 15] on span "Lịch sử" at bounding box center [110, 14] width 30 height 7
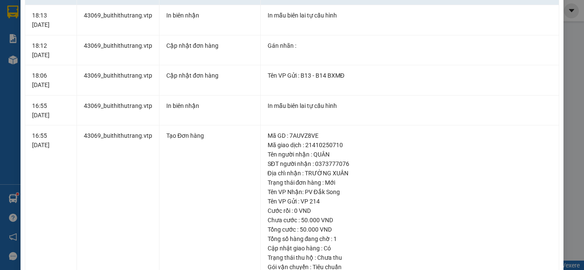
scroll to position [7, 0]
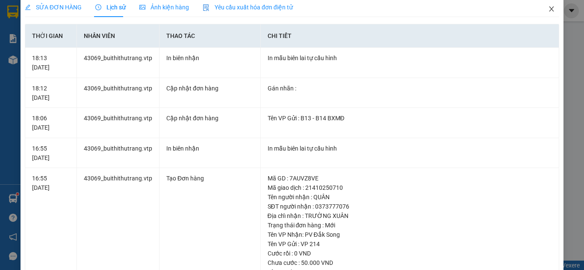
click at [546, 9] on div "SỬA ĐƠN HÀNG Lịch sử Ảnh kiện hàng Yêu cầu xuất hóa đơn điện tử Total Paid Fee …" at bounding box center [292, 176] width 543 height 358
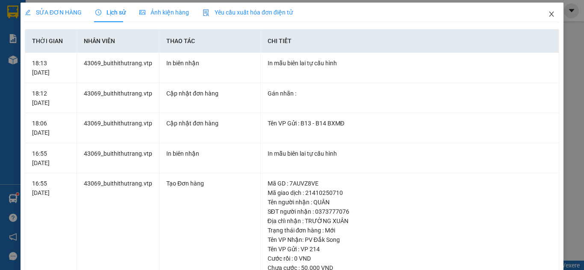
scroll to position [0, 0]
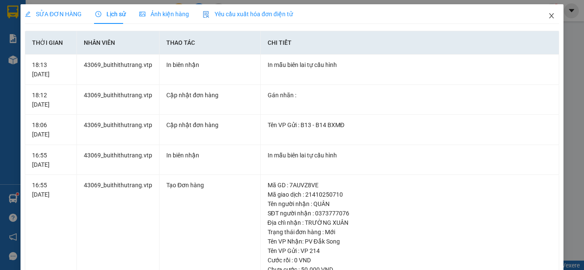
click at [548, 17] on icon "close" at bounding box center [551, 15] width 7 height 7
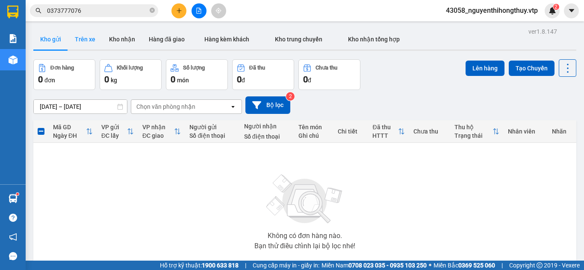
click at [89, 38] on button "Trên xe" at bounding box center [85, 39] width 34 height 21
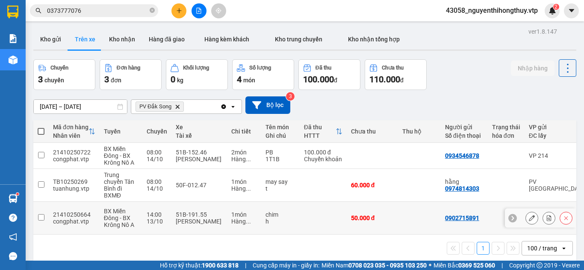
click at [42, 216] on input "checkbox" at bounding box center [41, 218] width 6 height 6
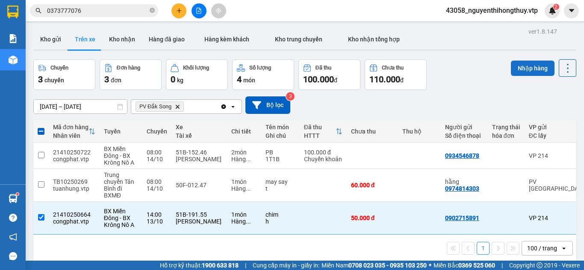
click at [520, 67] on button "Nhập hàng" at bounding box center [533, 68] width 44 height 15
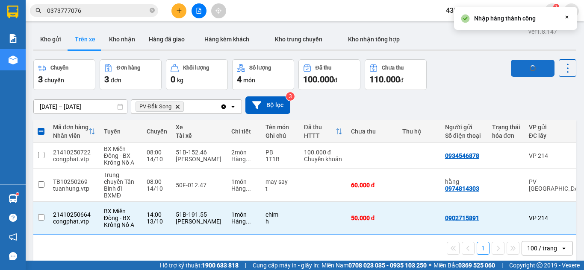
checkbox input "false"
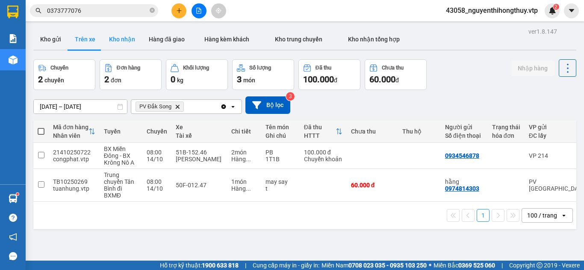
click at [118, 39] on button "Kho nhận" at bounding box center [122, 39] width 40 height 21
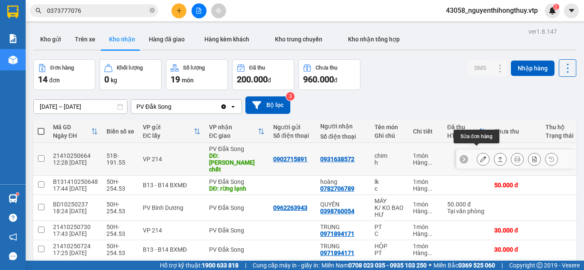
click at [480, 156] on icon at bounding box center [483, 159] width 6 height 6
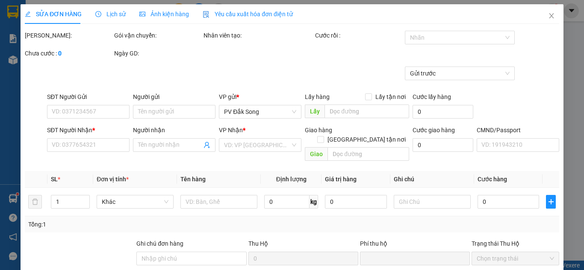
type input "0902715891"
type input "0931638572"
type input "[PERSON_NAME] chết"
type input "0"
type input "50.000"
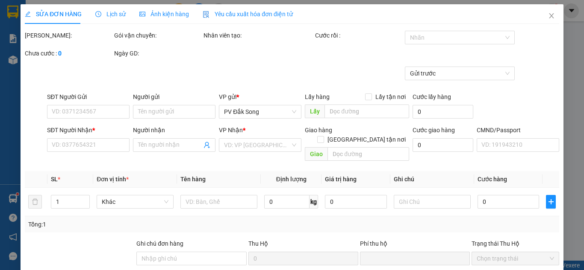
type input "50.000"
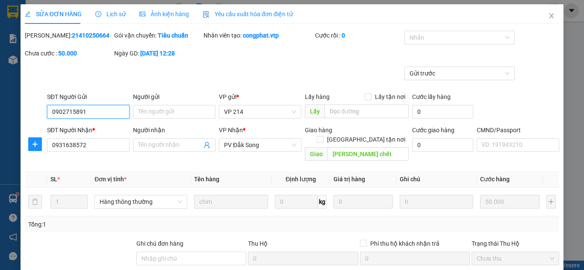
type input "2.500"
click at [437, 35] on div at bounding box center [454, 37] width 97 height 10
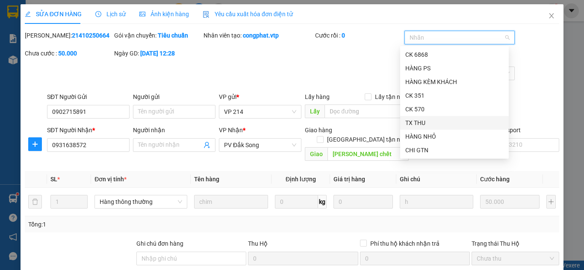
click at [425, 120] on div "TX THU" at bounding box center [454, 122] width 98 height 9
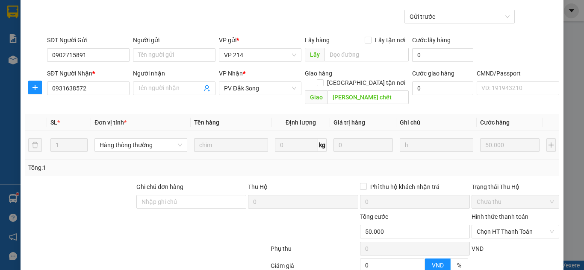
scroll to position [58, 0]
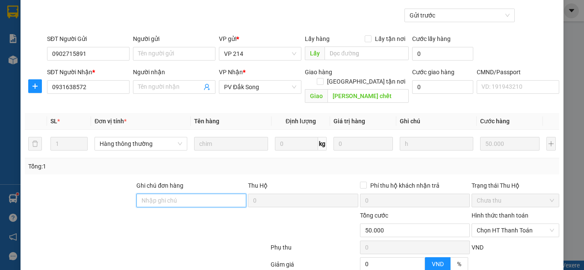
drag, startPoint x: 195, startPoint y: 190, endPoint x: 194, endPoint y: 184, distance: 6.1
click at [194, 184] on div "Ghi chú đơn hàng" at bounding box center [191, 196] width 110 height 30
type input "đã xác nhận 19155 xe giao"
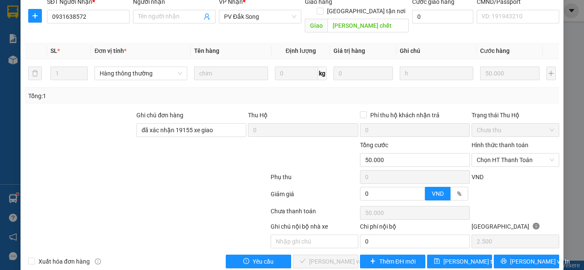
scroll to position [134, 0]
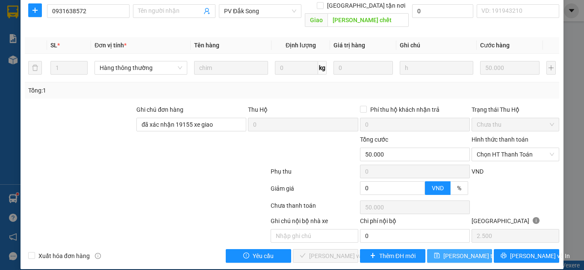
click at [455, 252] on span "[PERSON_NAME] thay đổi" at bounding box center [477, 256] width 68 height 9
